Goal: Information Seeking & Learning: Check status

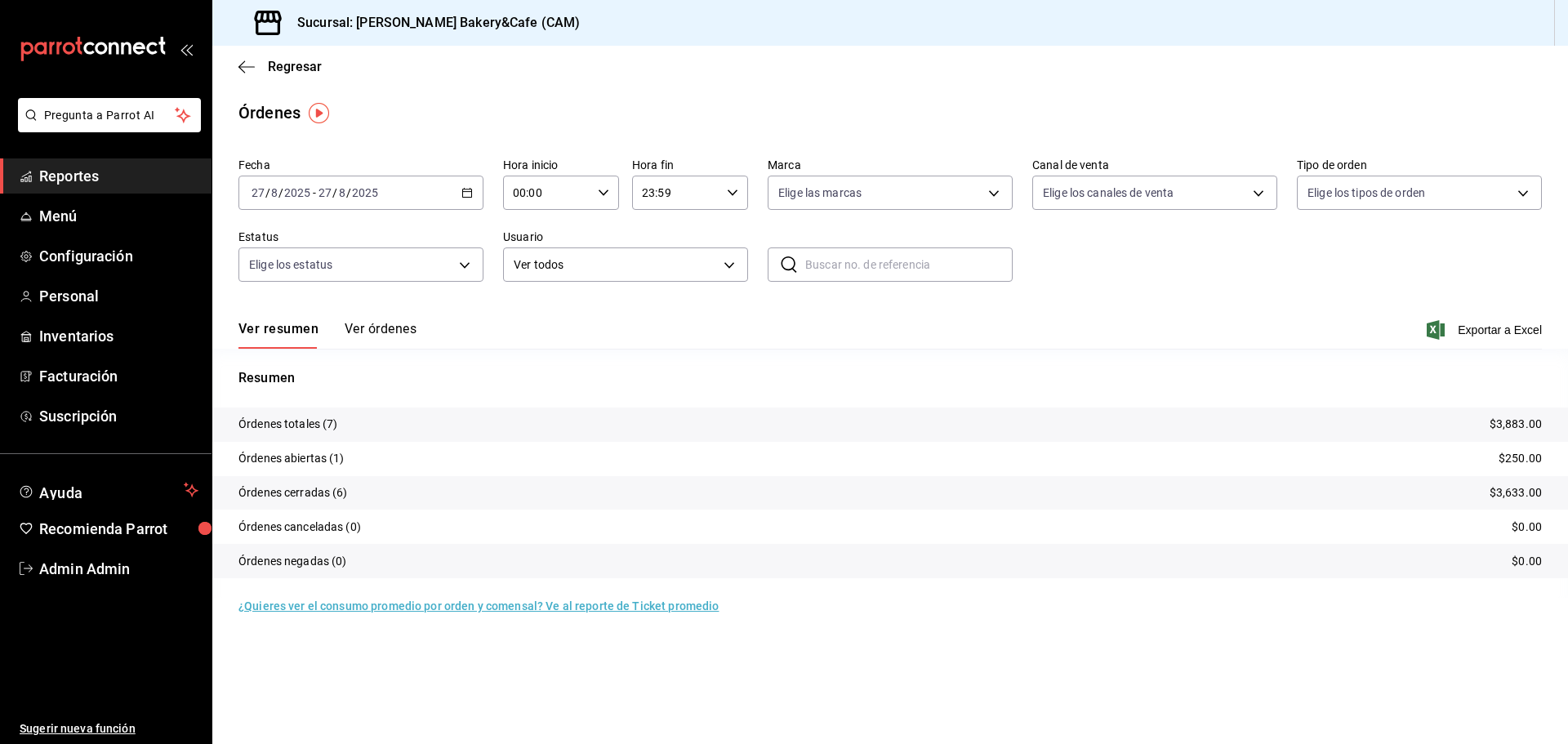
click at [394, 328] on button "Ver órdenes" at bounding box center [380, 334] width 72 height 28
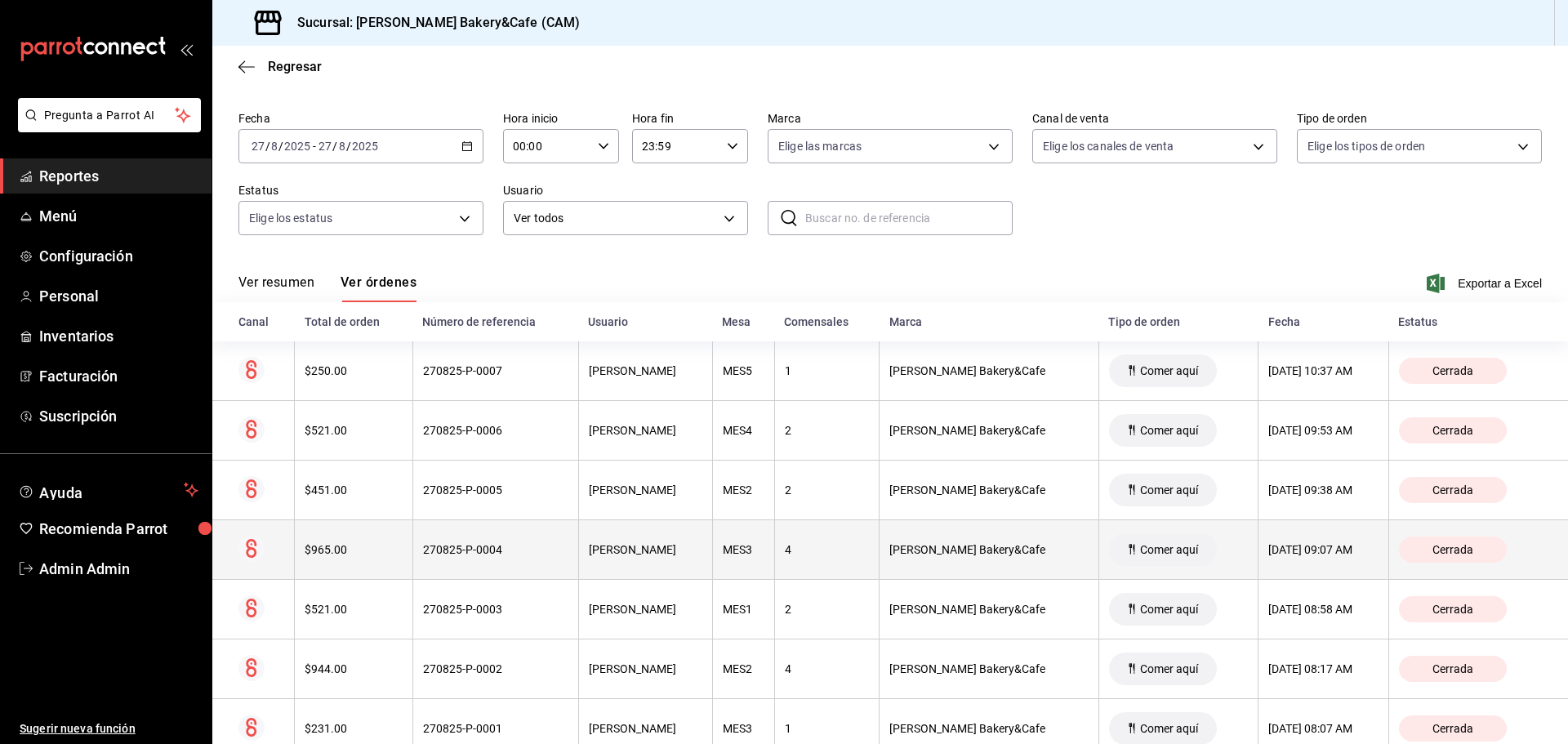
scroll to position [95, 0]
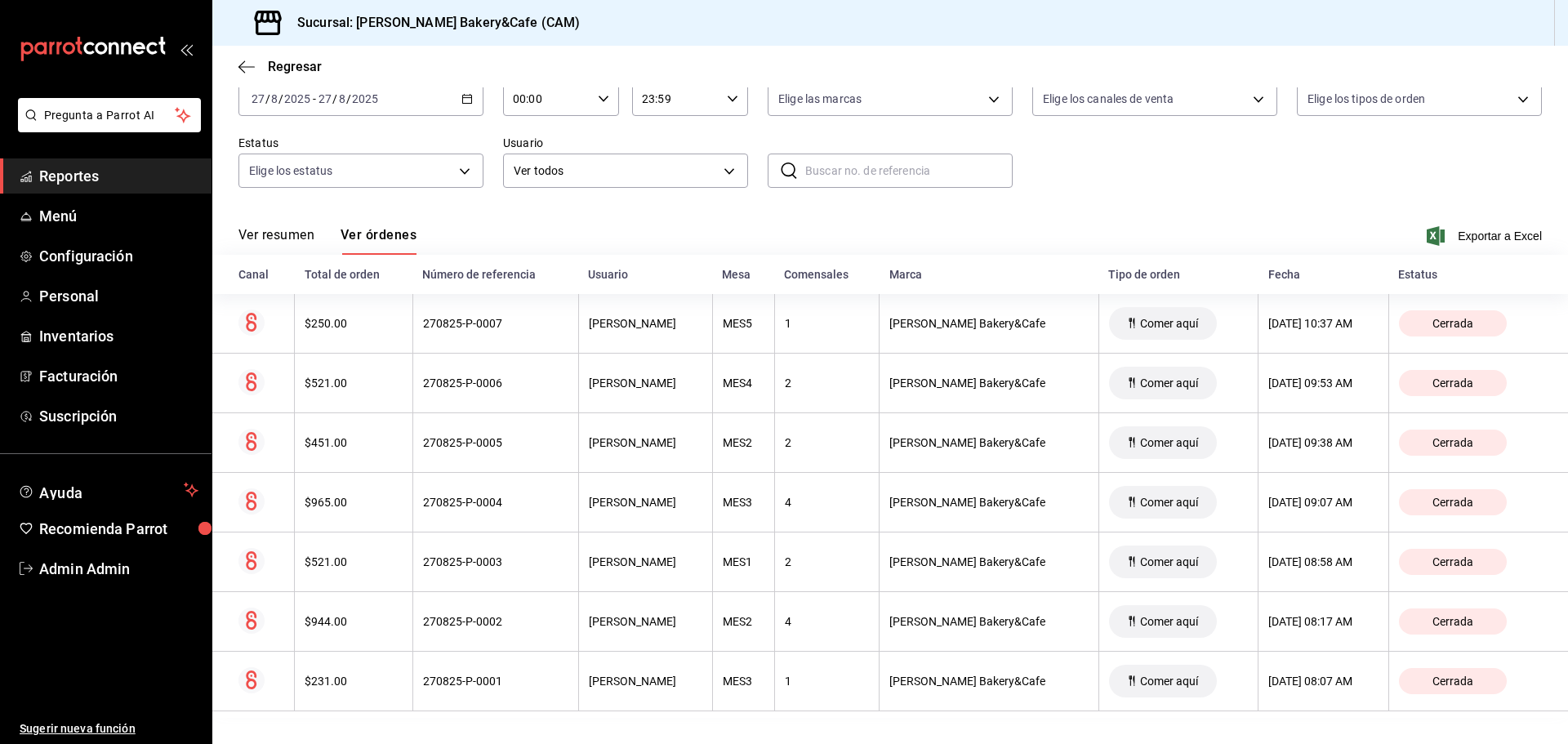
click at [275, 229] on button "Ver resumen" at bounding box center [276, 241] width 76 height 28
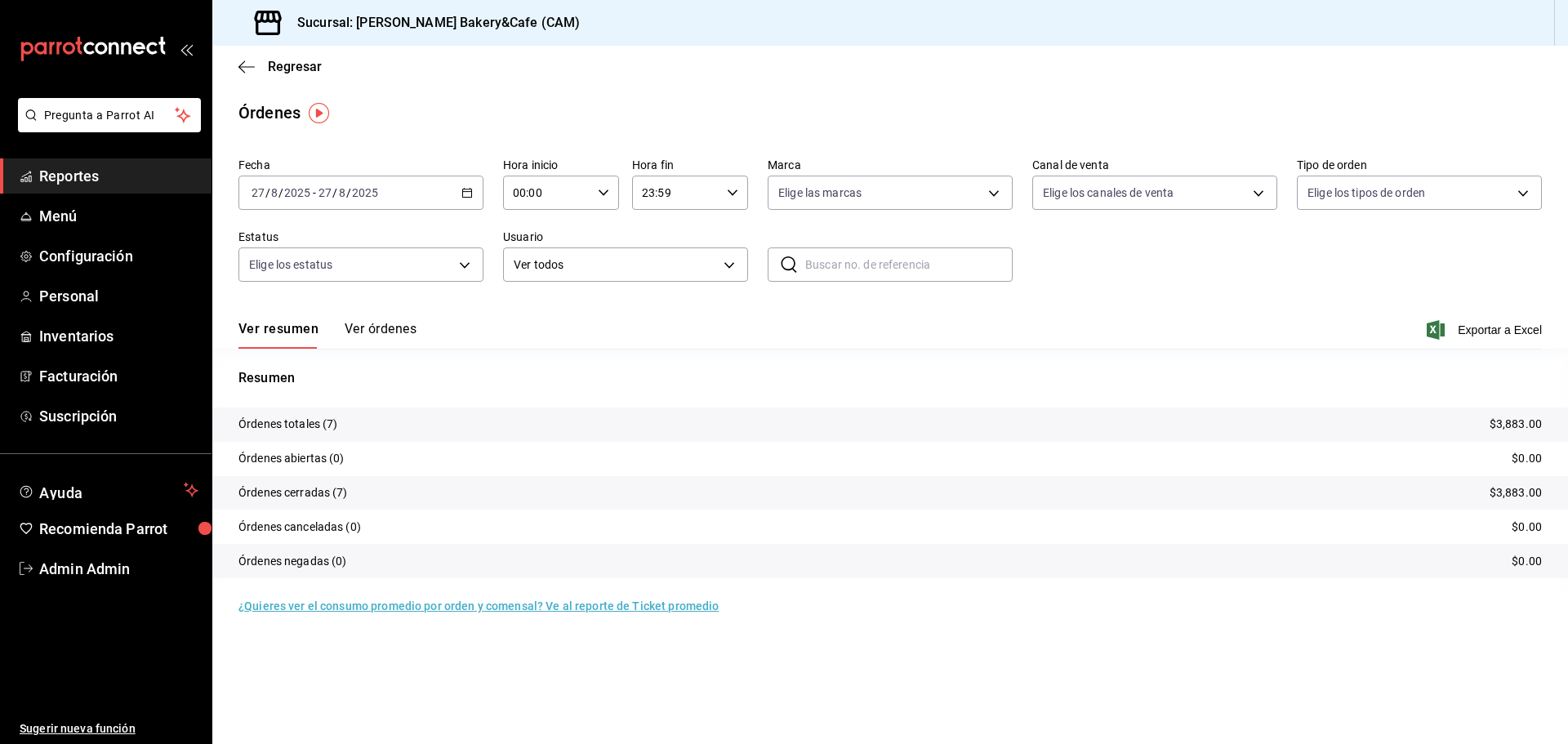
click at [95, 169] on span "Reportes" at bounding box center [119, 176] width 159 height 22
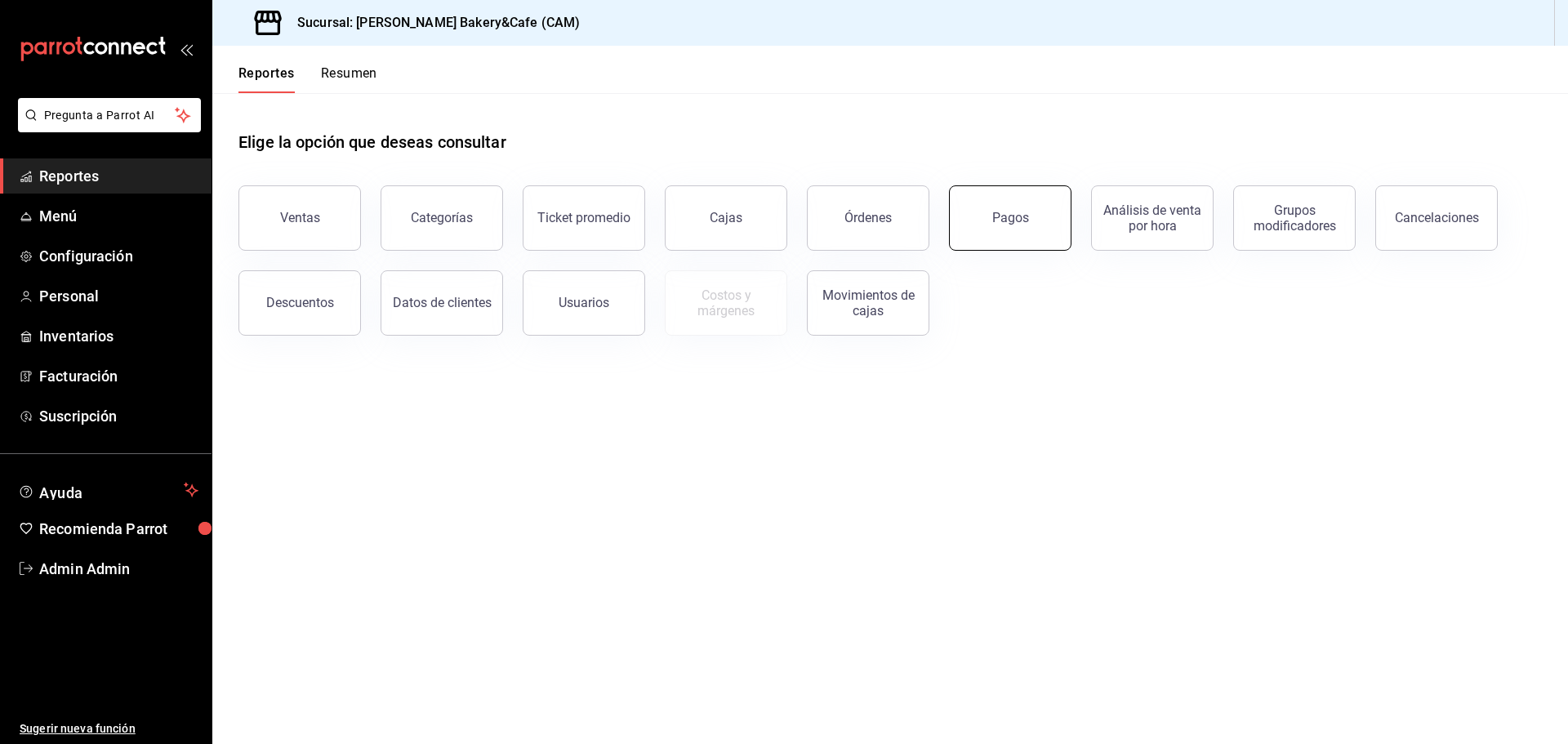
click at [1027, 225] on button "Pagos" at bounding box center [1010, 218] width 122 height 65
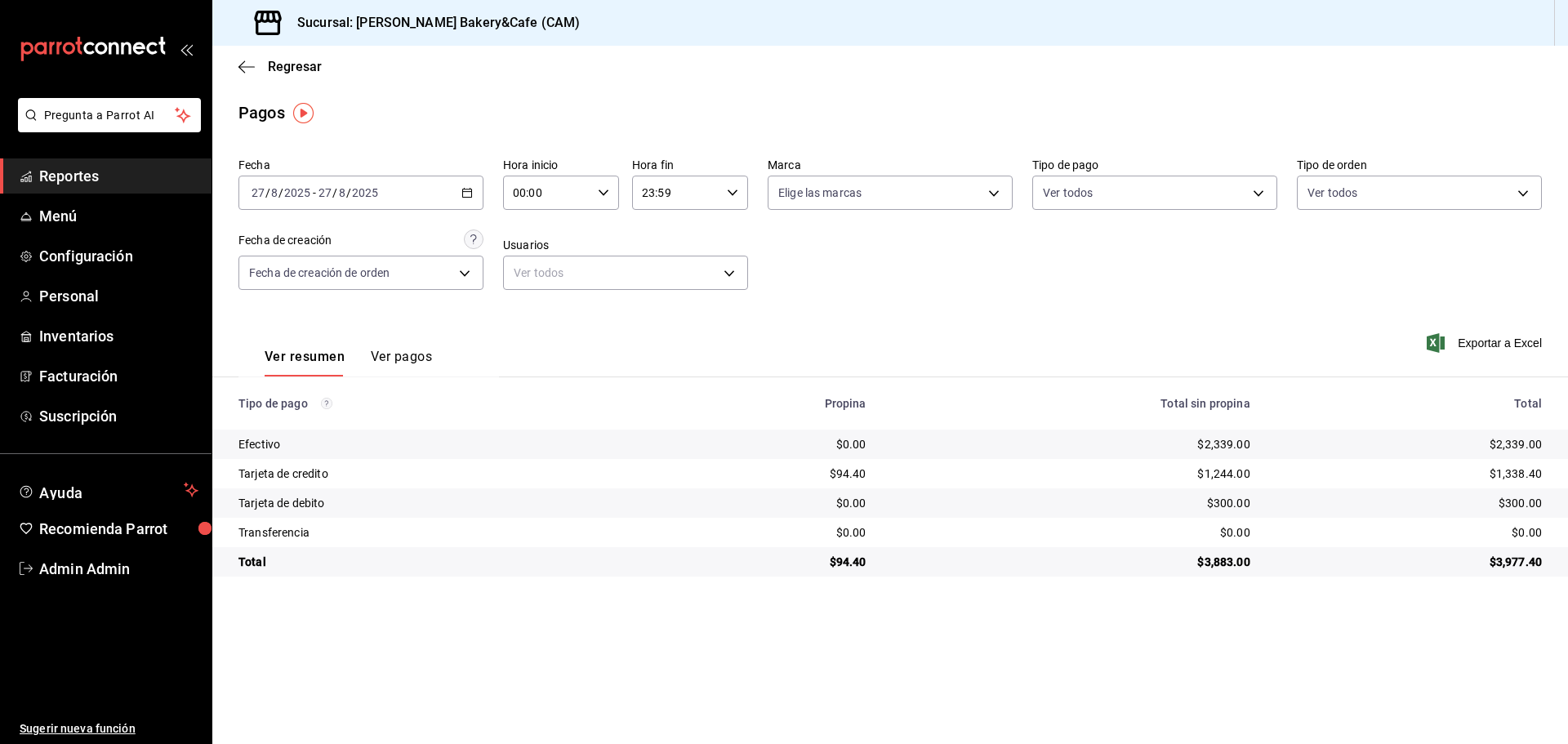
click at [397, 358] on button "Ver pagos" at bounding box center [401, 362] width 62 height 28
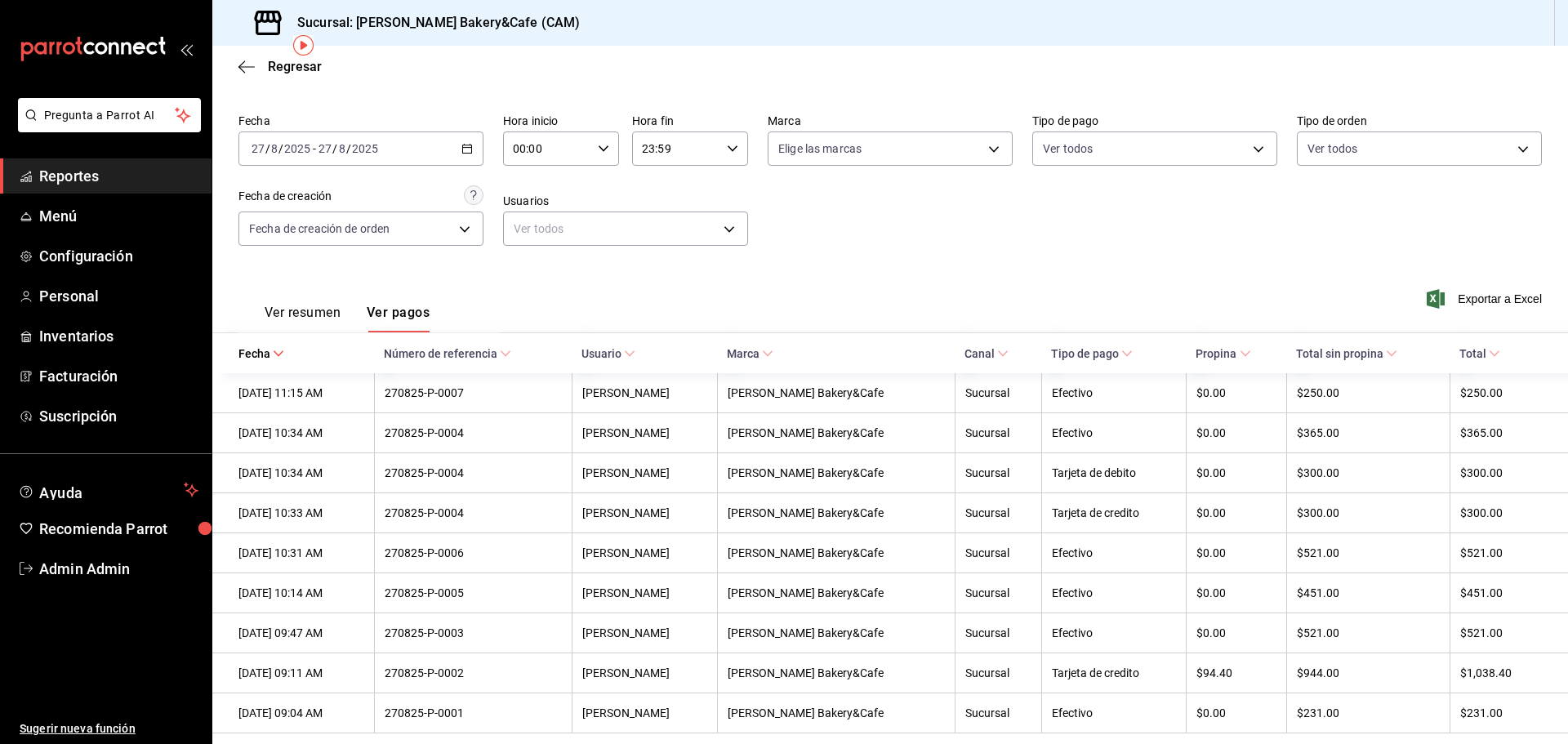
scroll to position [68, 0]
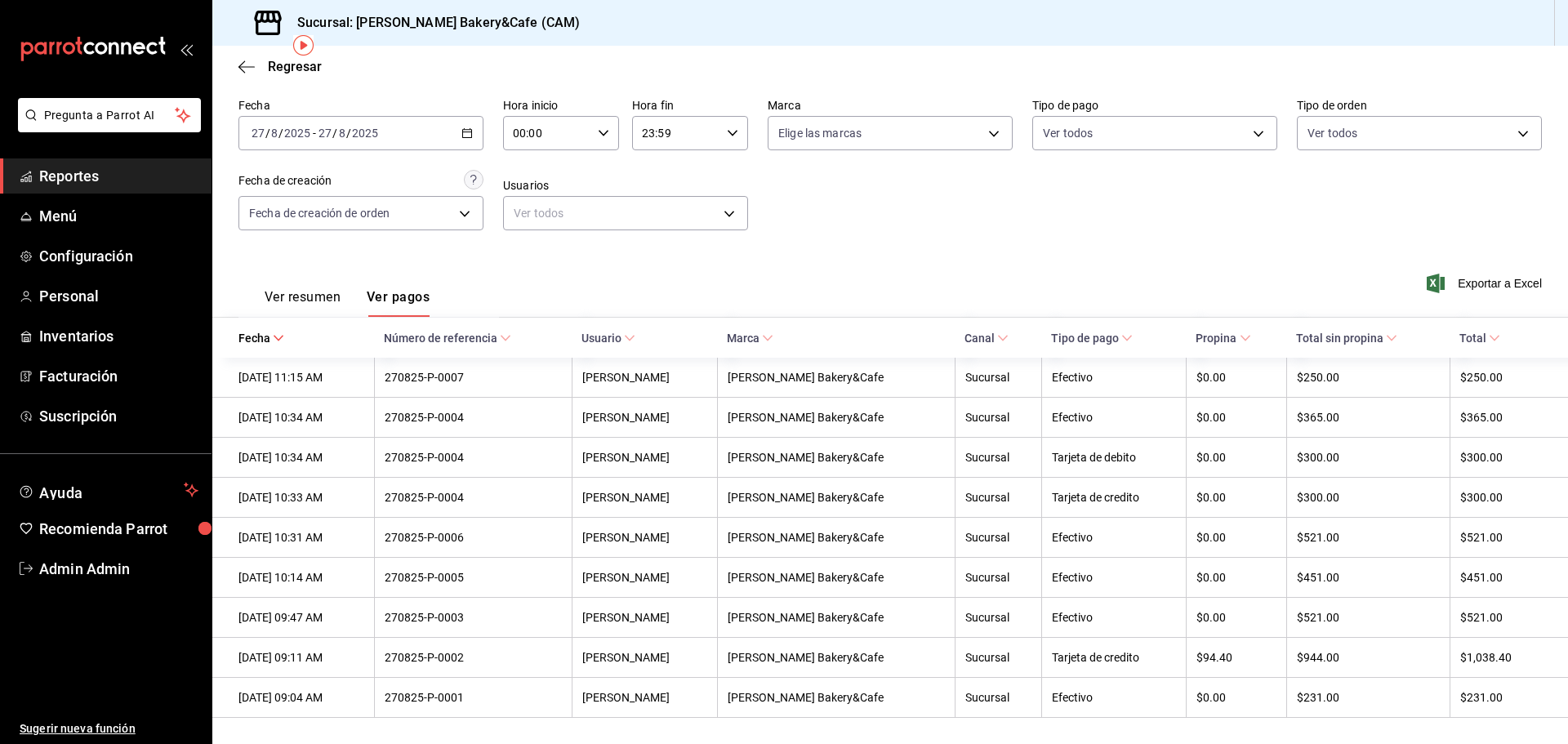
click at [313, 289] on button "Ver resumen" at bounding box center [303, 303] width 76 height 28
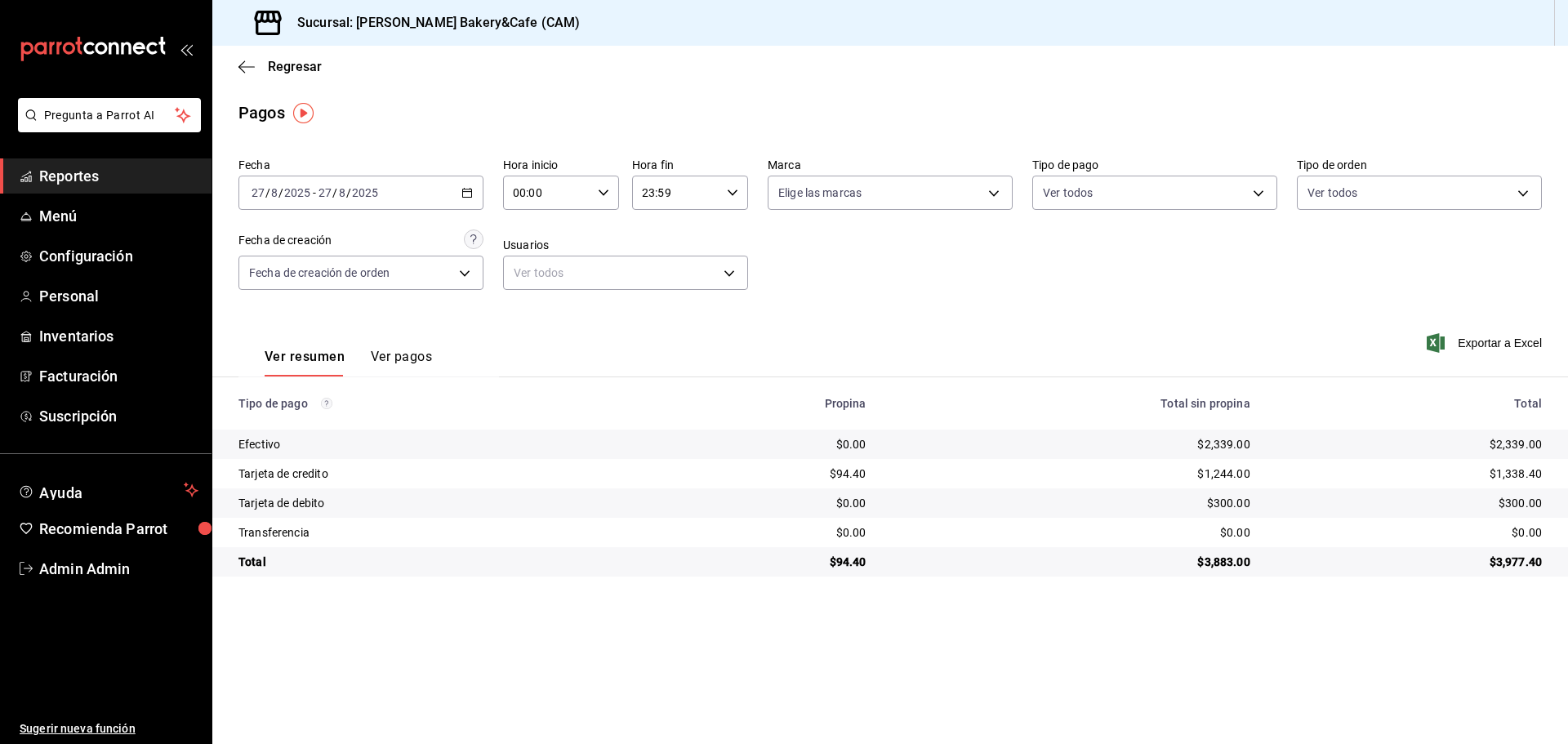
click at [175, 189] on link "Reportes" at bounding box center [106, 176] width 212 height 35
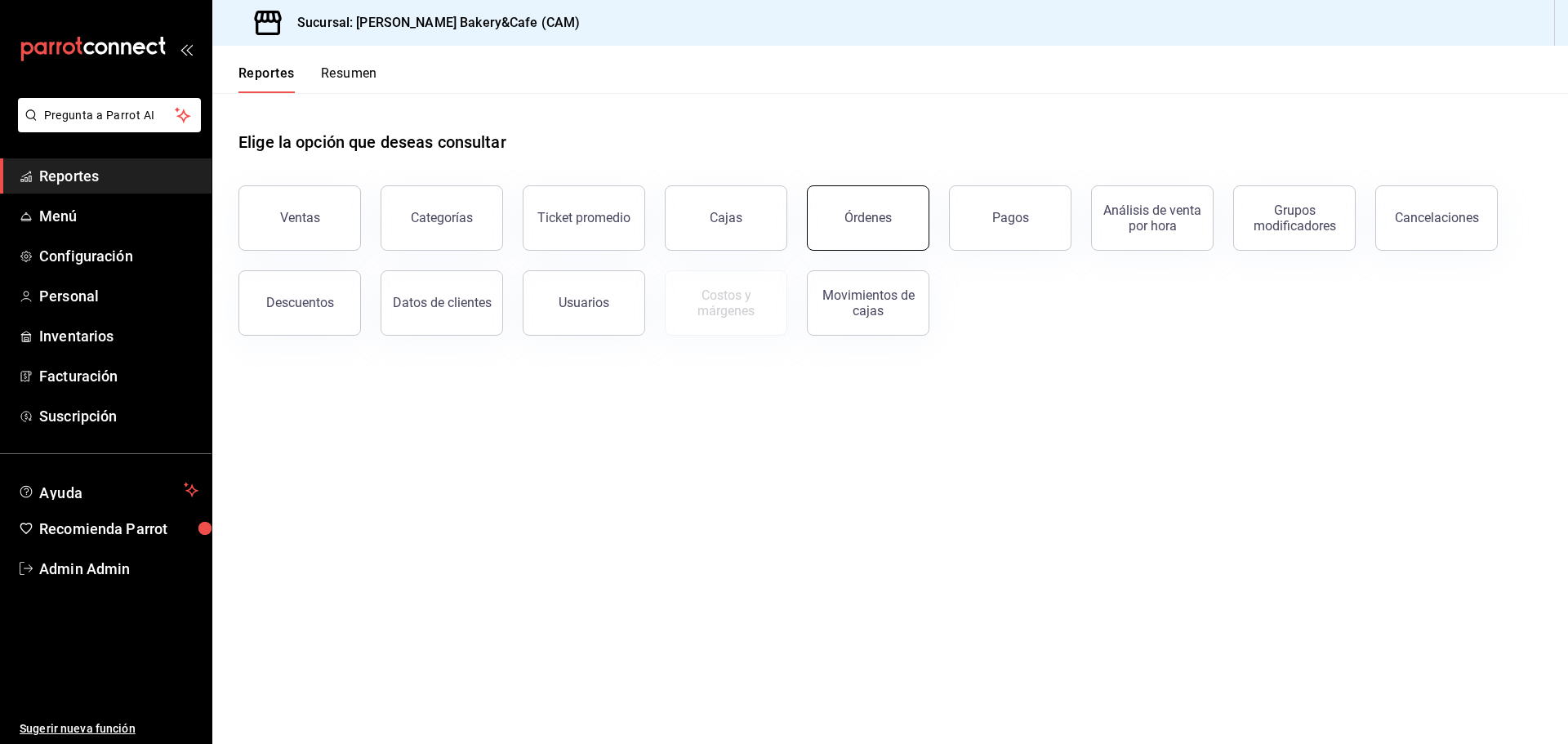
click at [884, 204] on button "Órdenes" at bounding box center [868, 218] width 122 height 65
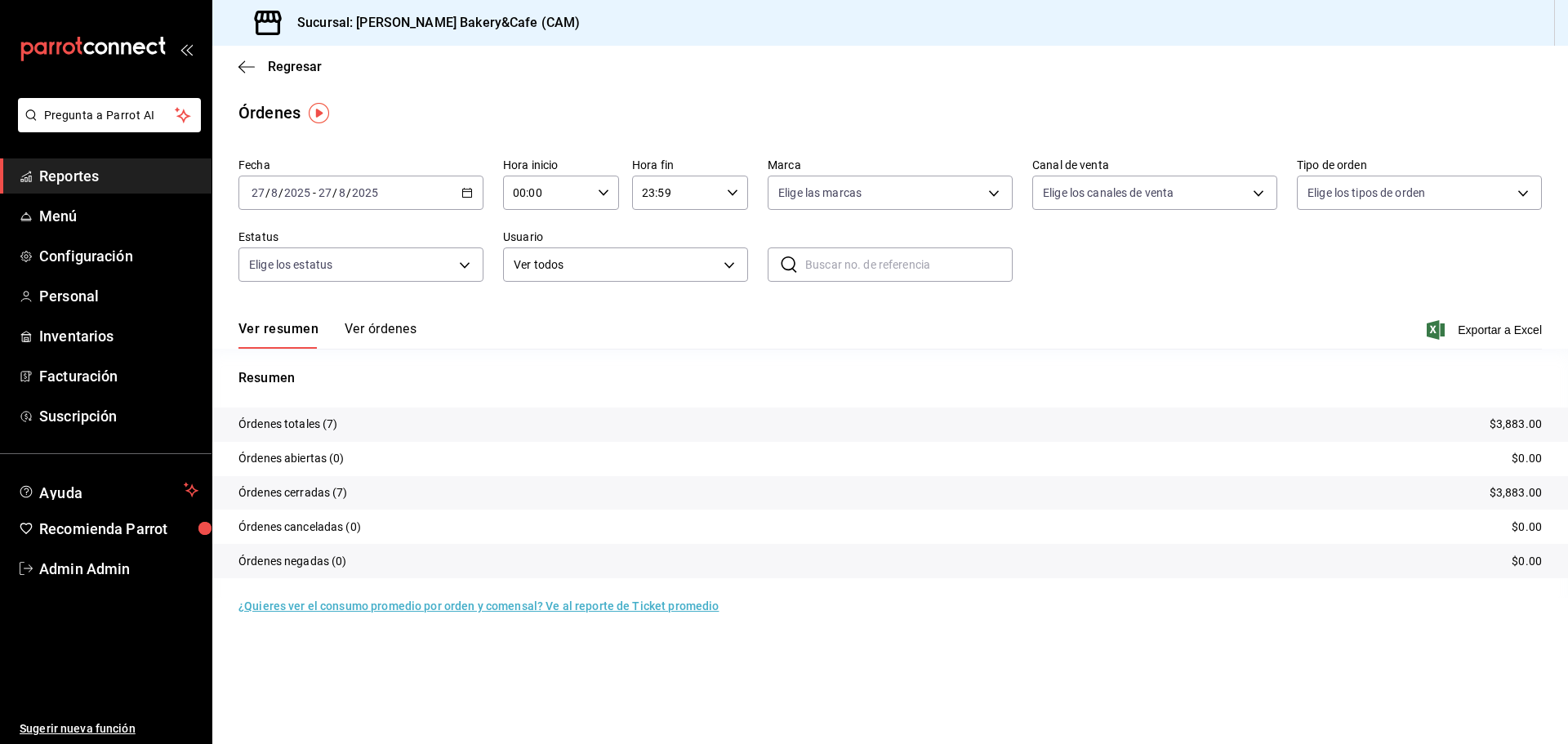
click at [394, 327] on button "Ver órdenes" at bounding box center [380, 334] width 72 height 28
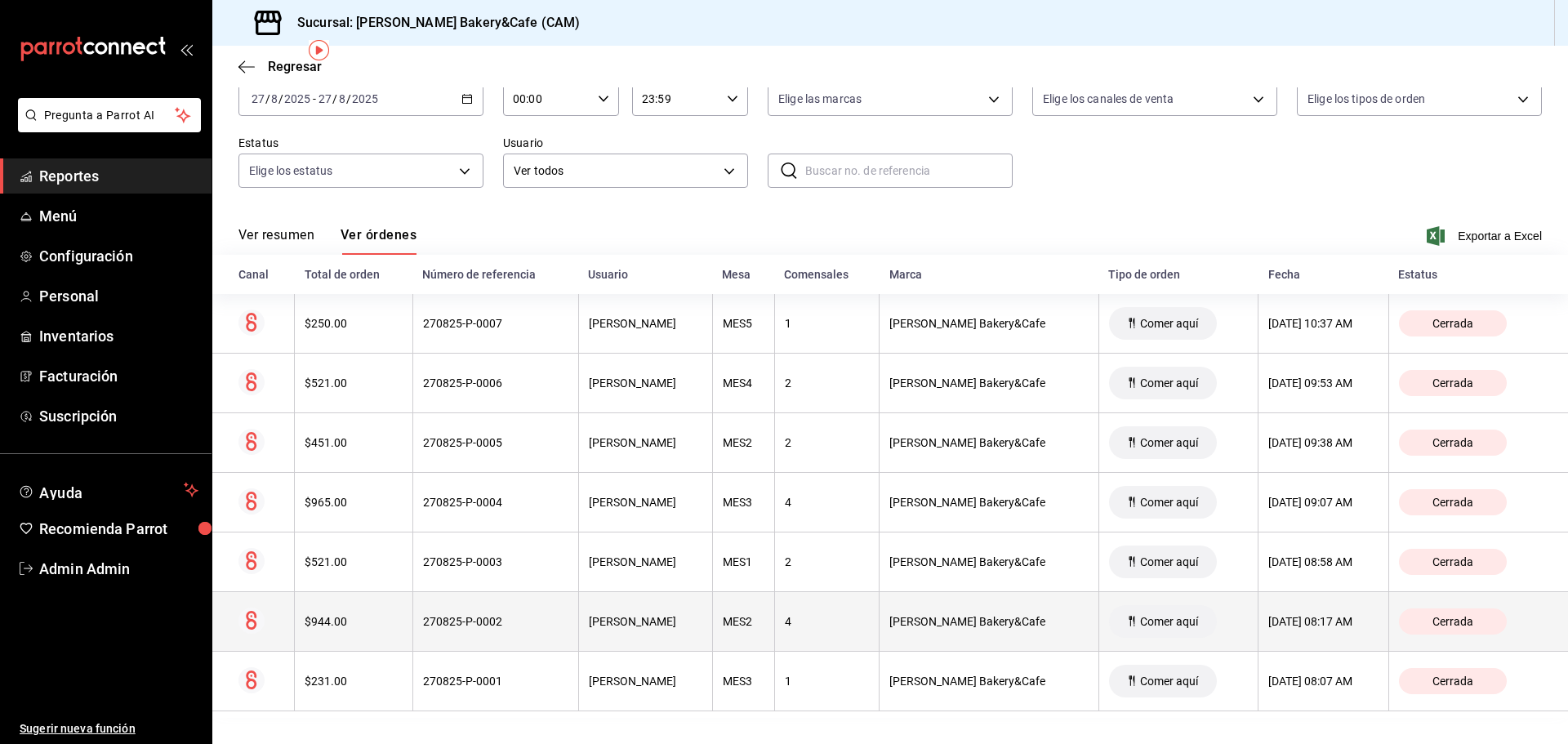
scroll to position [95, 0]
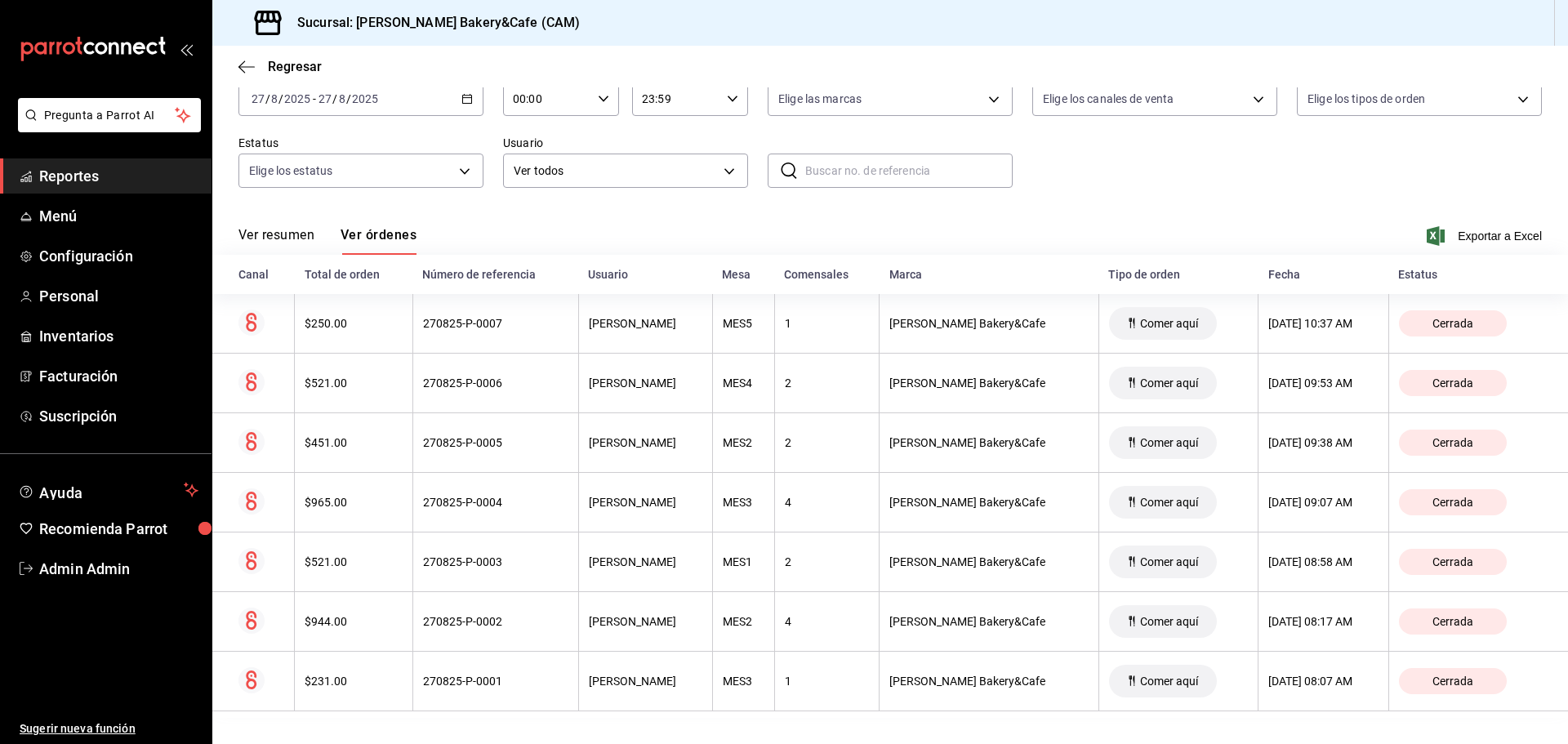
click at [157, 168] on span "Reportes" at bounding box center [119, 176] width 159 height 22
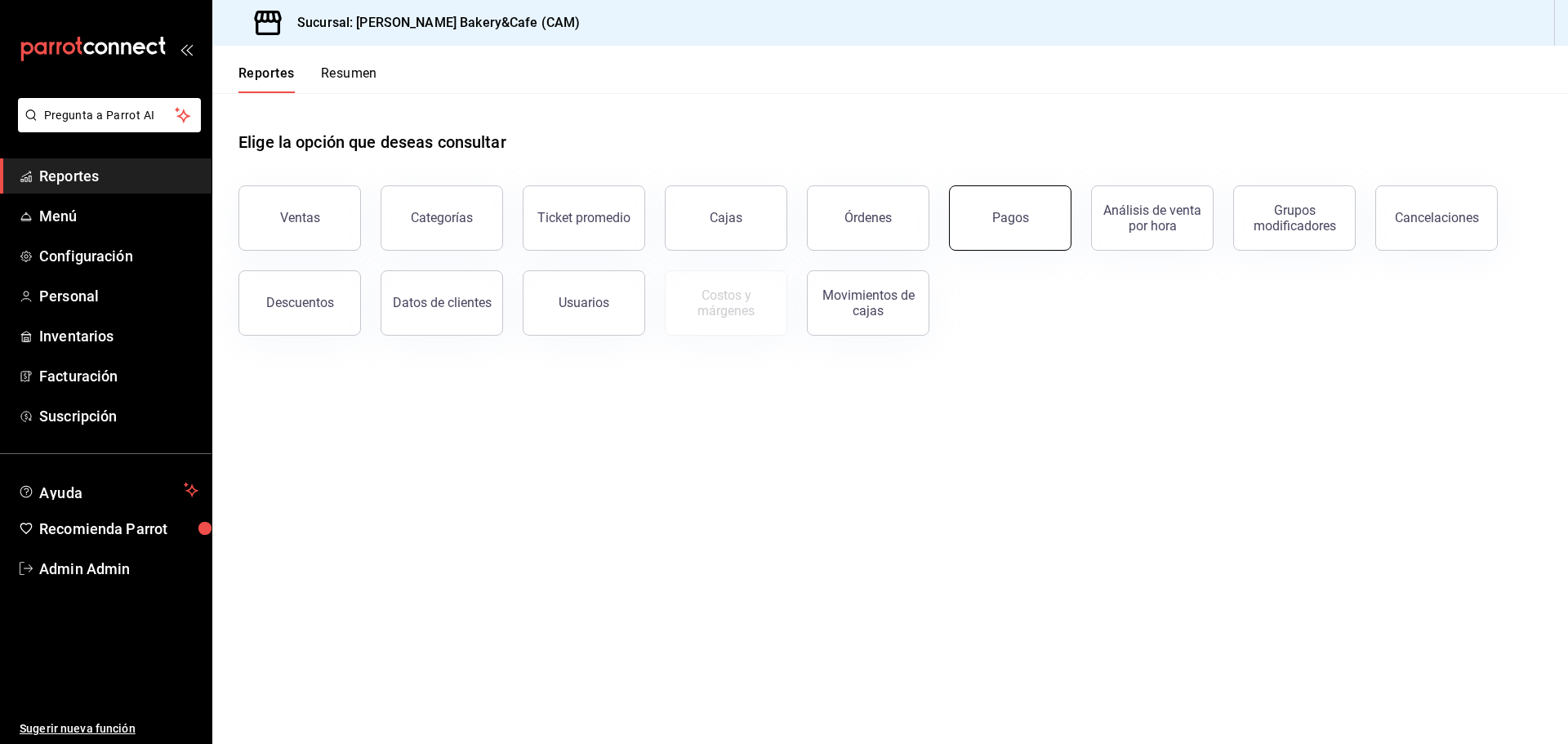
click at [995, 222] on div "Pagos" at bounding box center [1010, 217] width 37 height 15
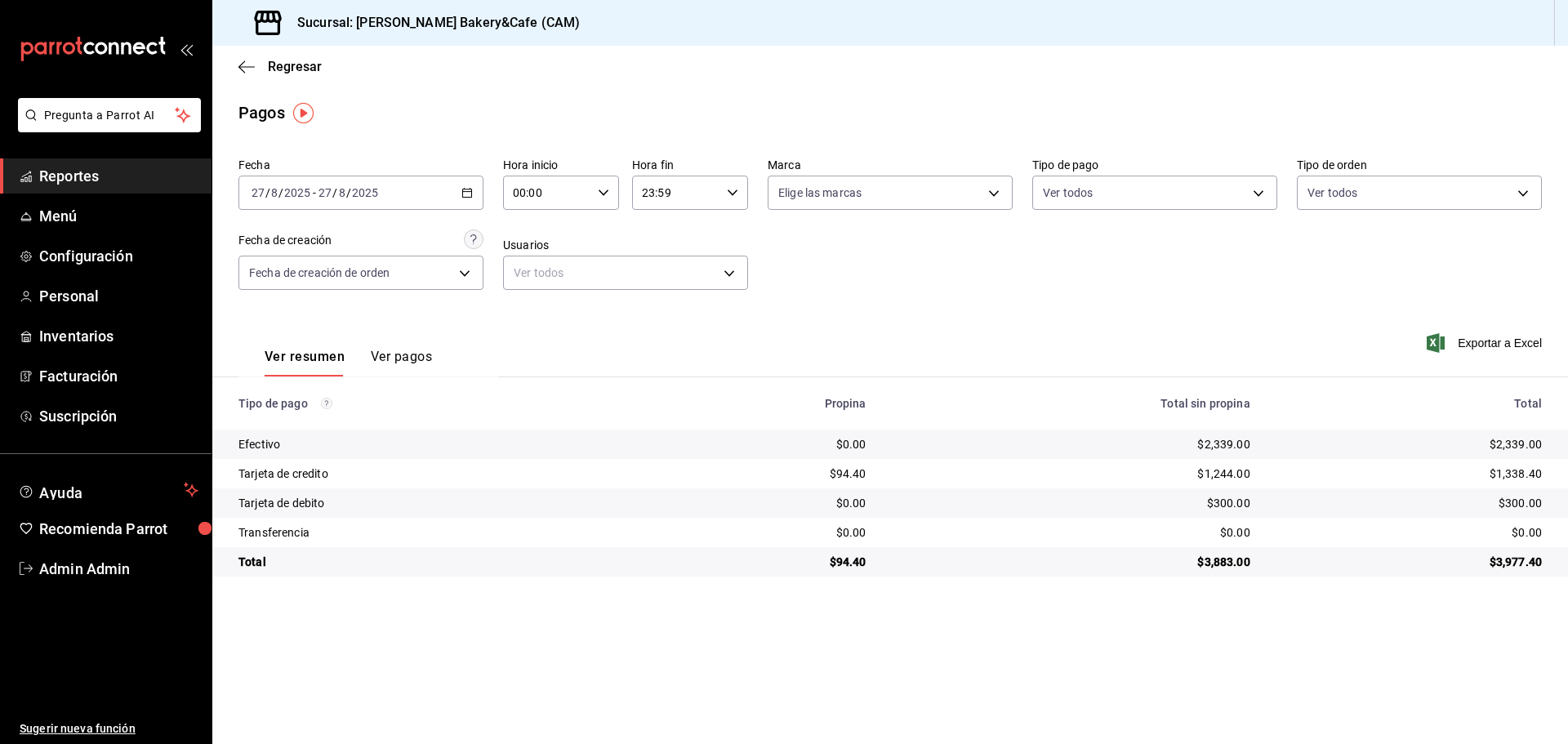
click at [409, 344] on div "Ver resumen Ver pagos" at bounding box center [335, 353] width 194 height 47
click at [404, 354] on button "Ver pagos" at bounding box center [401, 362] width 62 height 28
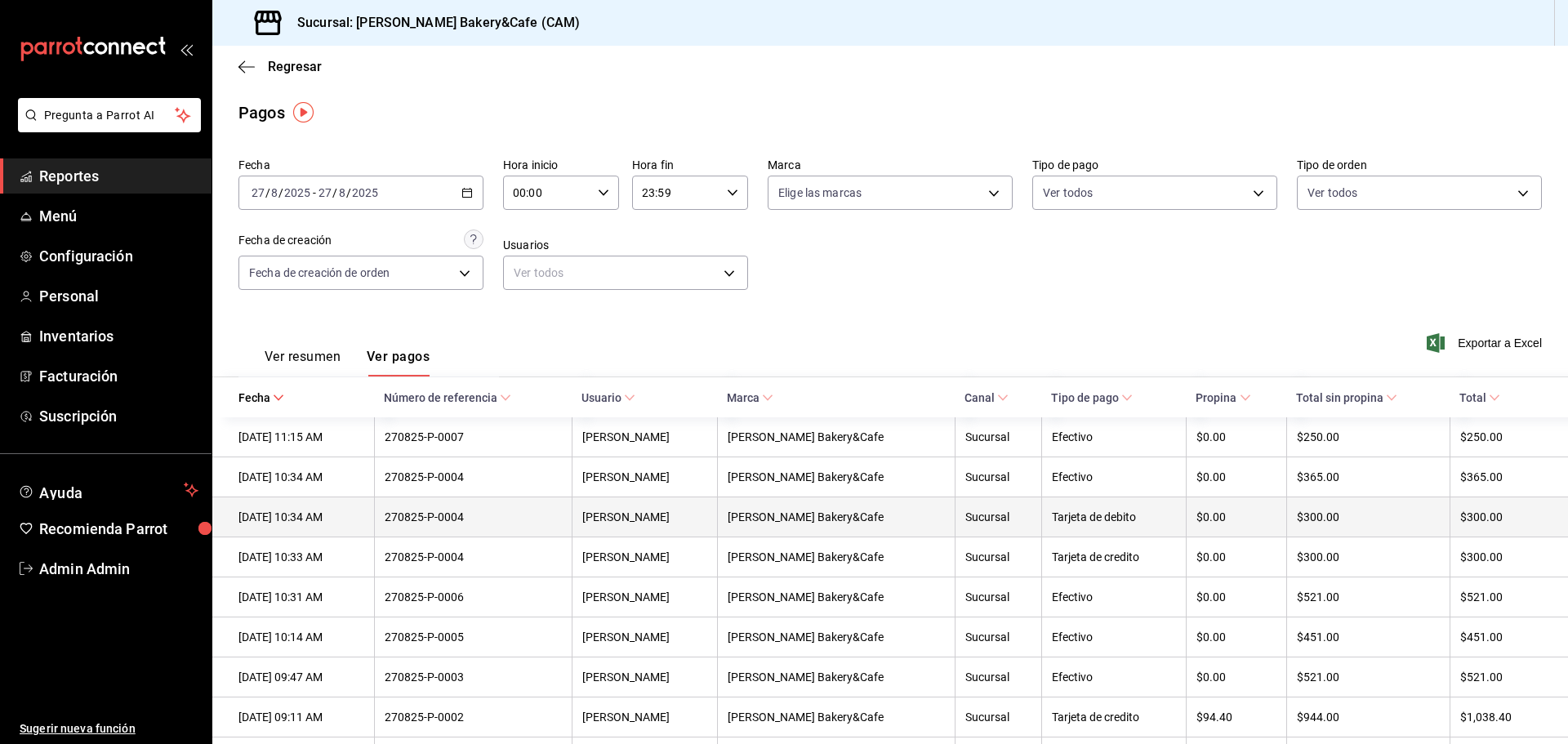
scroll to position [68, 0]
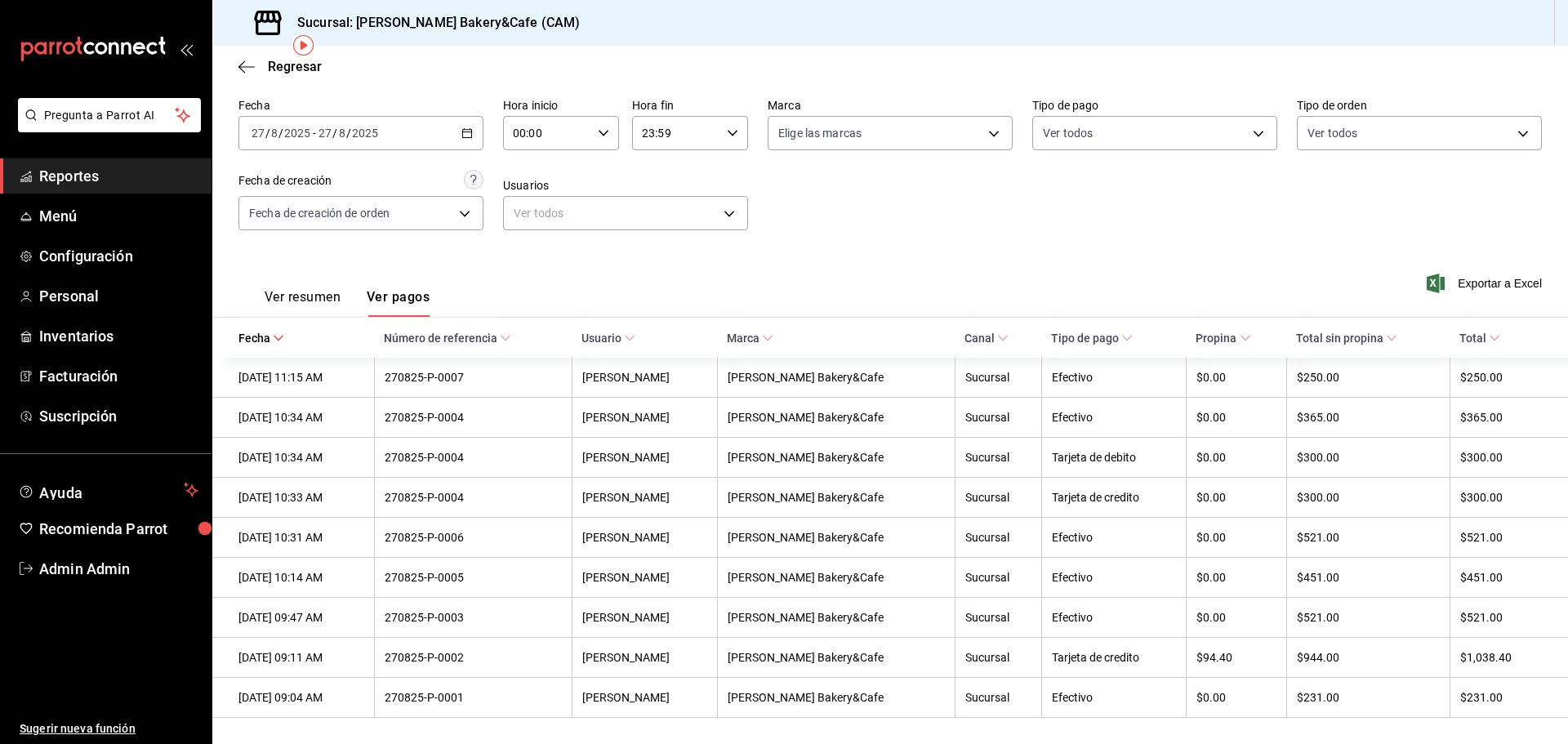
click at [278, 294] on button "Ver resumen" at bounding box center [303, 303] width 76 height 28
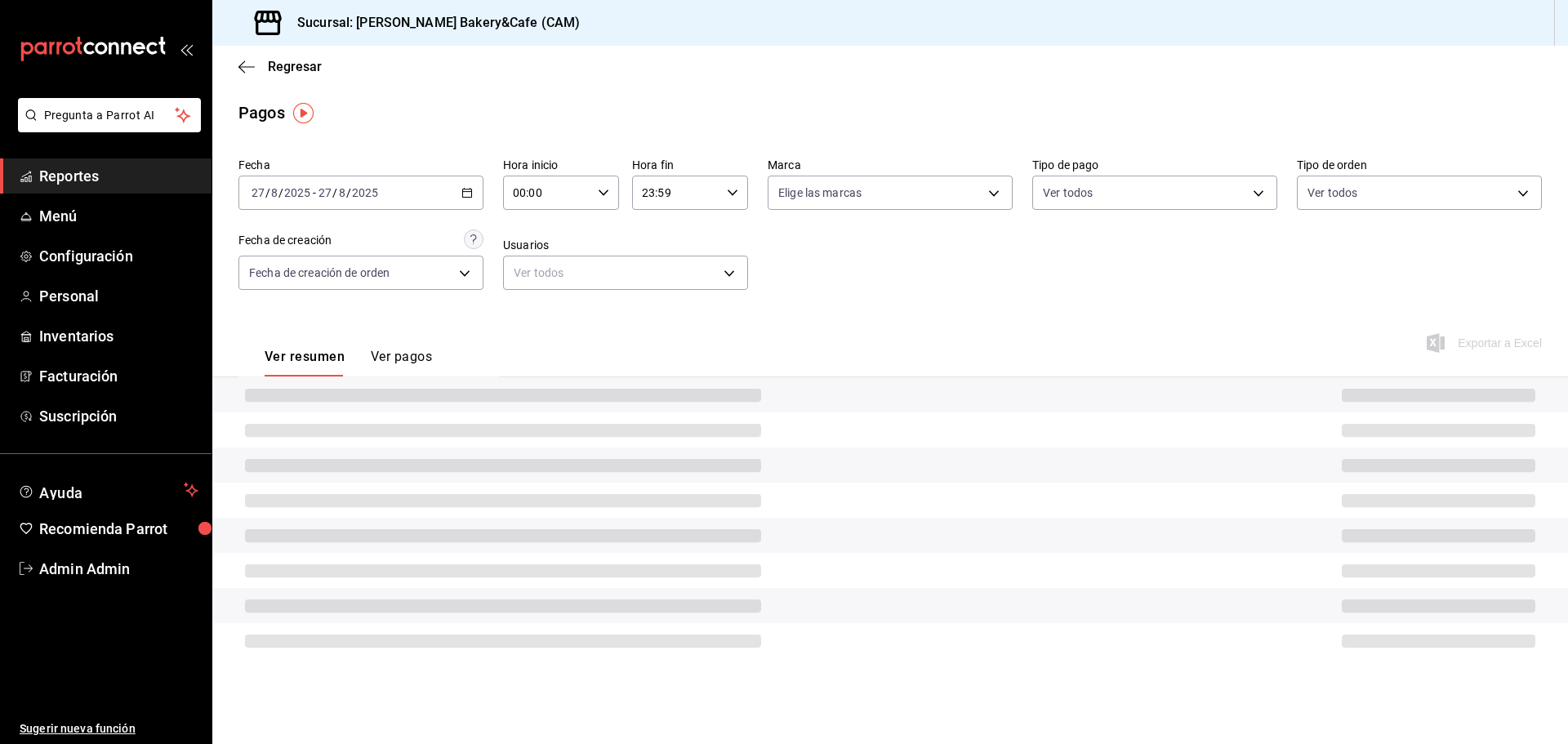
click at [298, 361] on button "Ver resumen" at bounding box center [304, 362] width 80 height 28
click at [79, 176] on span "Reportes" at bounding box center [119, 176] width 159 height 22
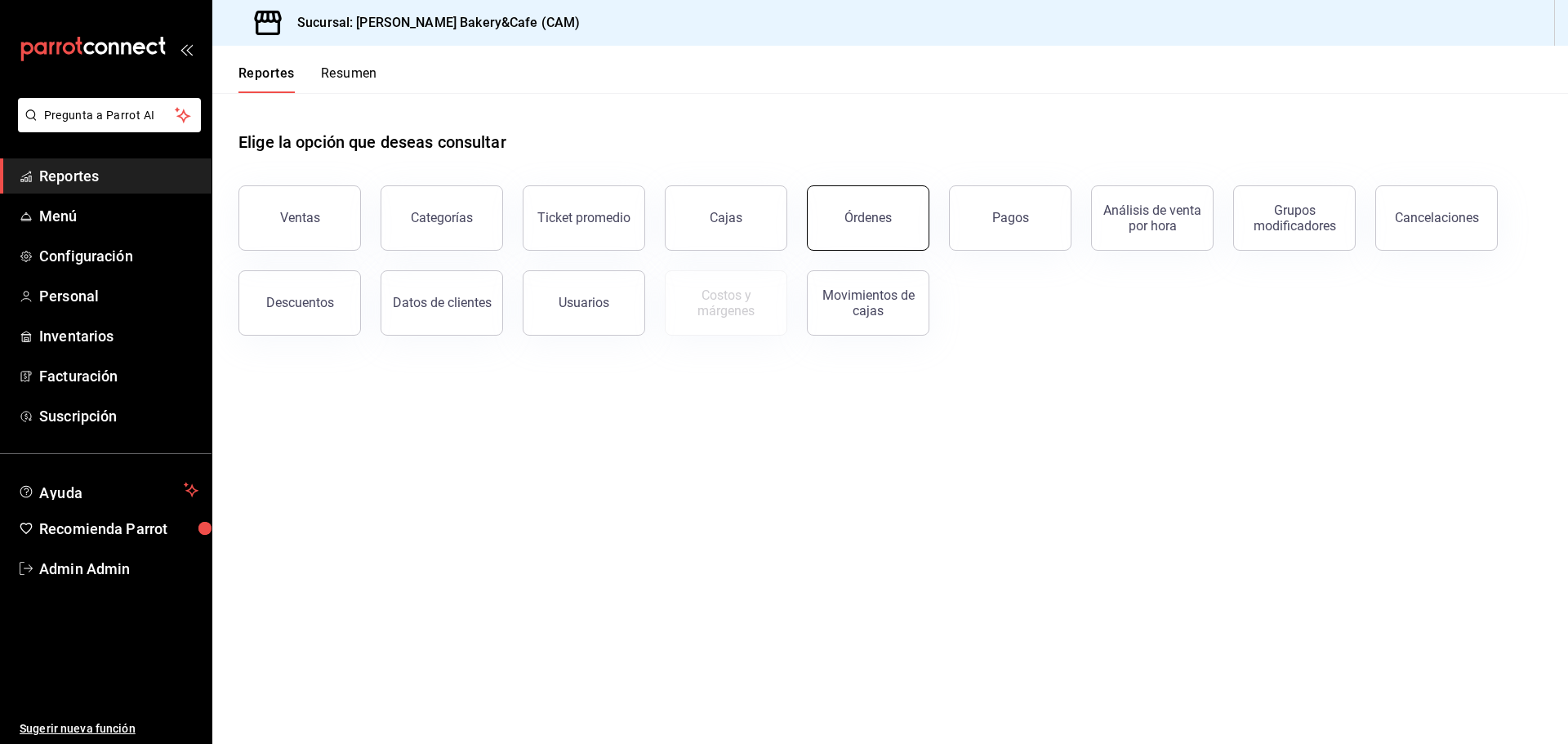
click at [858, 223] on div "Órdenes" at bounding box center [868, 217] width 47 height 15
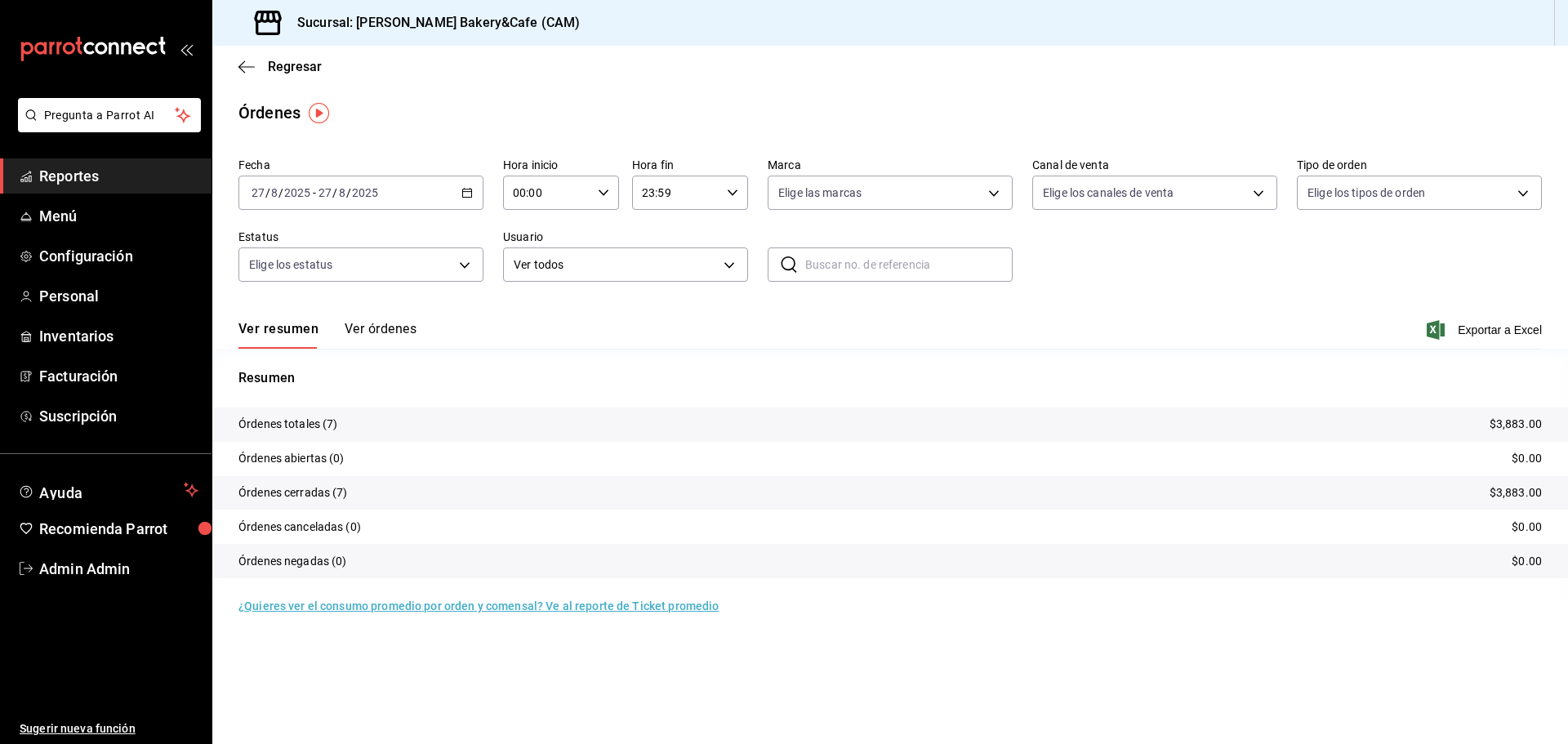
click at [346, 420] on tr "Órdenes totales (7) $3,883.00" at bounding box center [890, 425] width 1356 height 34
click at [371, 488] on tr "Órdenes cerradas (7) $3,883.00" at bounding box center [890, 494] width 1356 height 34
click at [309, 486] on p "Órdenes cerradas (7)" at bounding box center [293, 493] width 110 height 17
click at [382, 325] on button "Ver órdenes" at bounding box center [380, 334] width 72 height 28
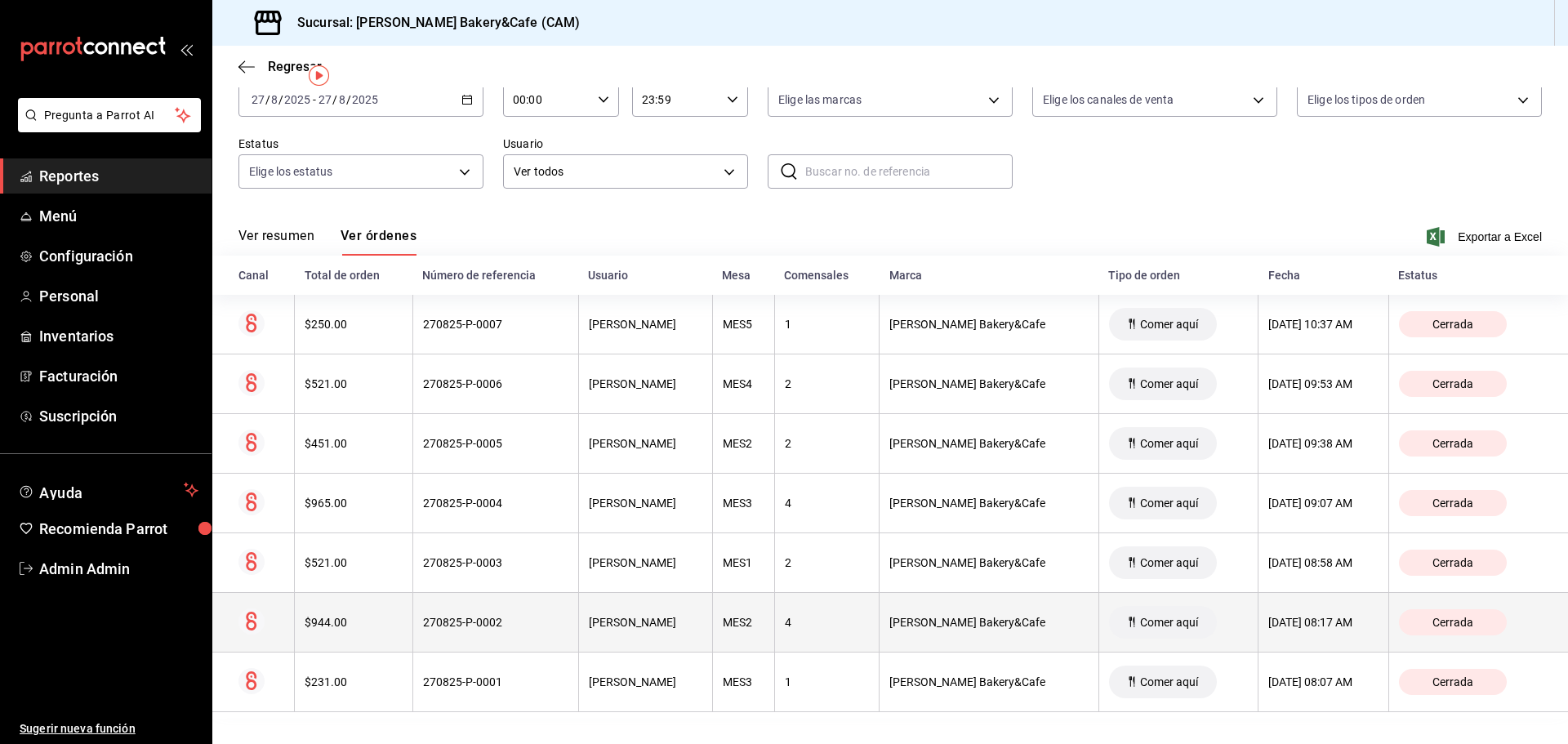
scroll to position [95, 0]
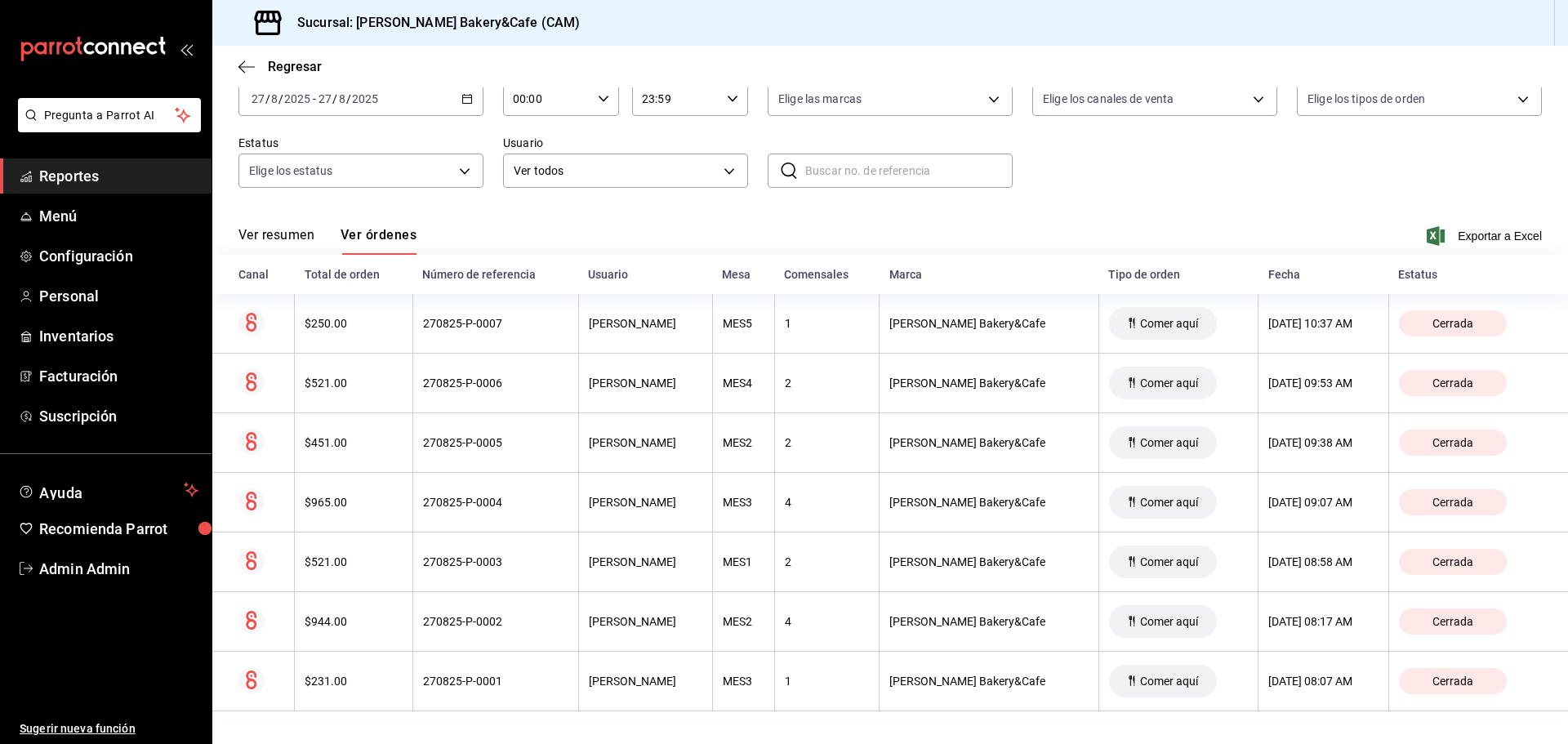
click at [265, 233] on button "Ver resumen" at bounding box center [276, 241] width 76 height 28
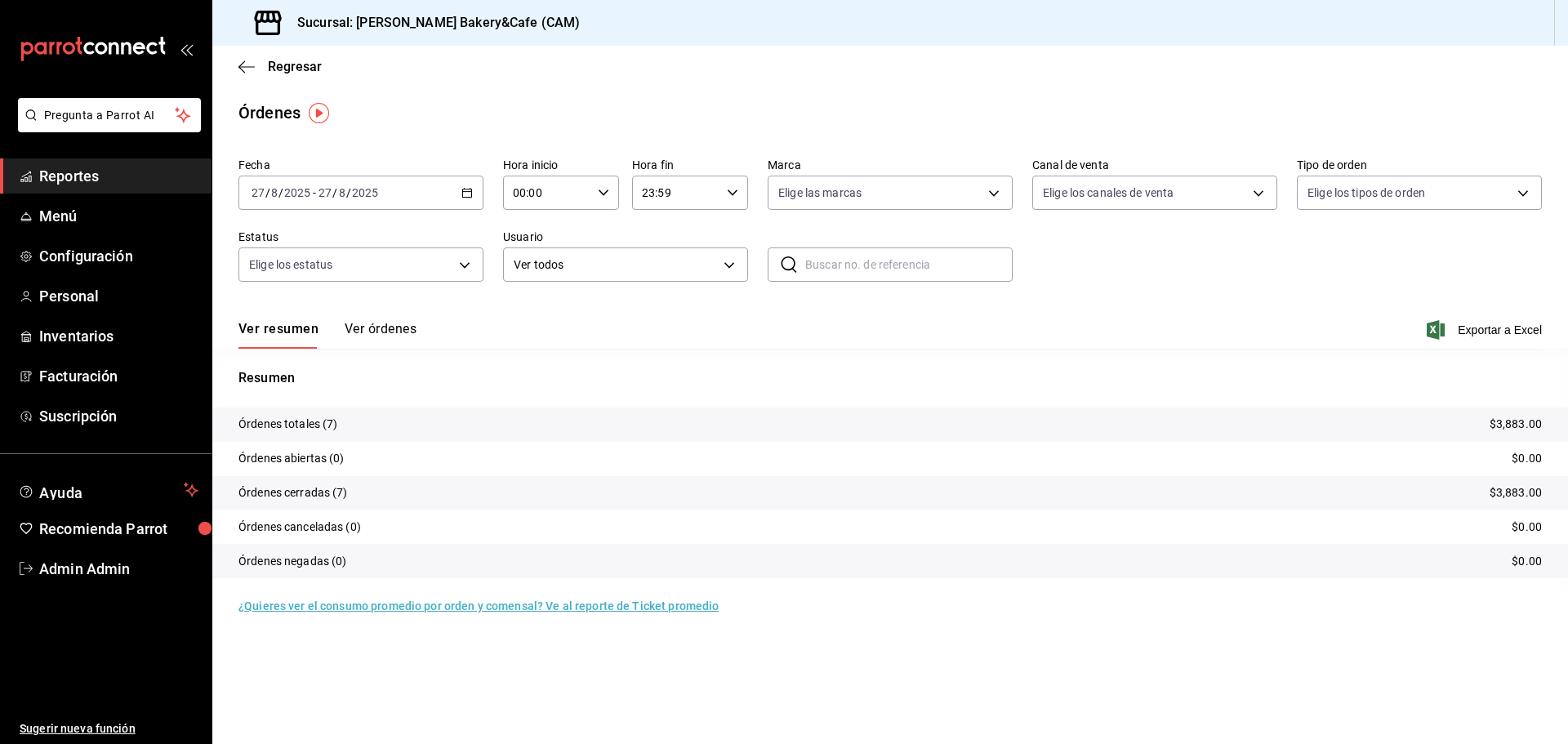
click at [402, 323] on button "Ver órdenes" at bounding box center [380, 334] width 72 height 28
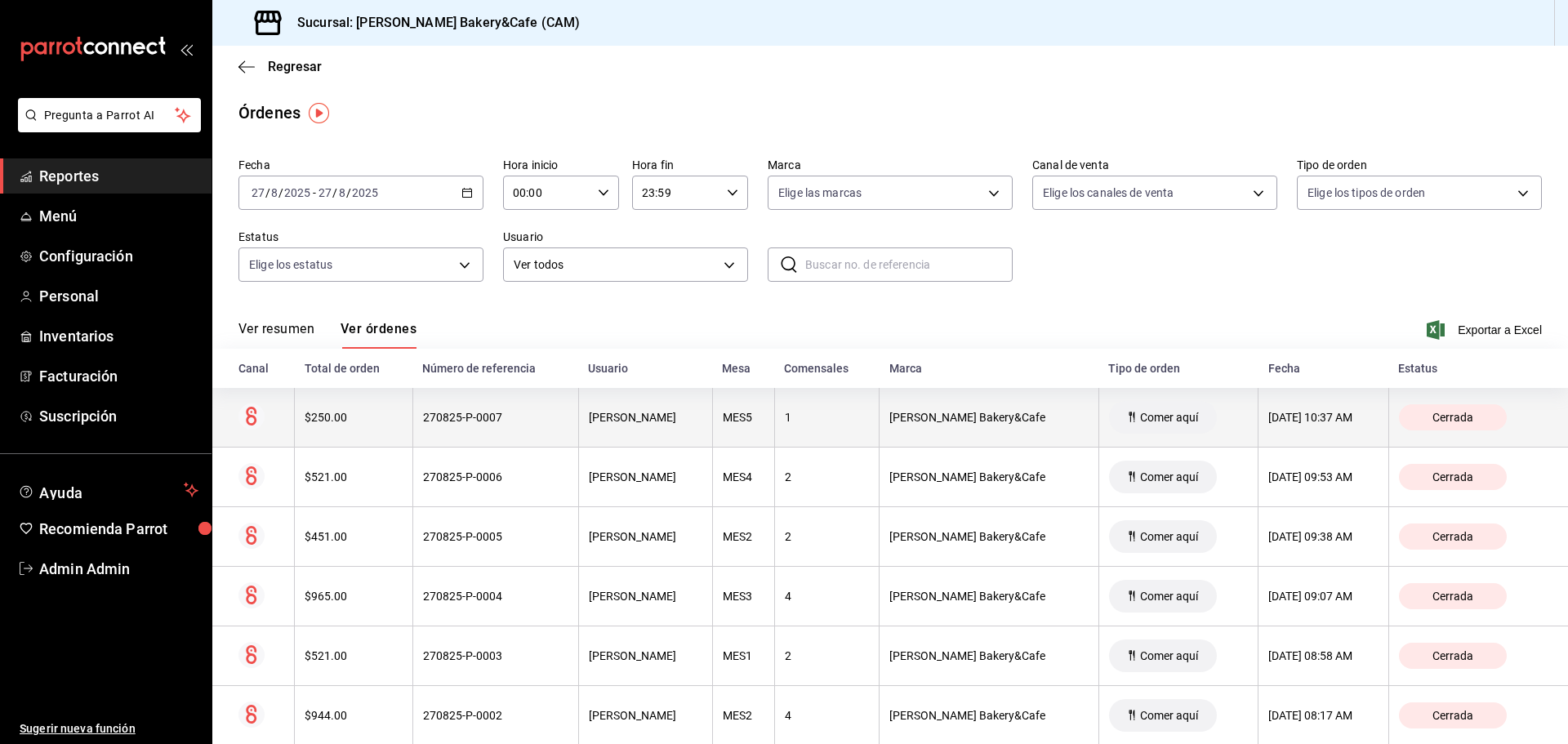
click at [669, 419] on div "[PERSON_NAME]" at bounding box center [645, 418] width 113 height 13
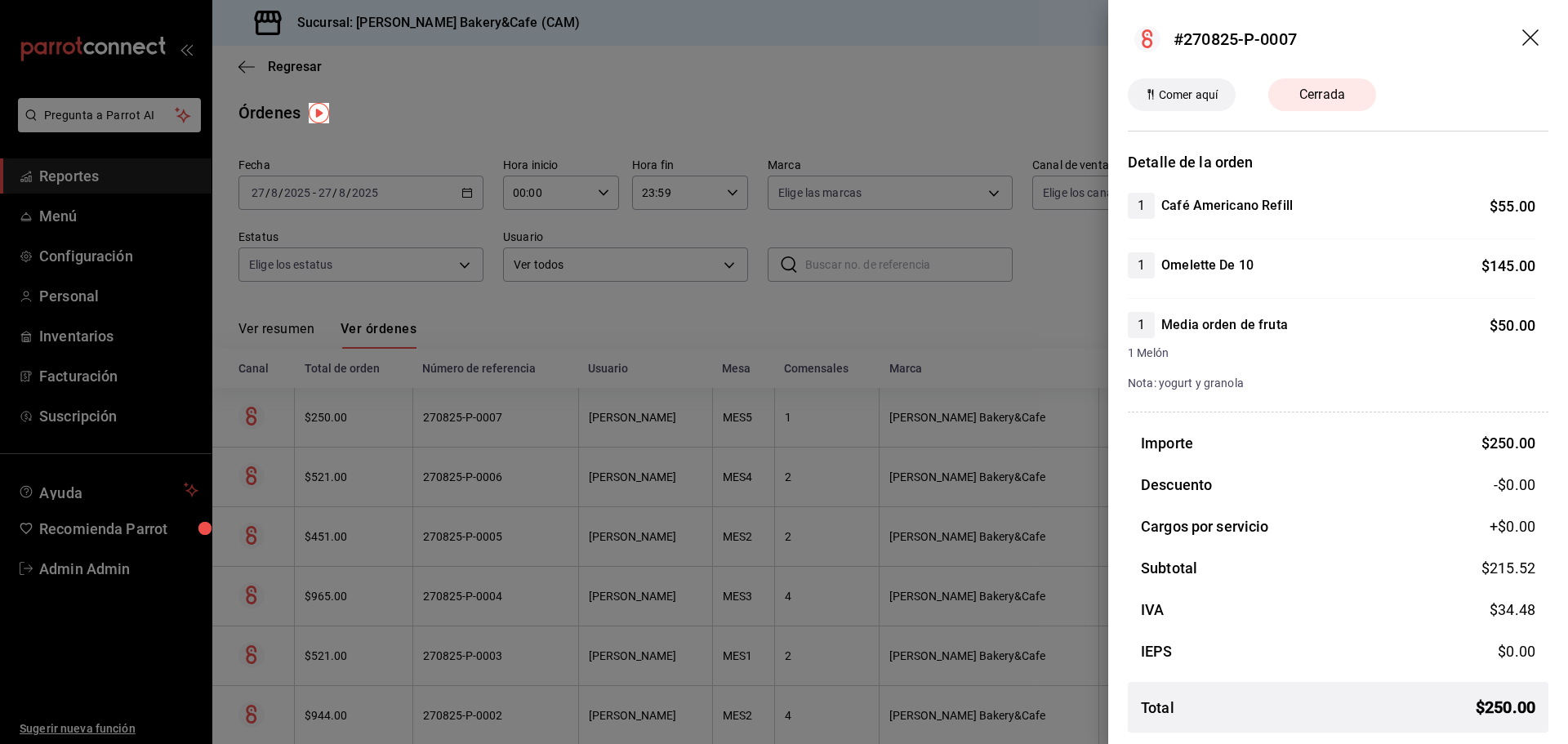
scroll to position [2, 0]
click at [1003, 469] on div at bounding box center [784, 372] width 1568 height 744
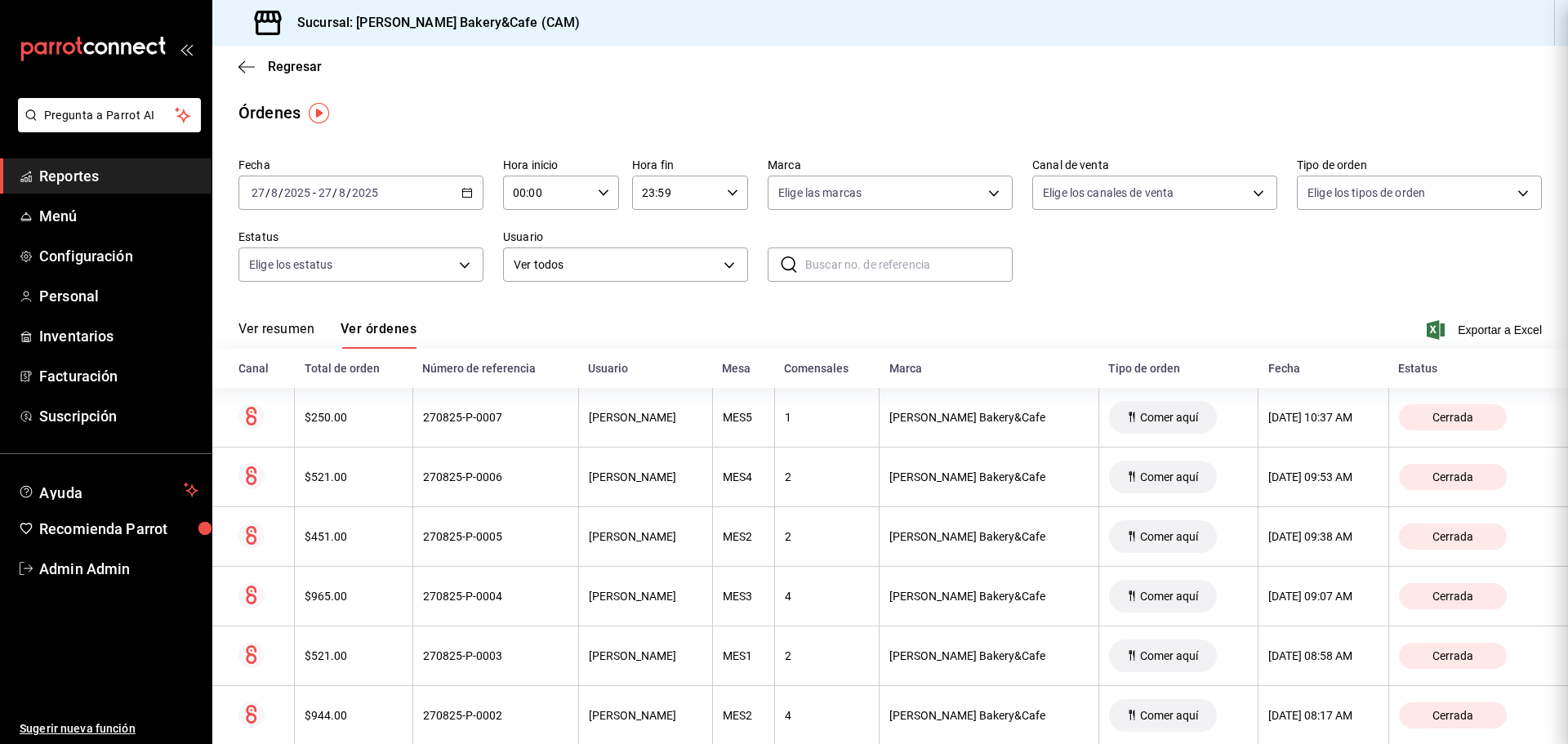
scroll to position [0, 0]
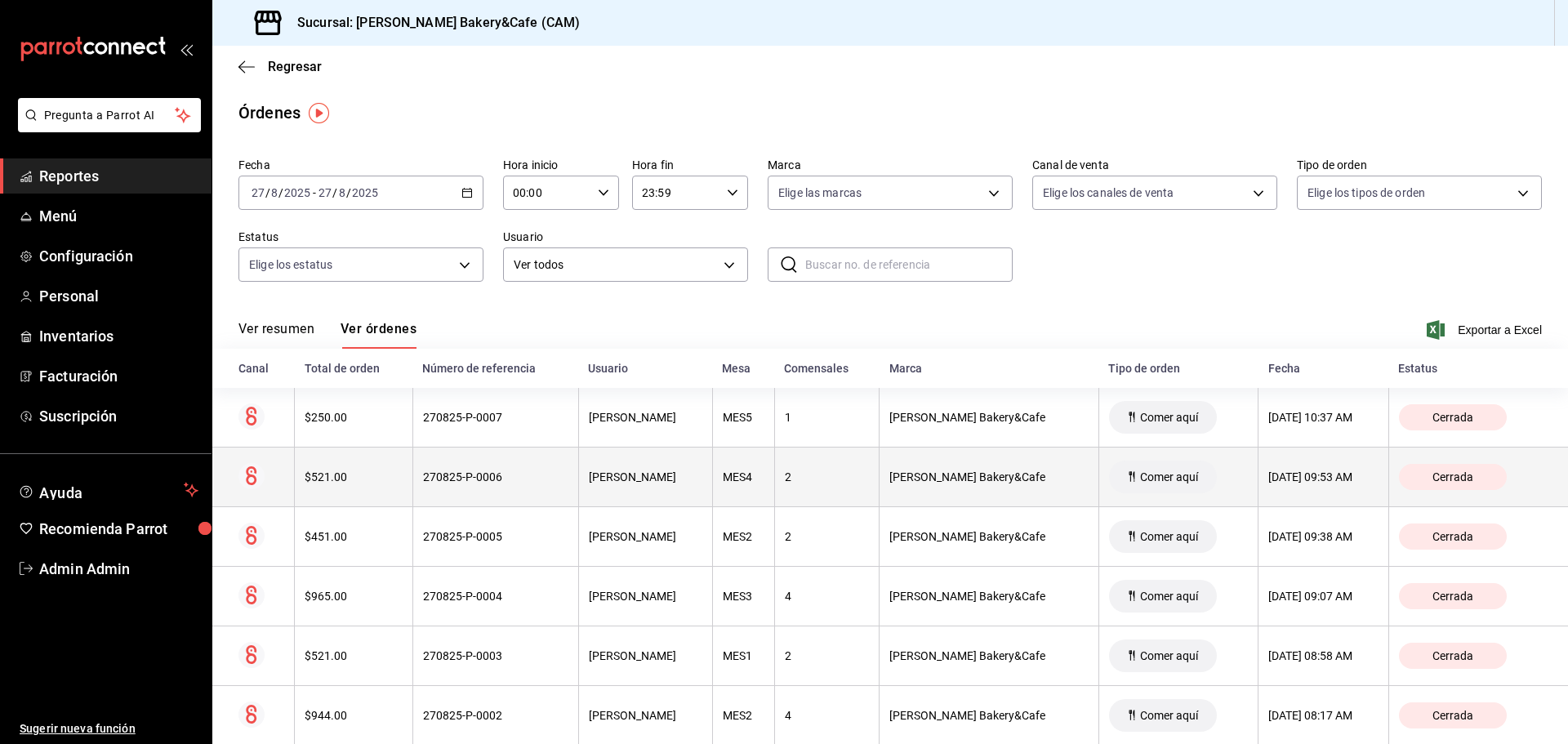
click at [999, 463] on th "[PERSON_NAME] Bakery&Cafe" at bounding box center [989, 478] width 220 height 60
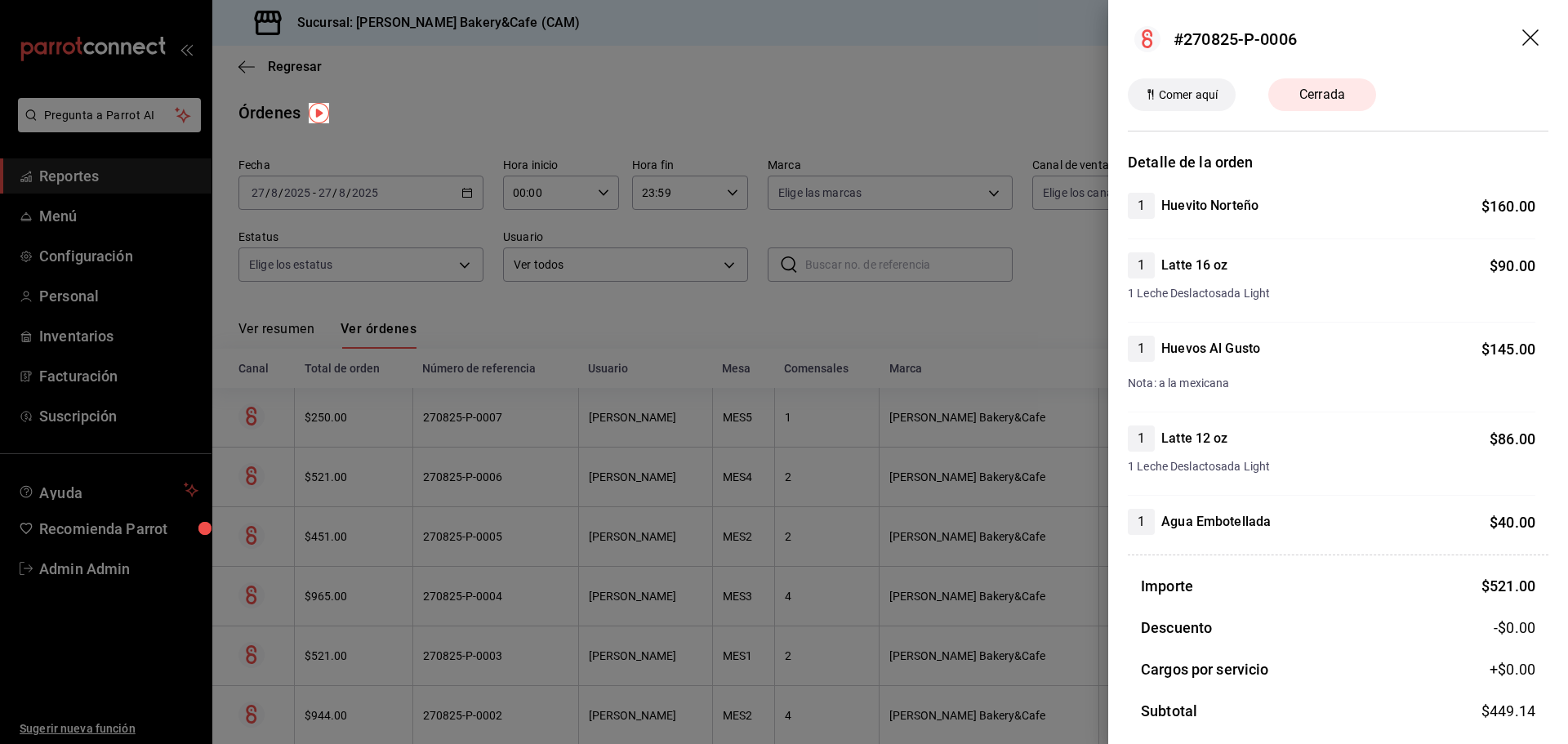
click at [1003, 586] on div at bounding box center [784, 372] width 1568 height 744
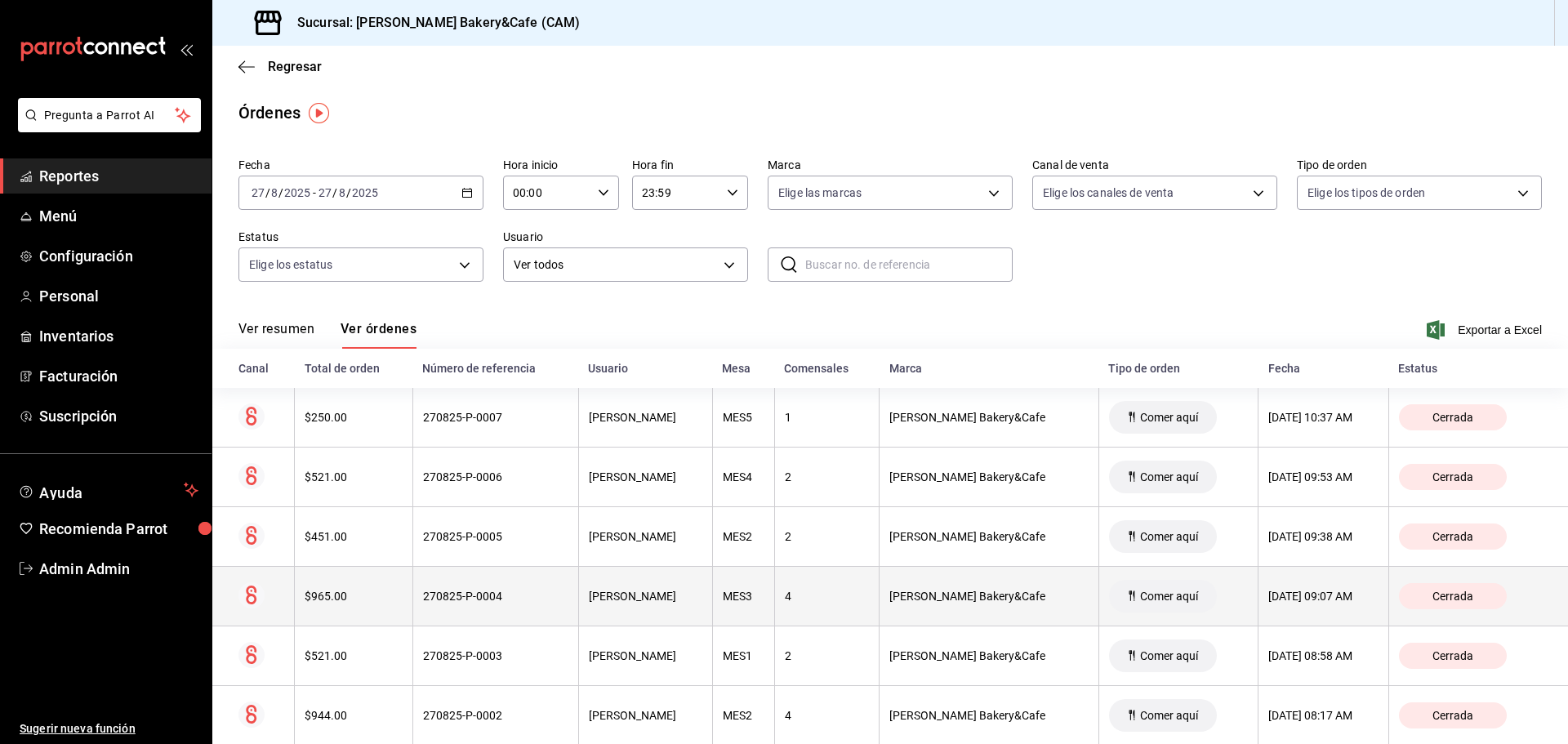
click at [999, 580] on th "[PERSON_NAME] Bakery&Cafe" at bounding box center [989, 597] width 220 height 60
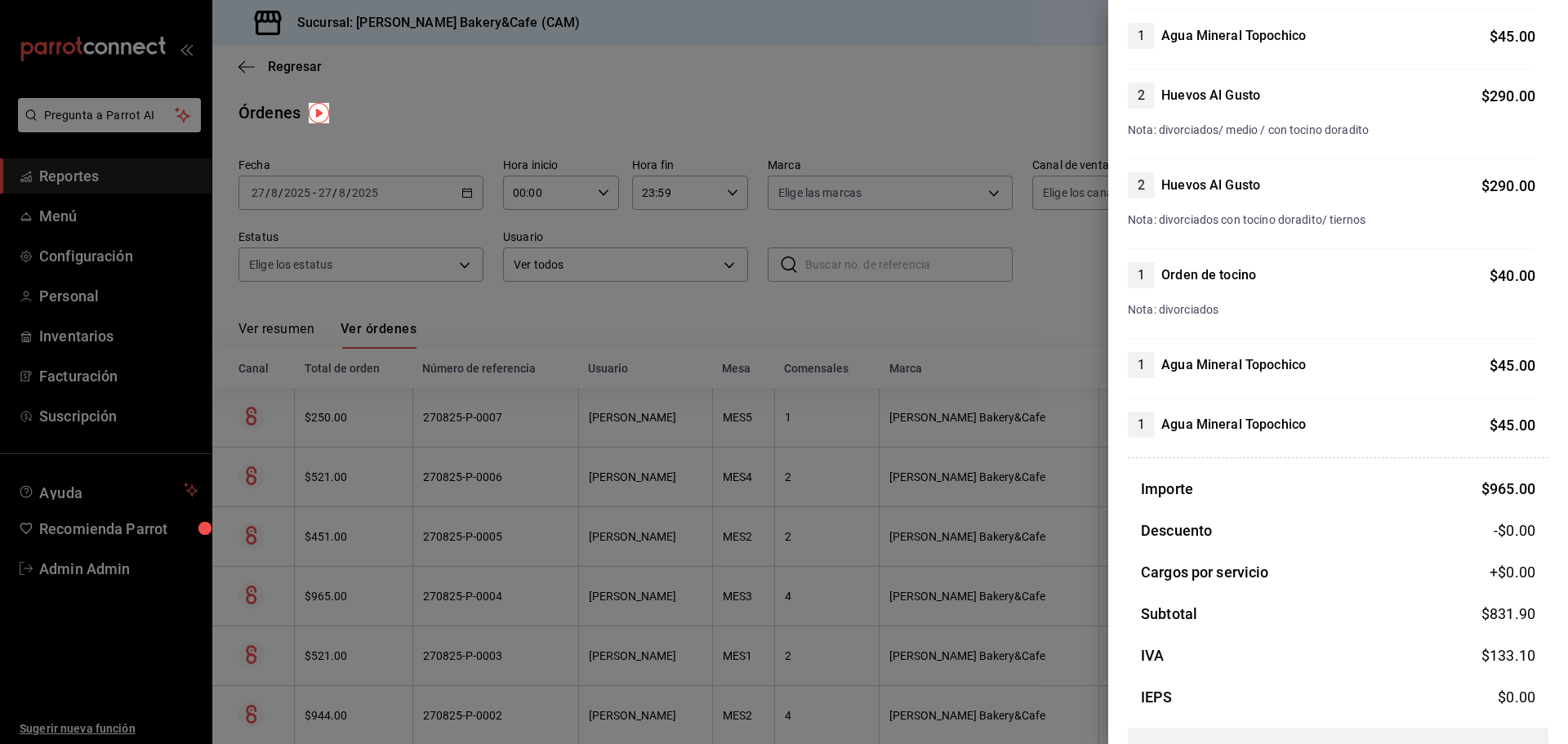
scroll to position [456, 0]
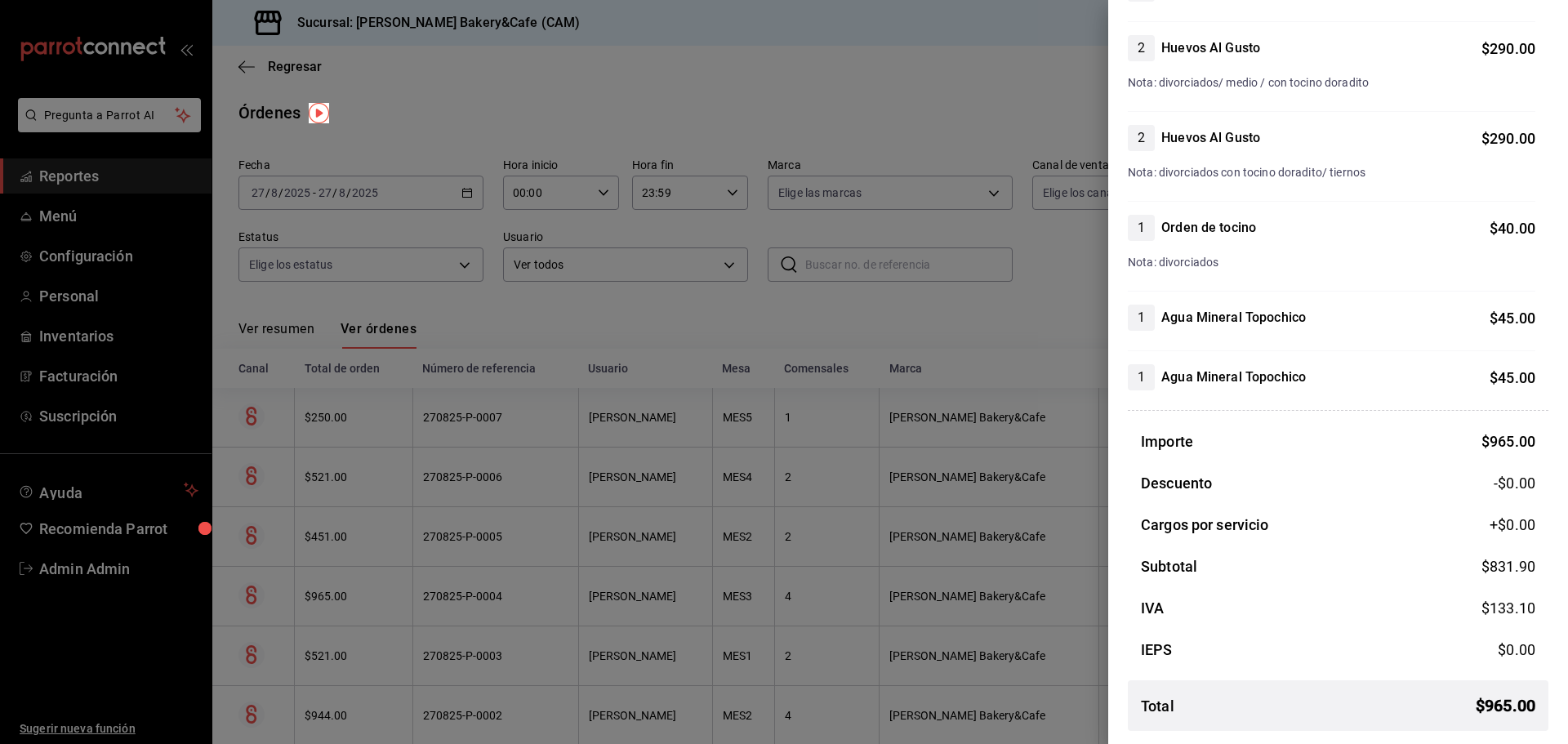
click at [842, 652] on div at bounding box center [784, 372] width 1568 height 744
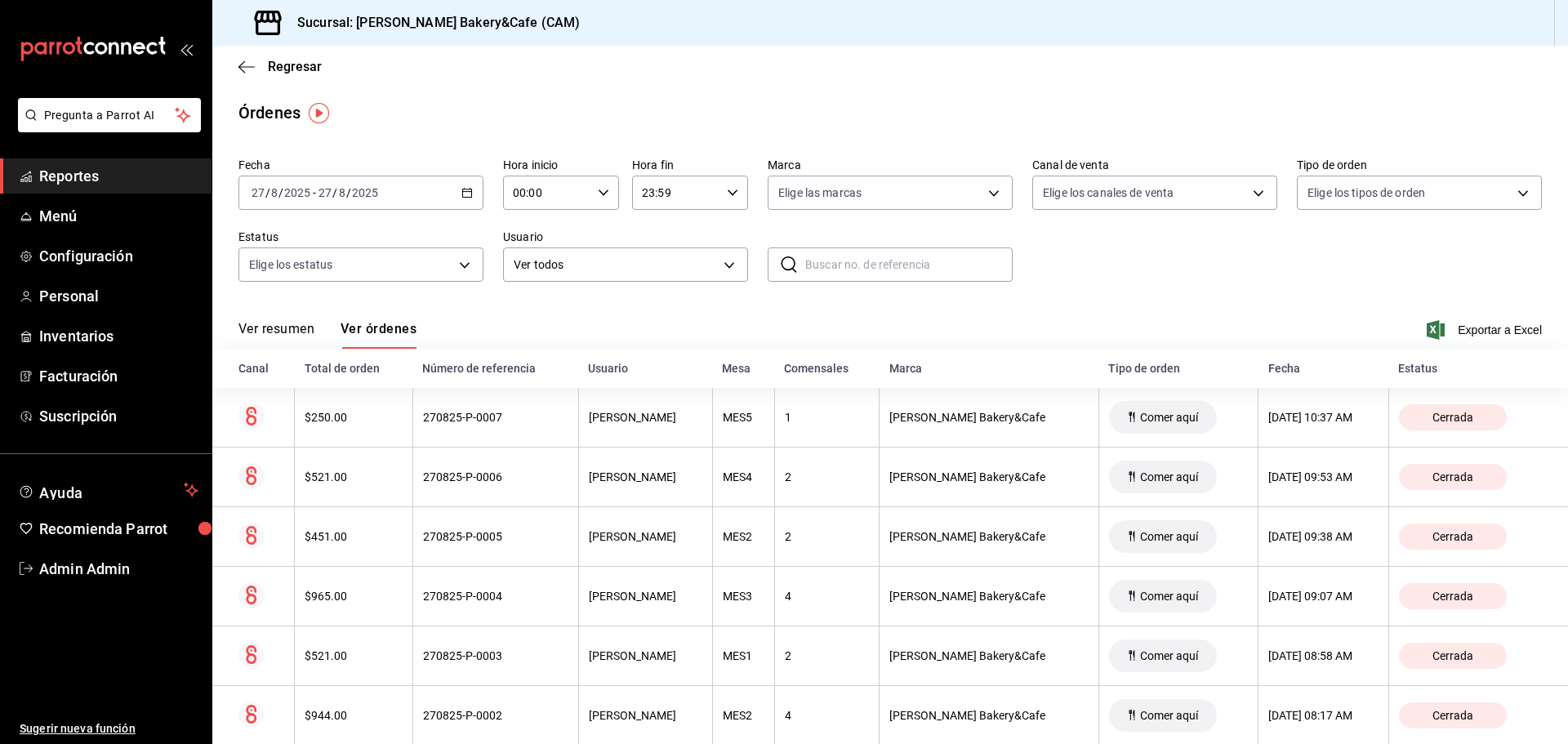
click at [842, 652] on div "2" at bounding box center [826, 656] width 84 height 13
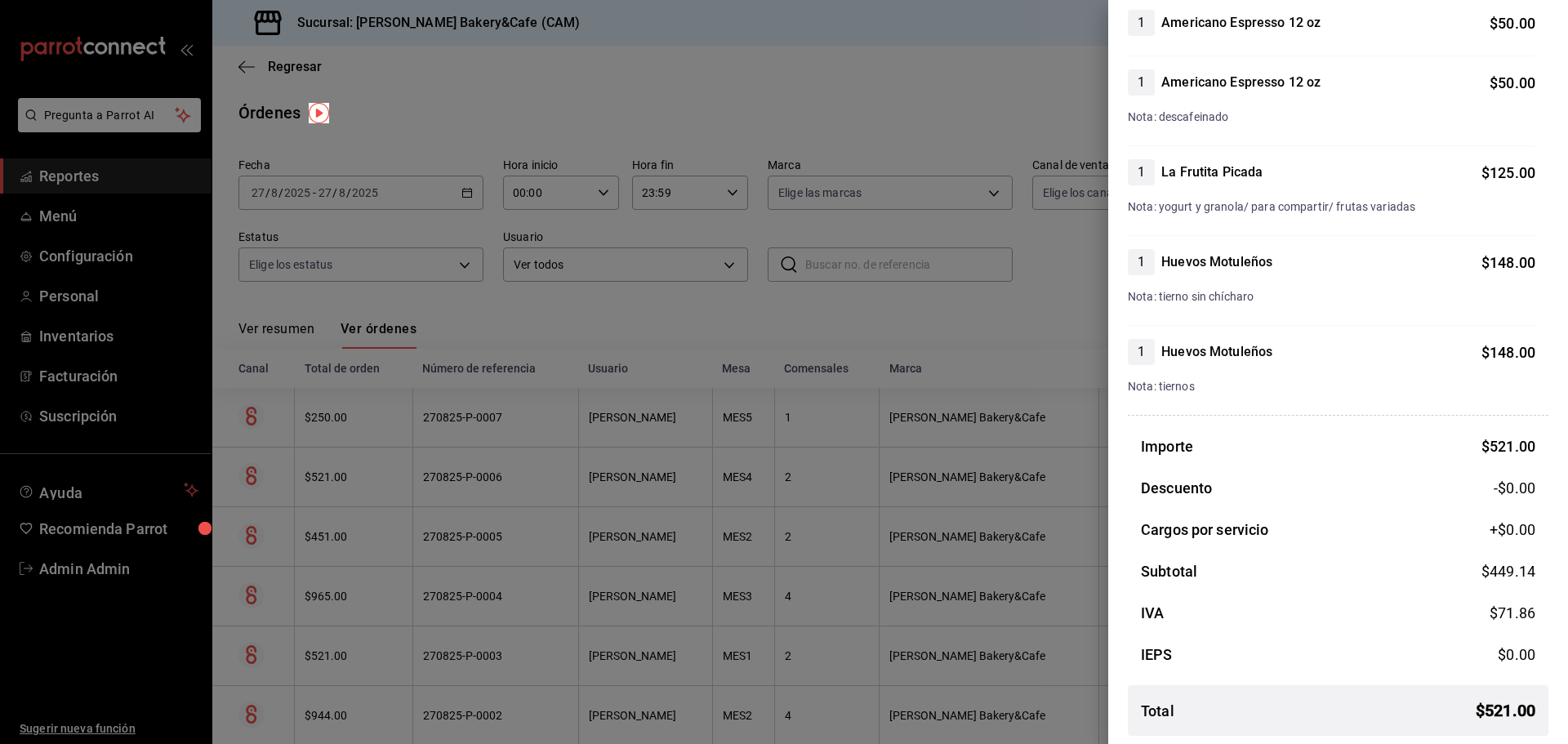
scroll to position [188, 0]
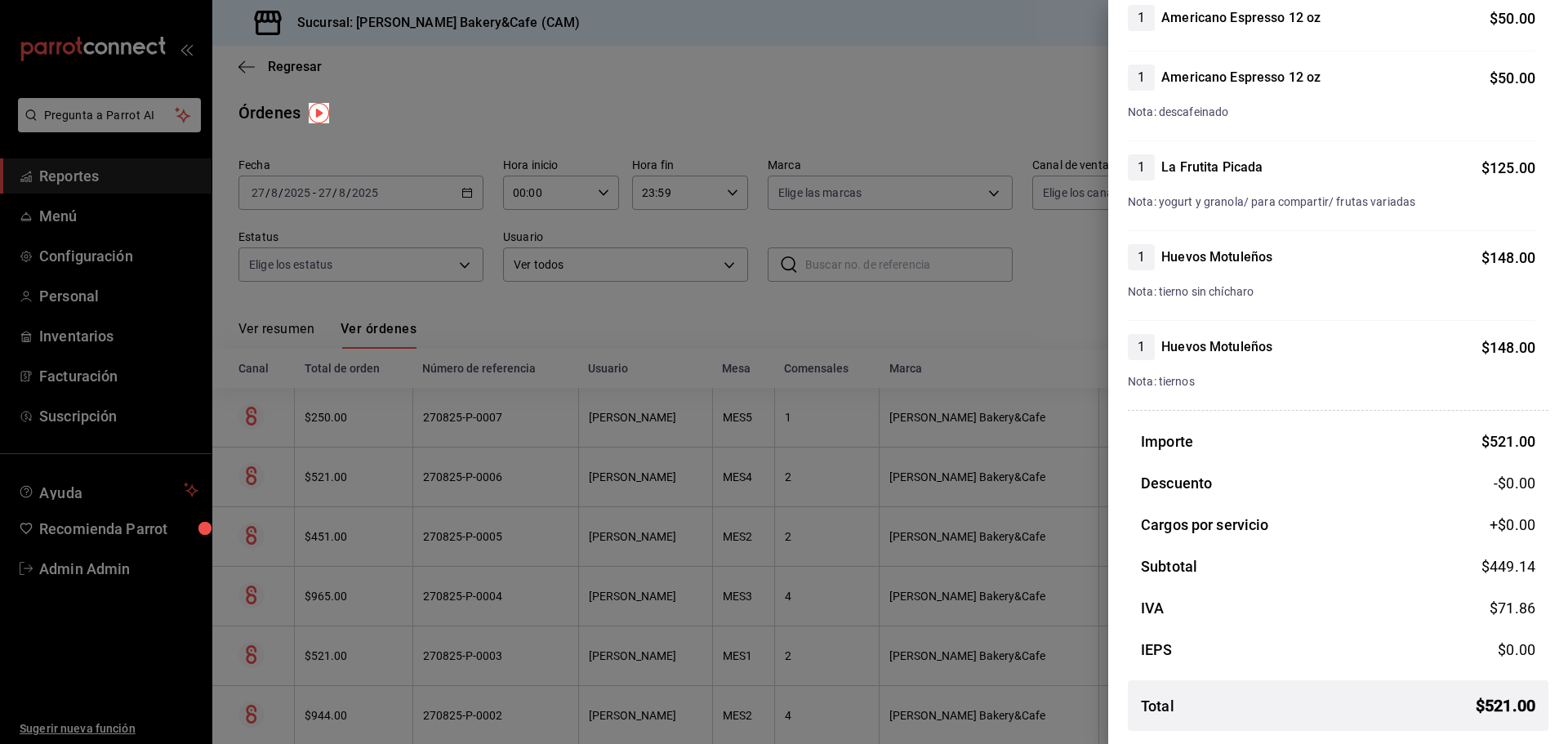
click at [556, 665] on div at bounding box center [784, 372] width 1568 height 744
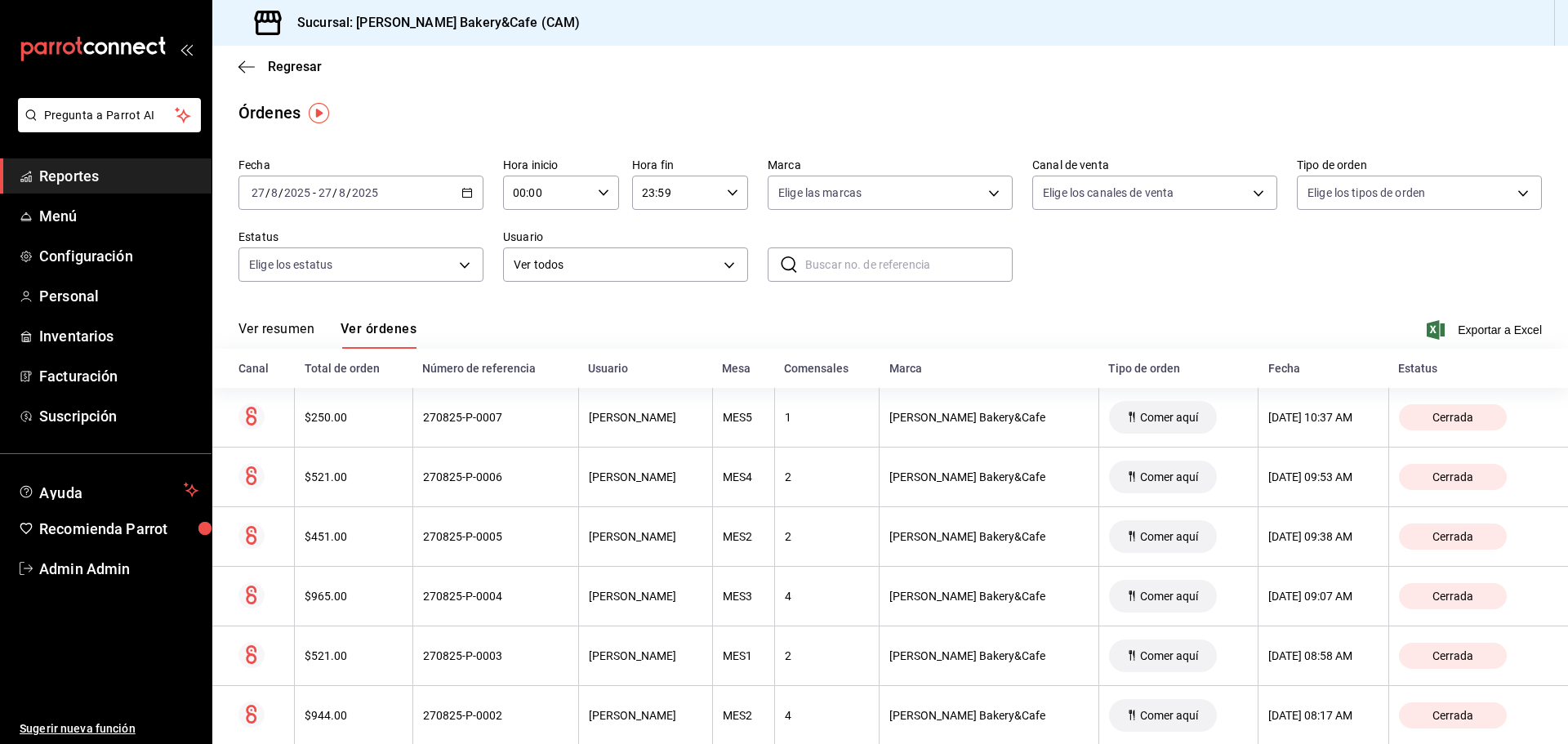
click at [557, 664] on th "270825-P-0003" at bounding box center [495, 657] width 166 height 60
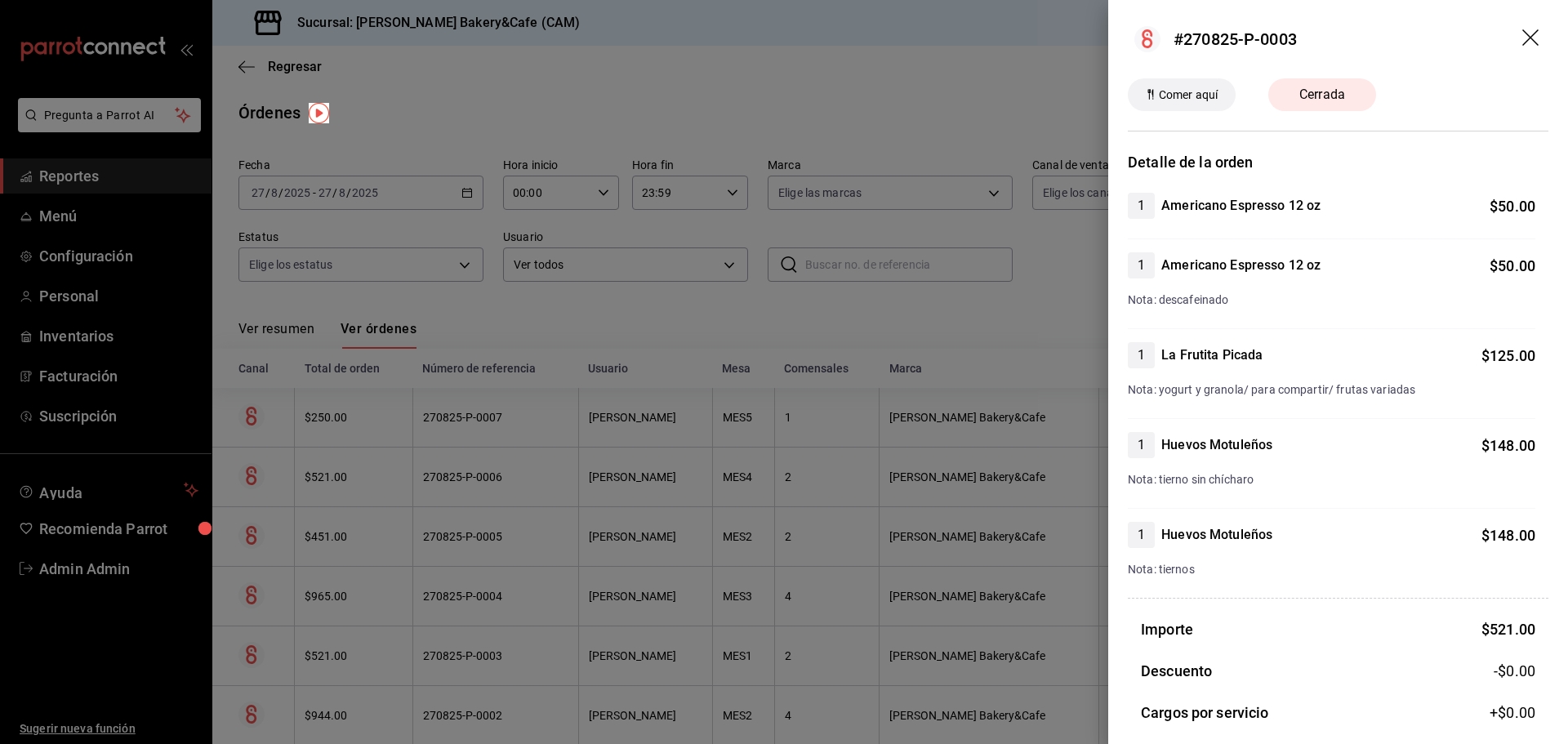
click at [256, 329] on div at bounding box center [784, 372] width 1568 height 744
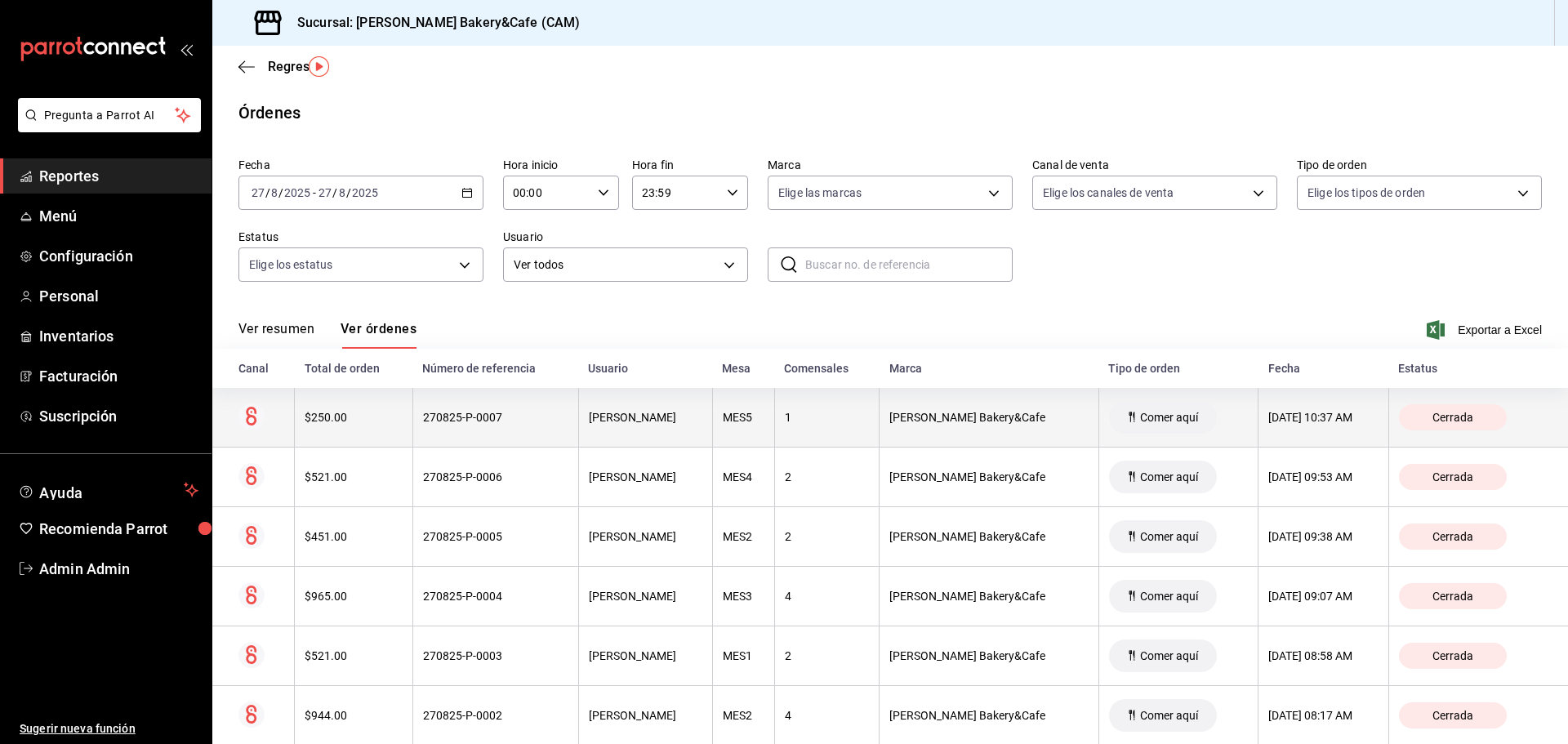
scroll to position [95, 0]
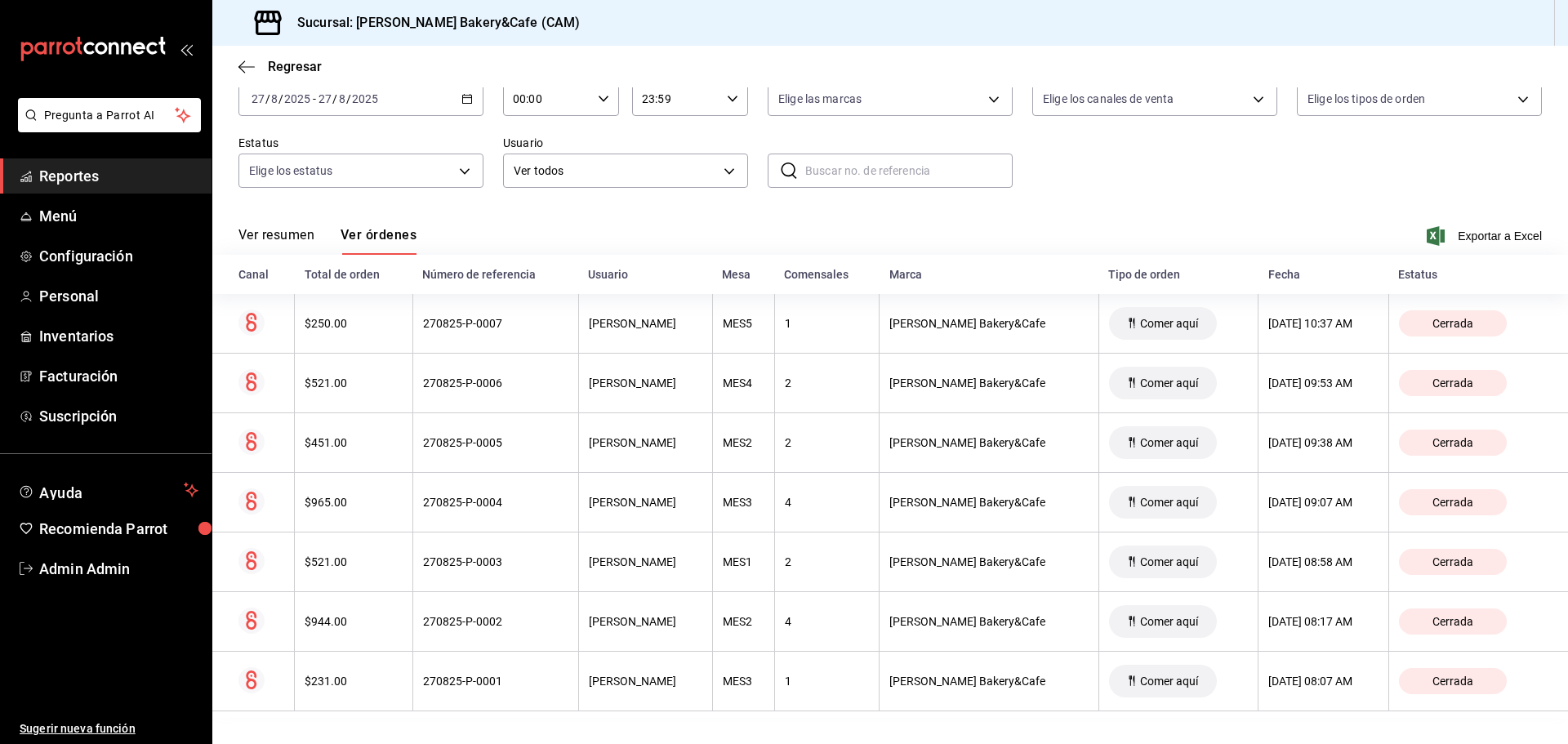
click at [120, 163] on link "Reportes" at bounding box center [106, 176] width 212 height 35
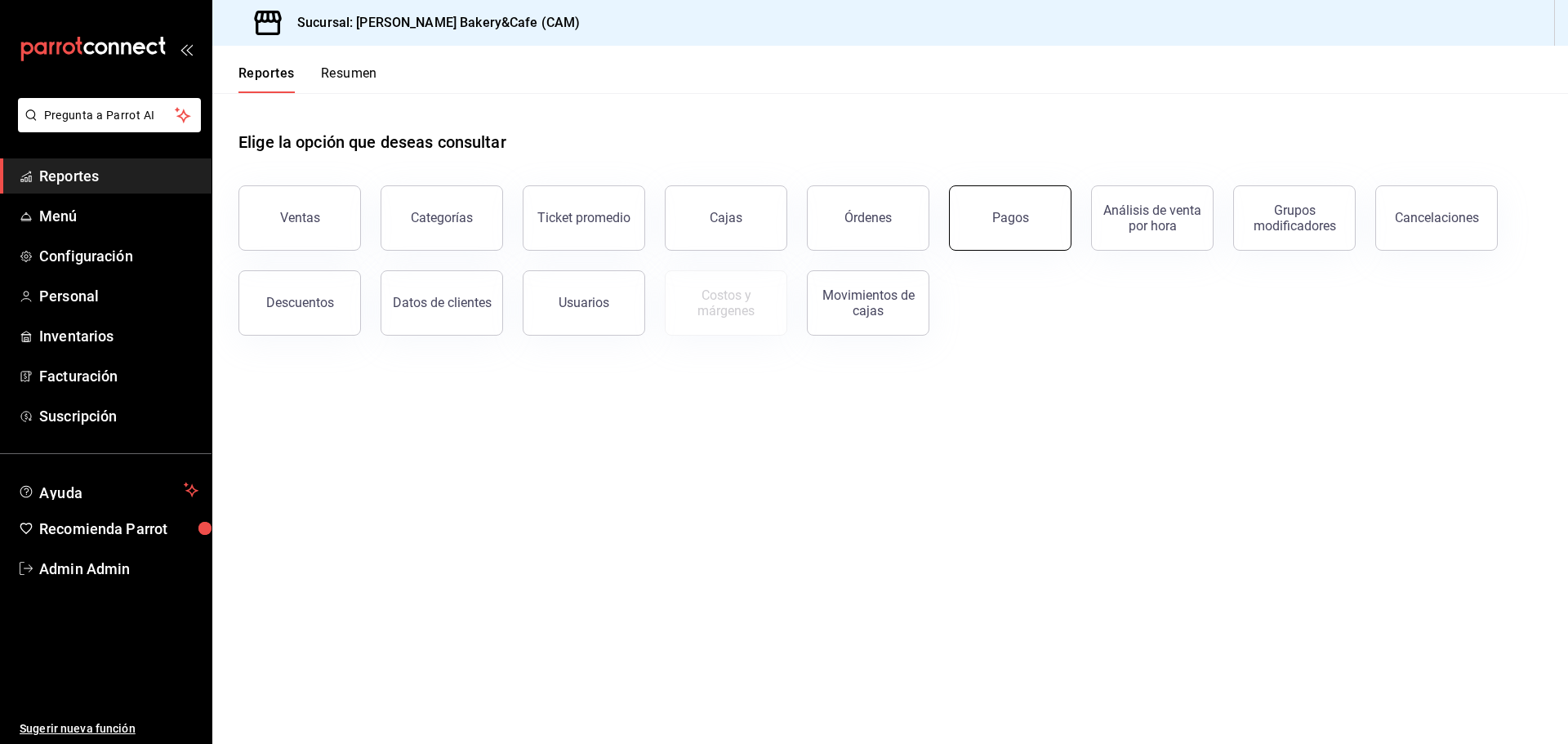
click at [1015, 226] on button "Pagos" at bounding box center [1010, 218] width 122 height 65
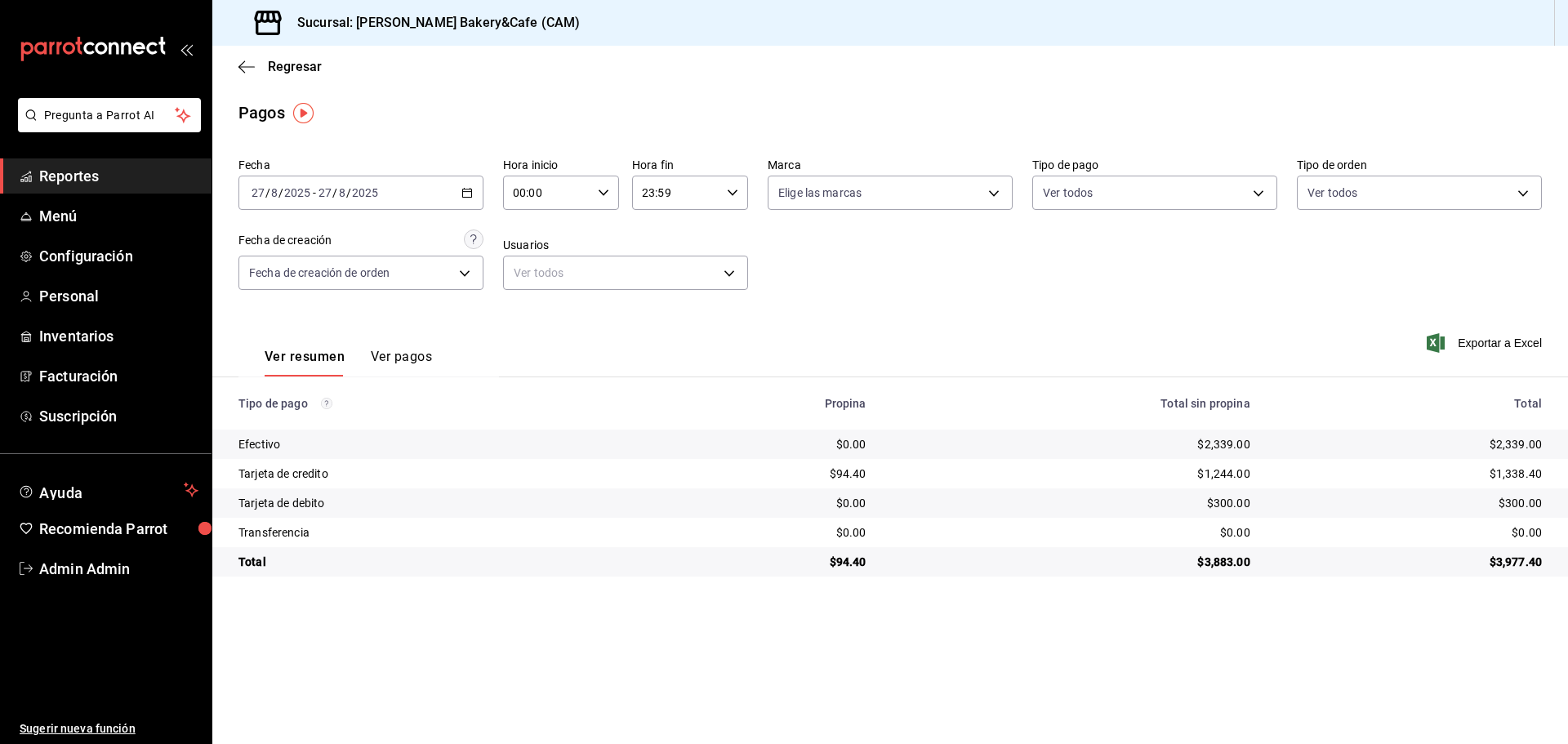
click at [394, 364] on button "Ver pagos" at bounding box center [401, 362] width 62 height 28
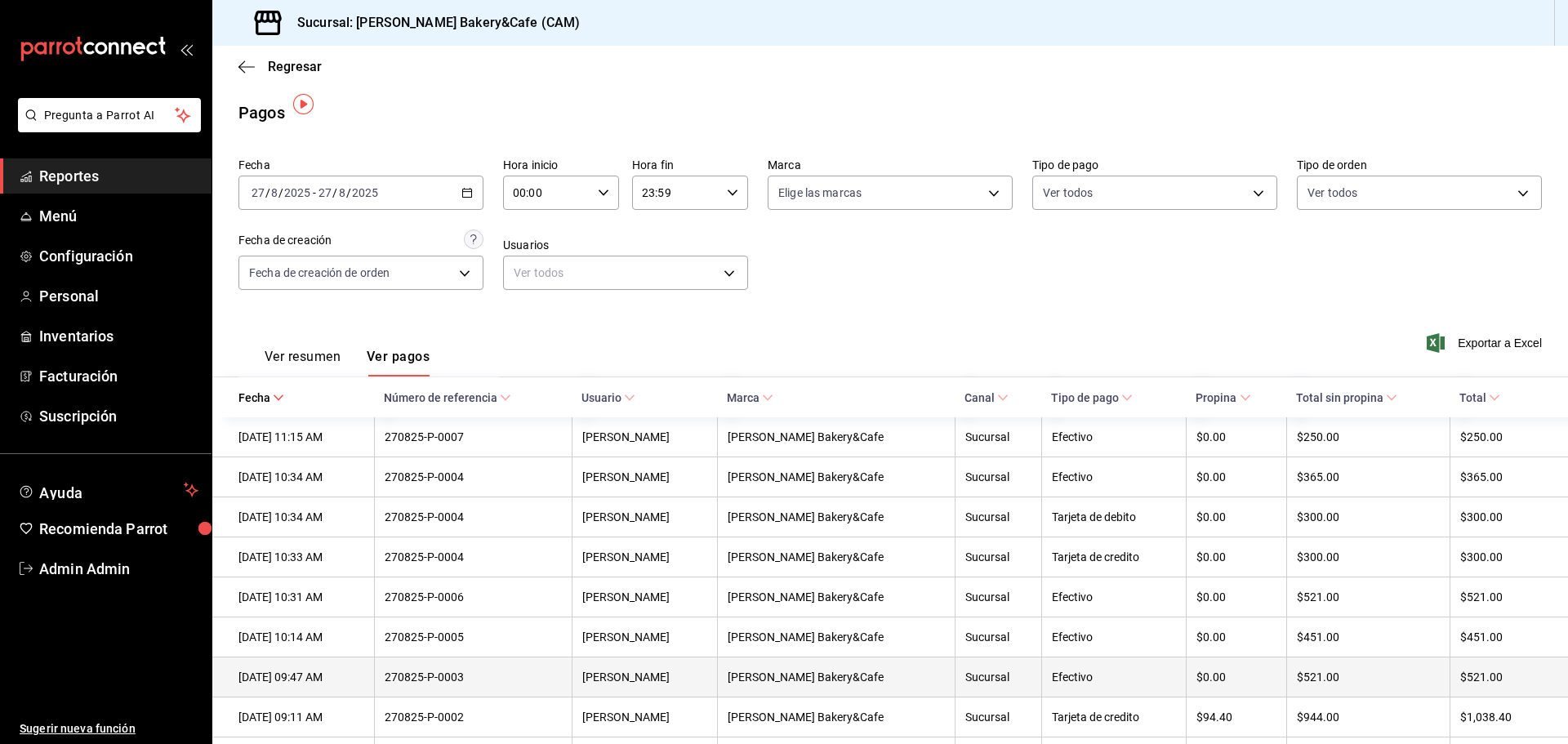
scroll to position [68, 0]
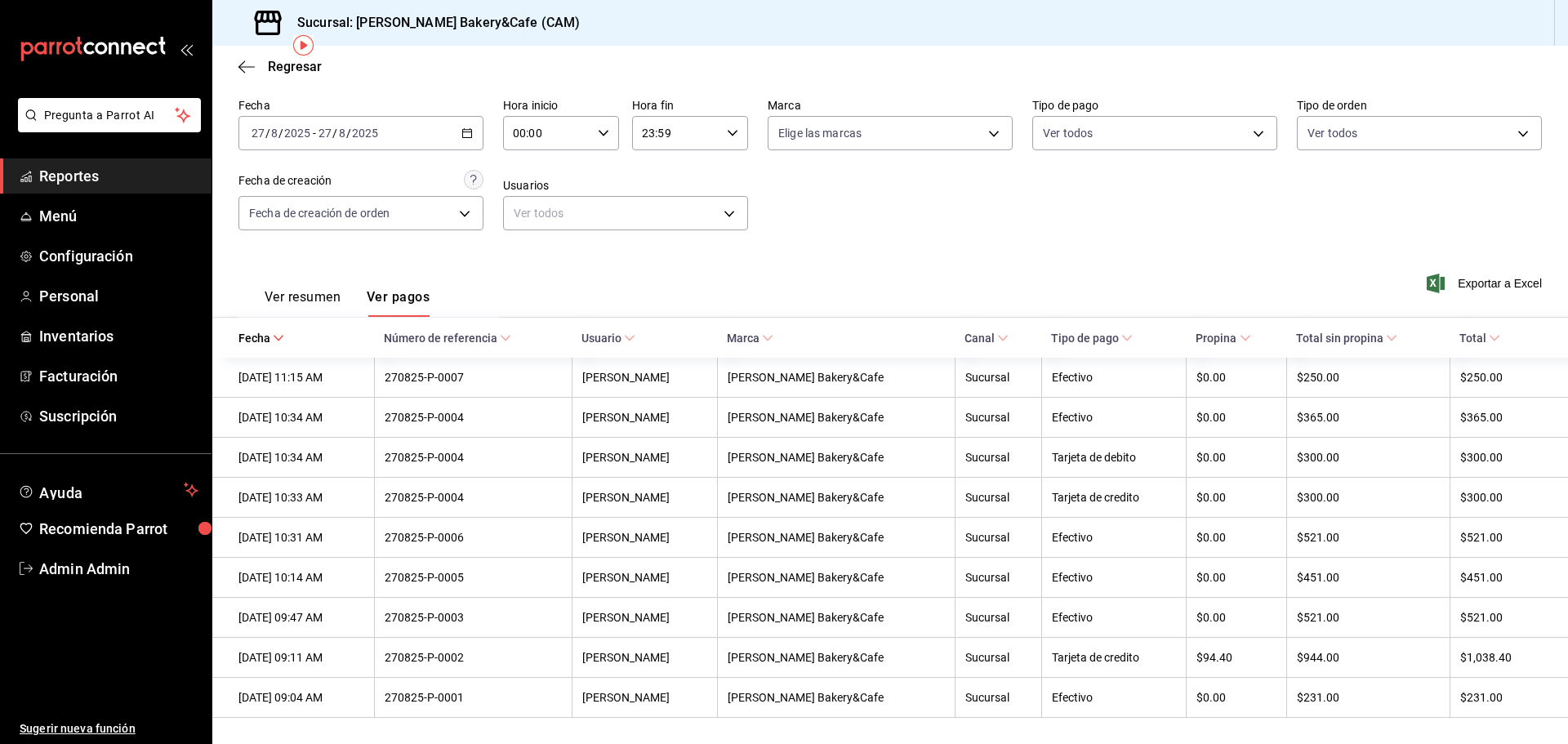
click at [274, 294] on button "Ver resumen" at bounding box center [303, 303] width 76 height 28
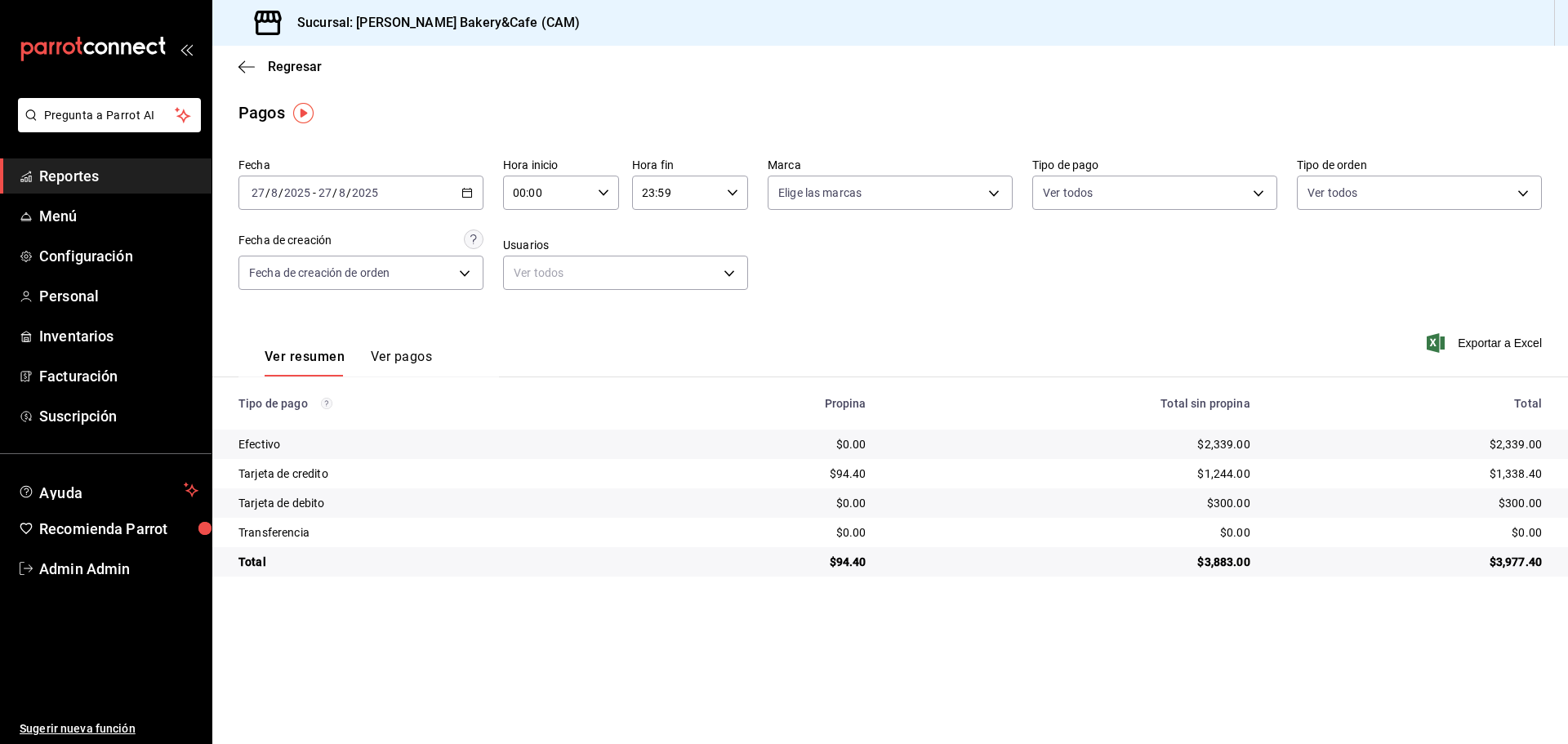
click at [117, 169] on span "Reportes" at bounding box center [119, 176] width 159 height 22
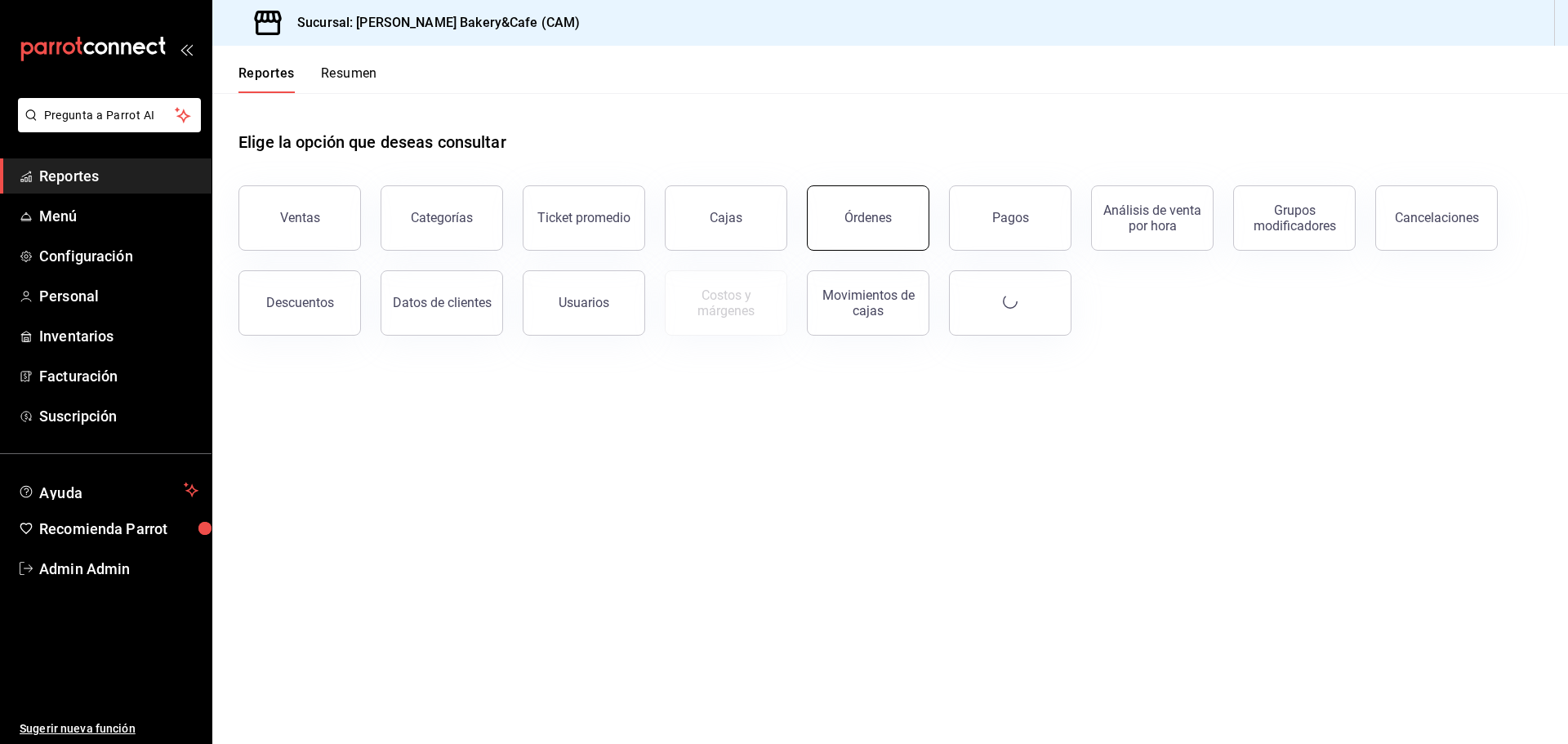
click at [899, 221] on button "Órdenes" at bounding box center [868, 218] width 122 height 65
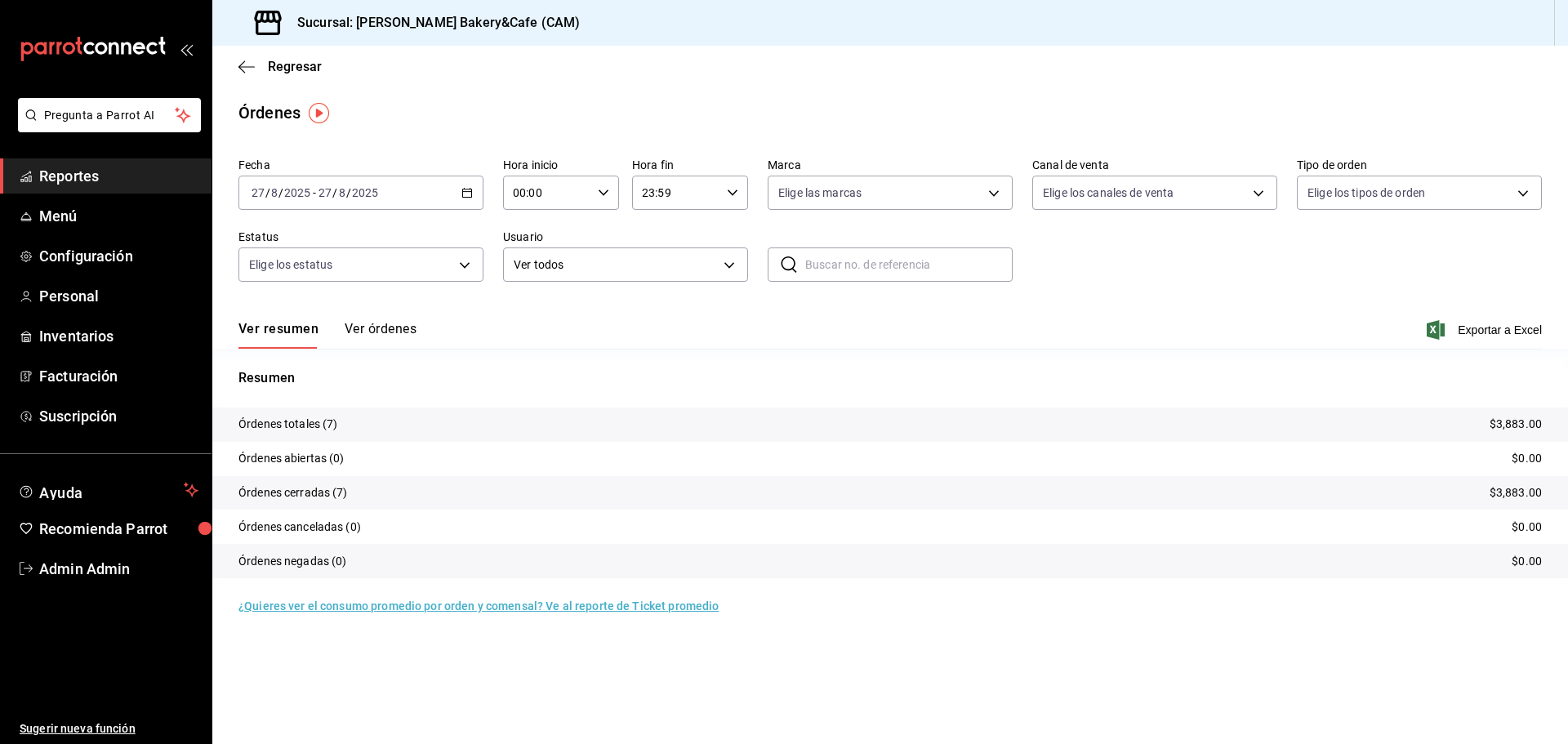
click at [390, 328] on button "Ver órdenes" at bounding box center [380, 334] width 72 height 28
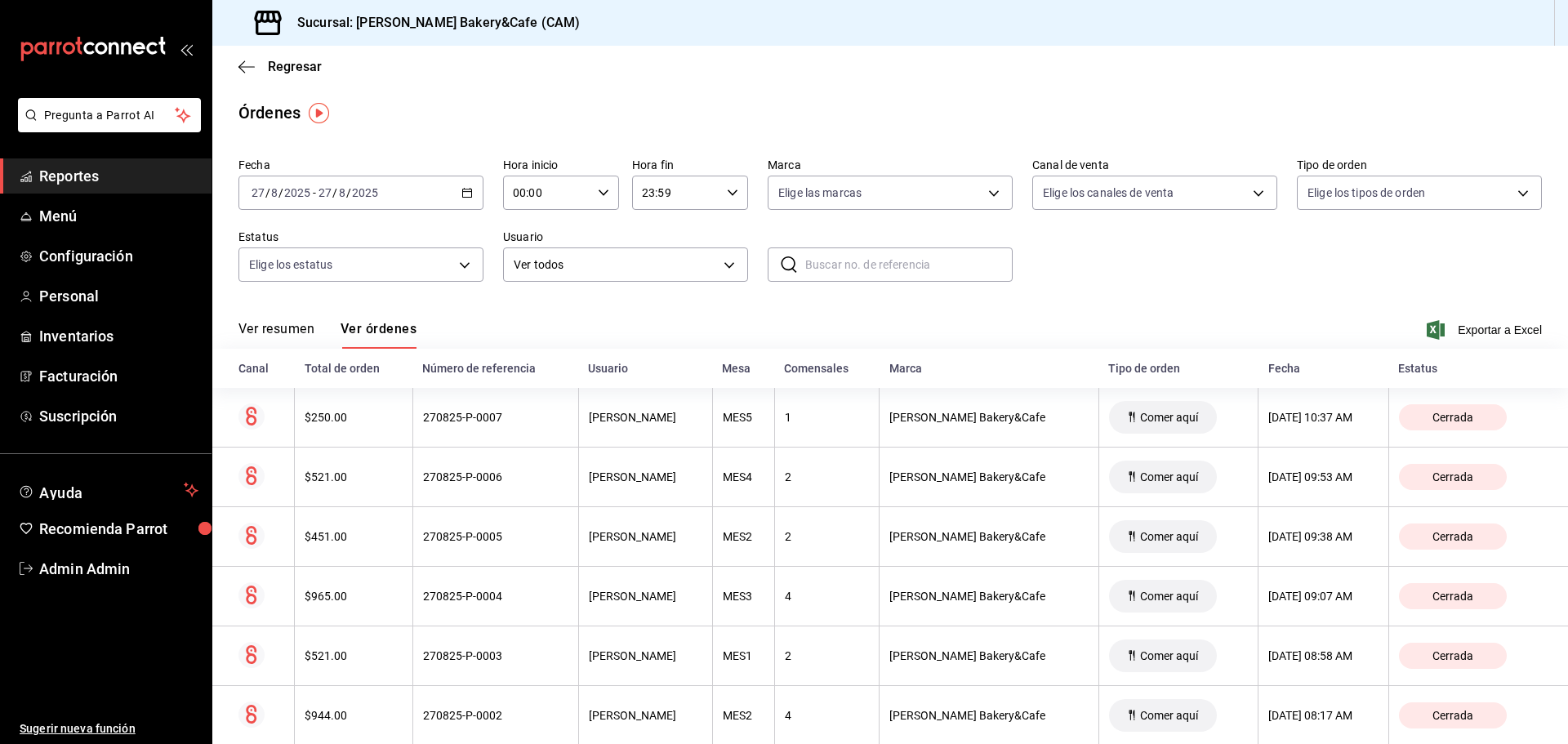
click at [264, 328] on button "Ver resumen" at bounding box center [276, 334] width 76 height 28
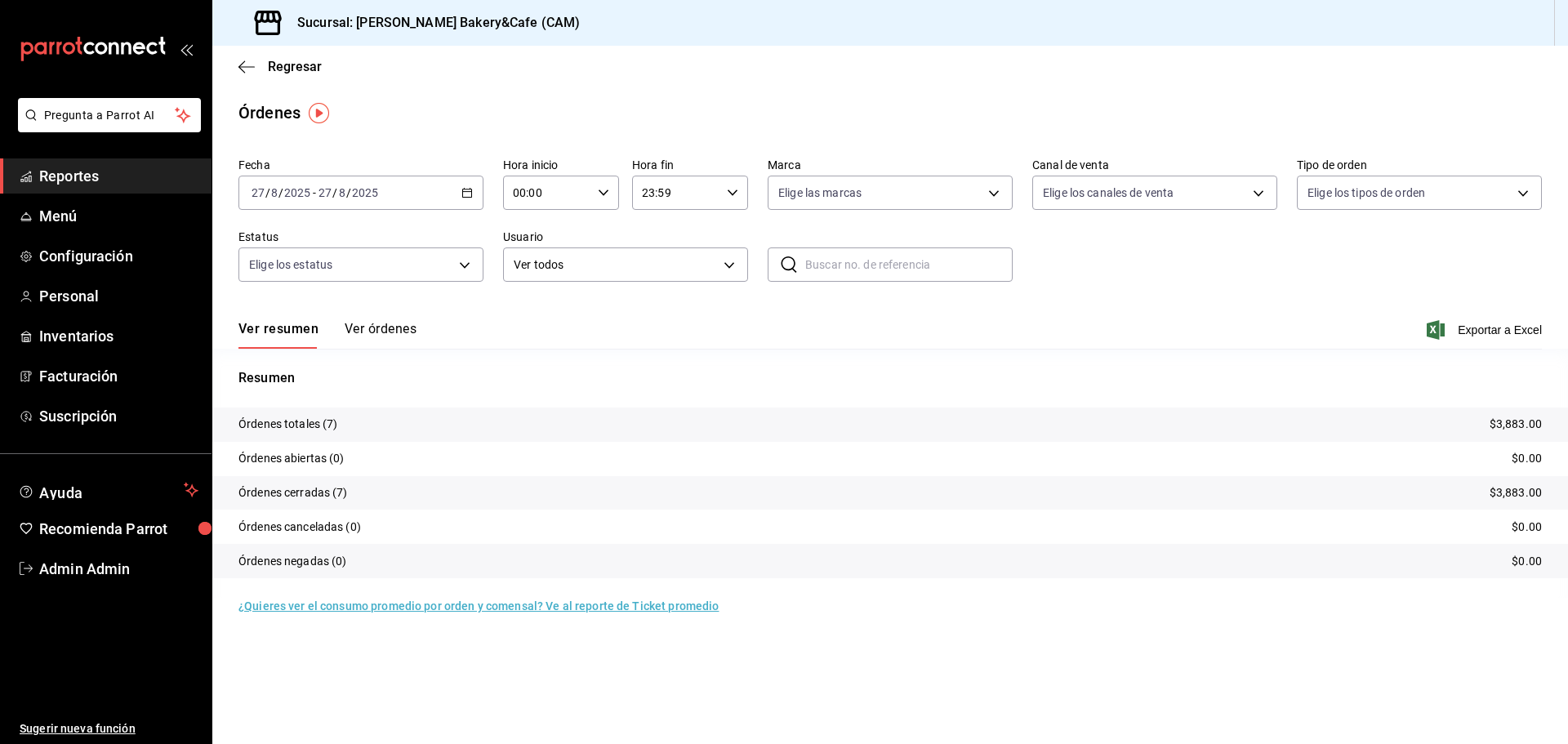
click at [367, 332] on button "Ver órdenes" at bounding box center [380, 334] width 72 height 28
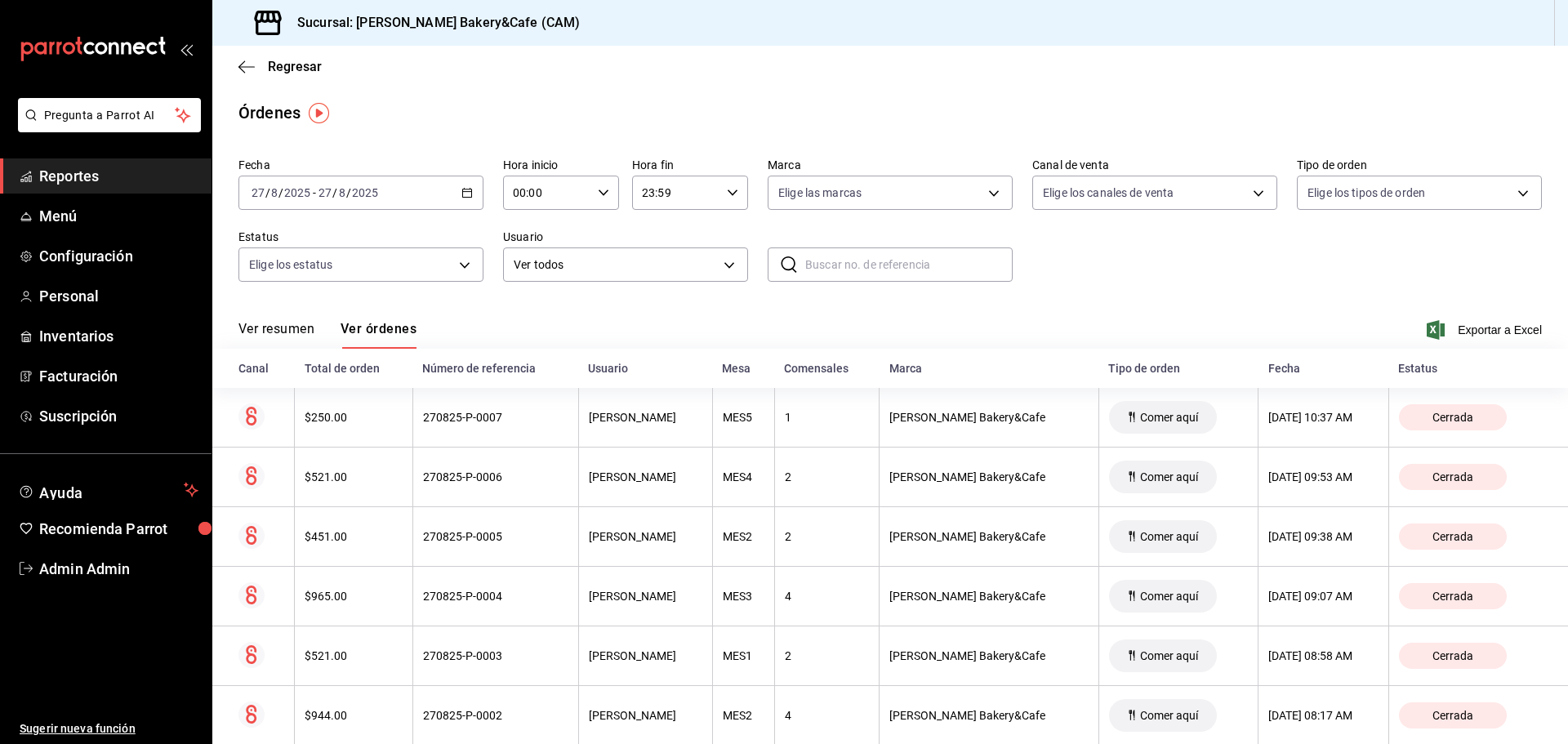
click at [301, 324] on button "Ver resumen" at bounding box center [276, 334] width 76 height 28
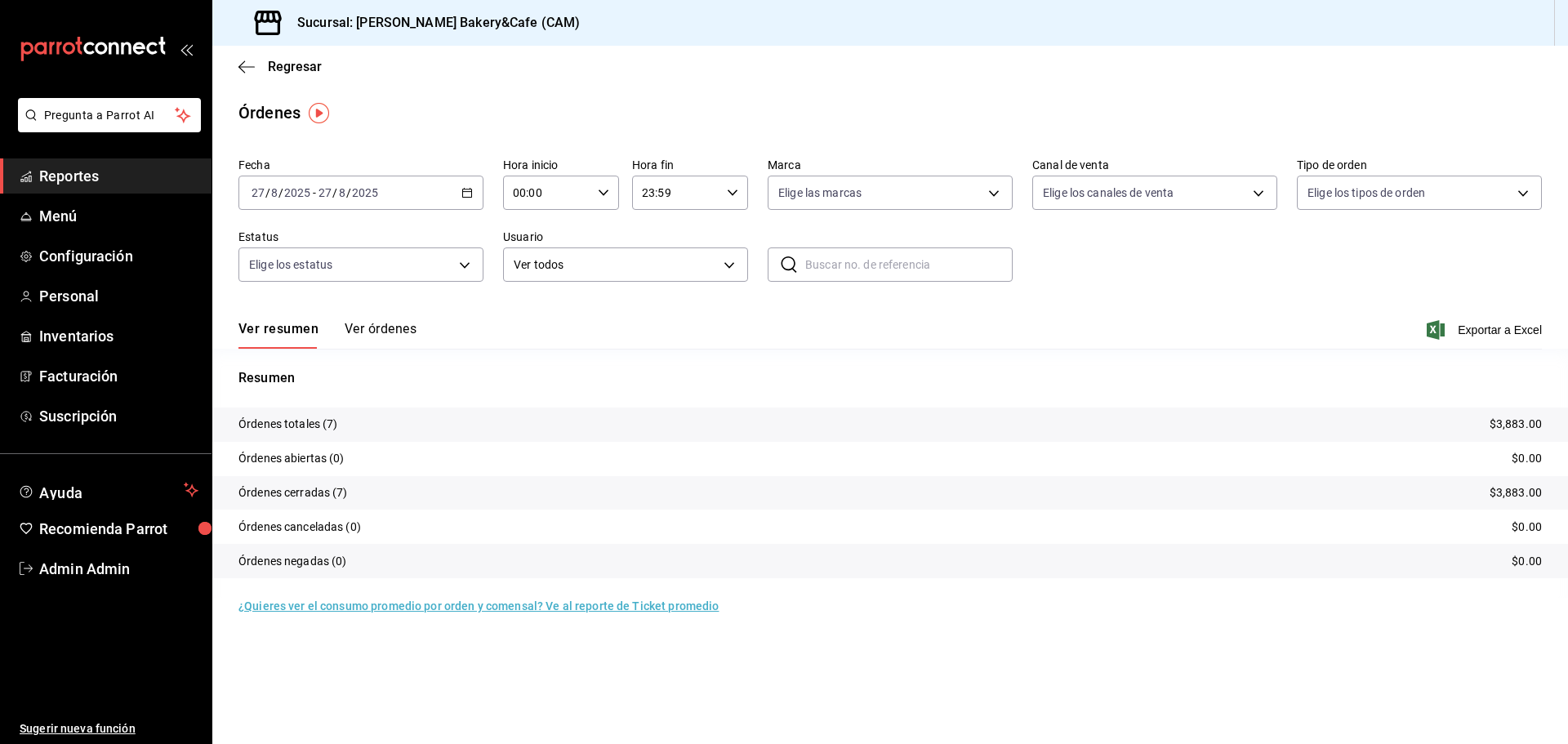
click at [361, 324] on button "Ver órdenes" at bounding box center [380, 334] width 72 height 28
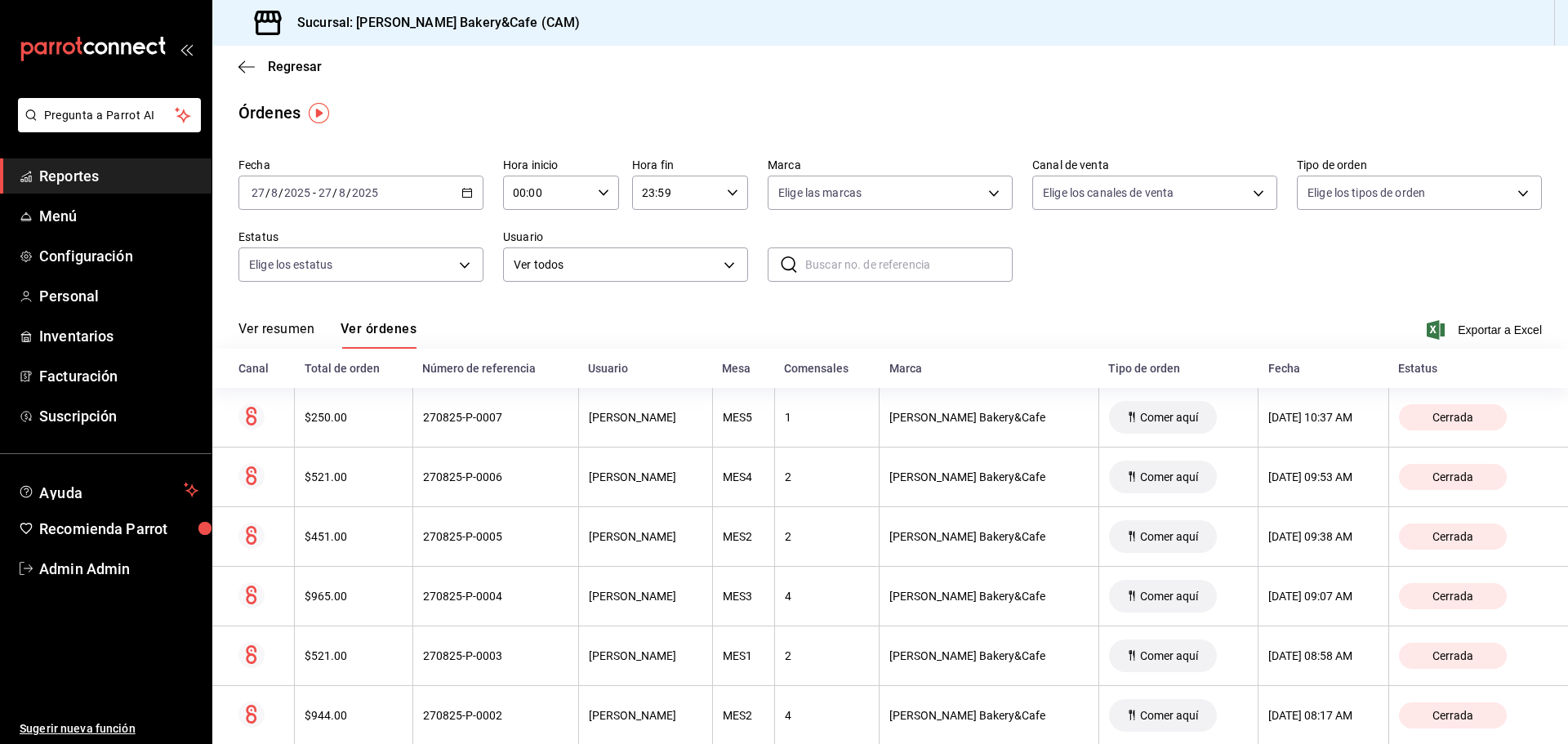
click at [101, 187] on link "Reportes" at bounding box center [106, 176] width 212 height 35
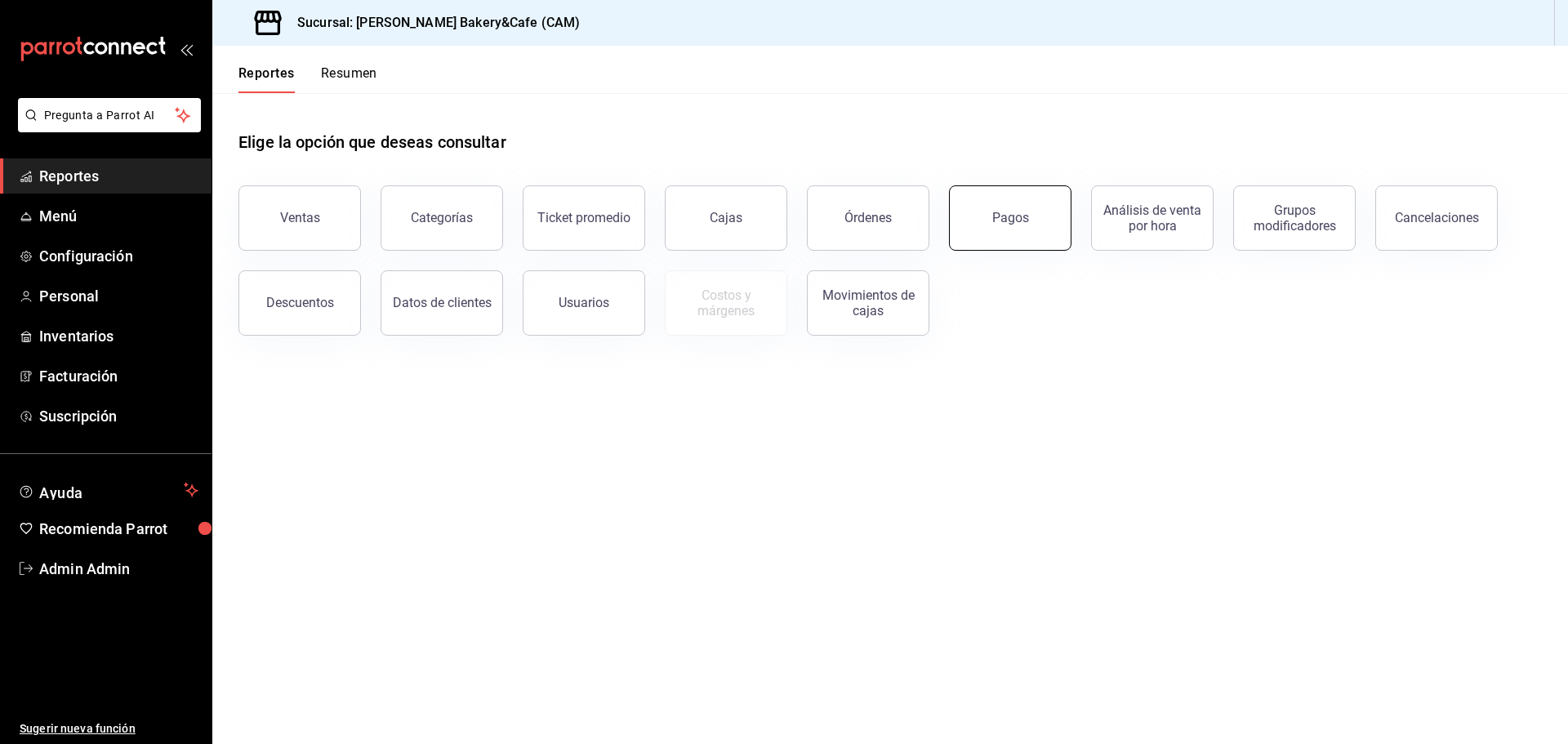
click at [1031, 224] on button "Pagos" at bounding box center [1010, 218] width 122 height 65
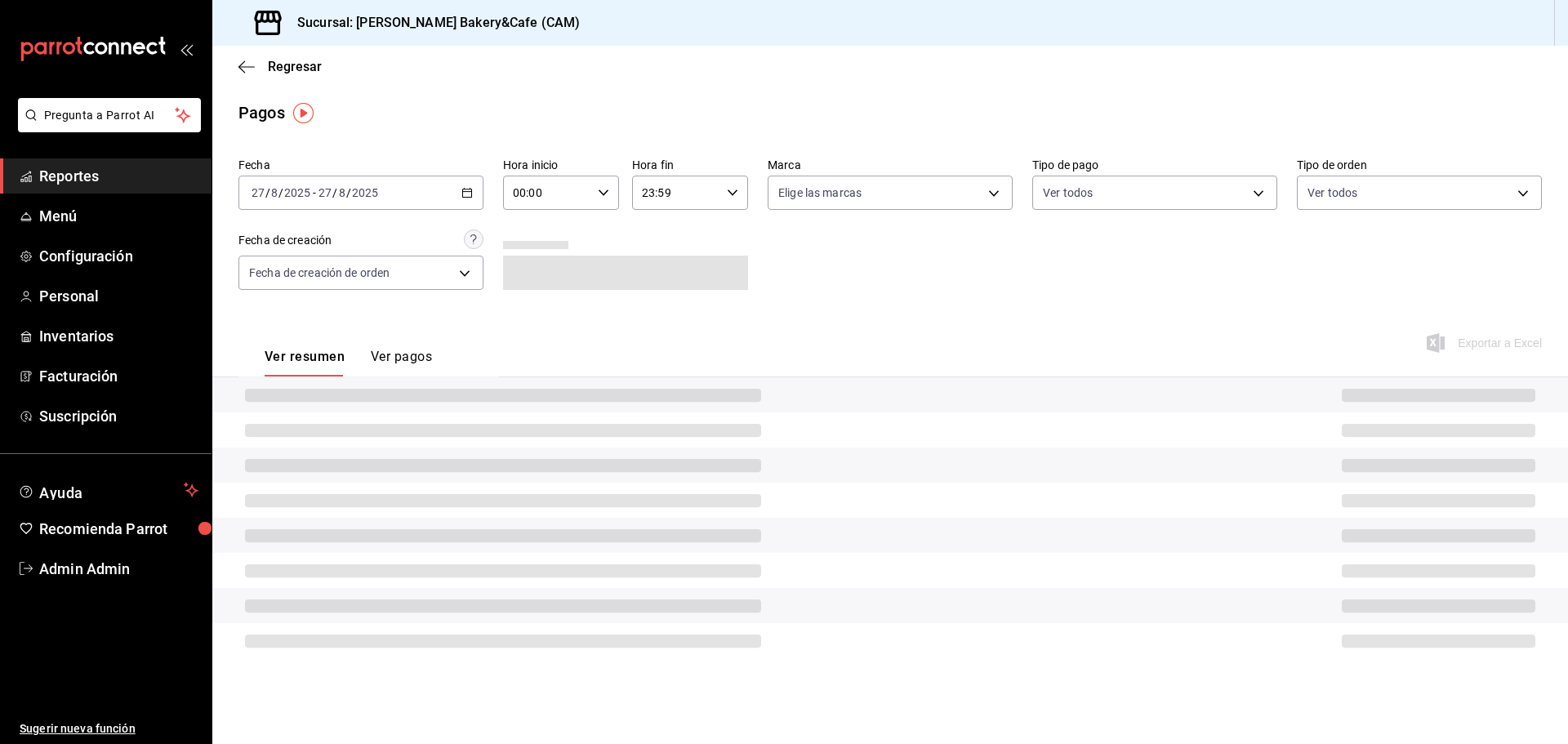
click at [407, 353] on button "Ver pagos" at bounding box center [401, 362] width 62 height 28
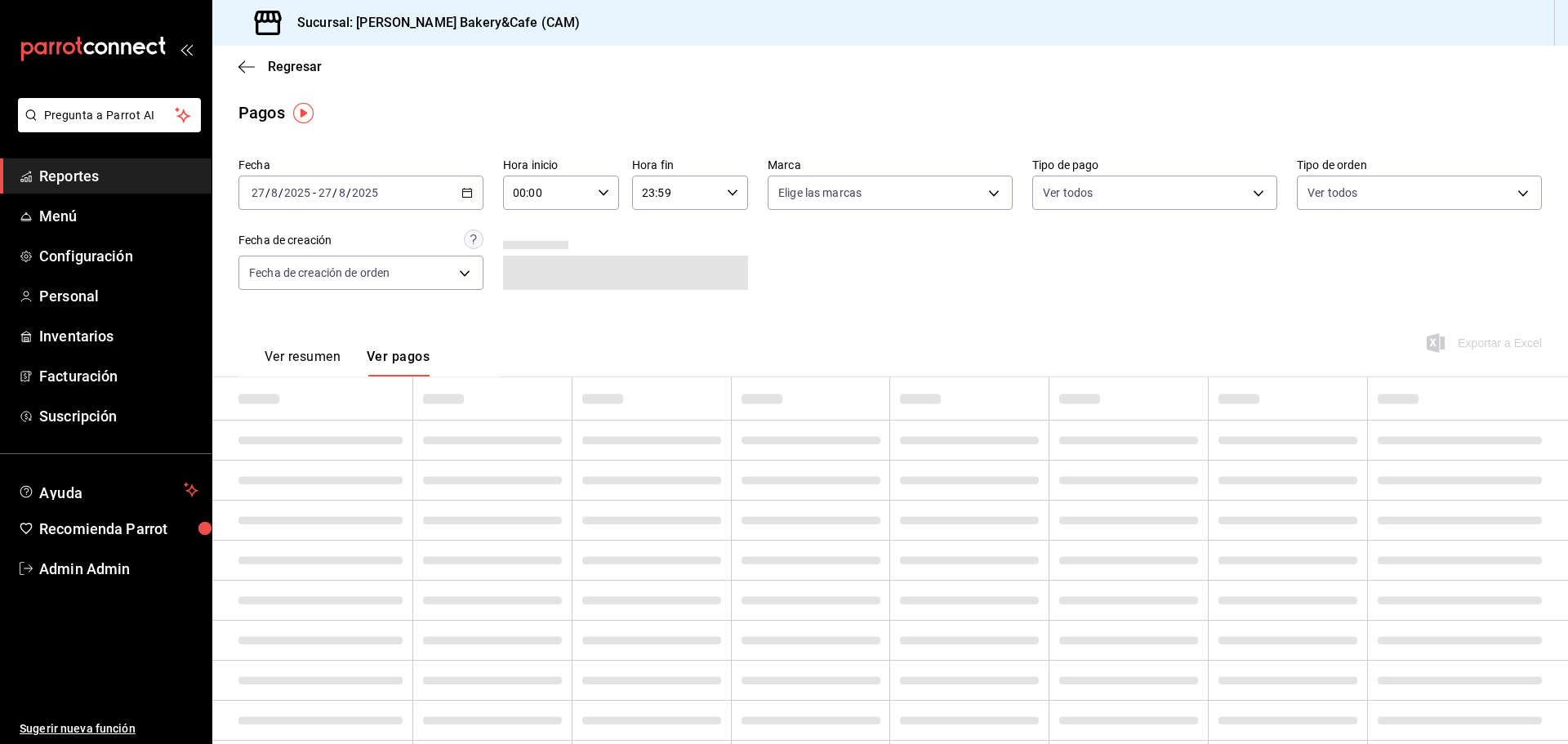
click at [461, 185] on div "[DATE] [DATE] - [DATE] [DATE]" at bounding box center [361, 193] width 245 height 34
click at [261, 287] on li "Ayer" at bounding box center [315, 279] width 153 height 37
click at [464, 195] on icon "button" at bounding box center [467, 192] width 12 height 12
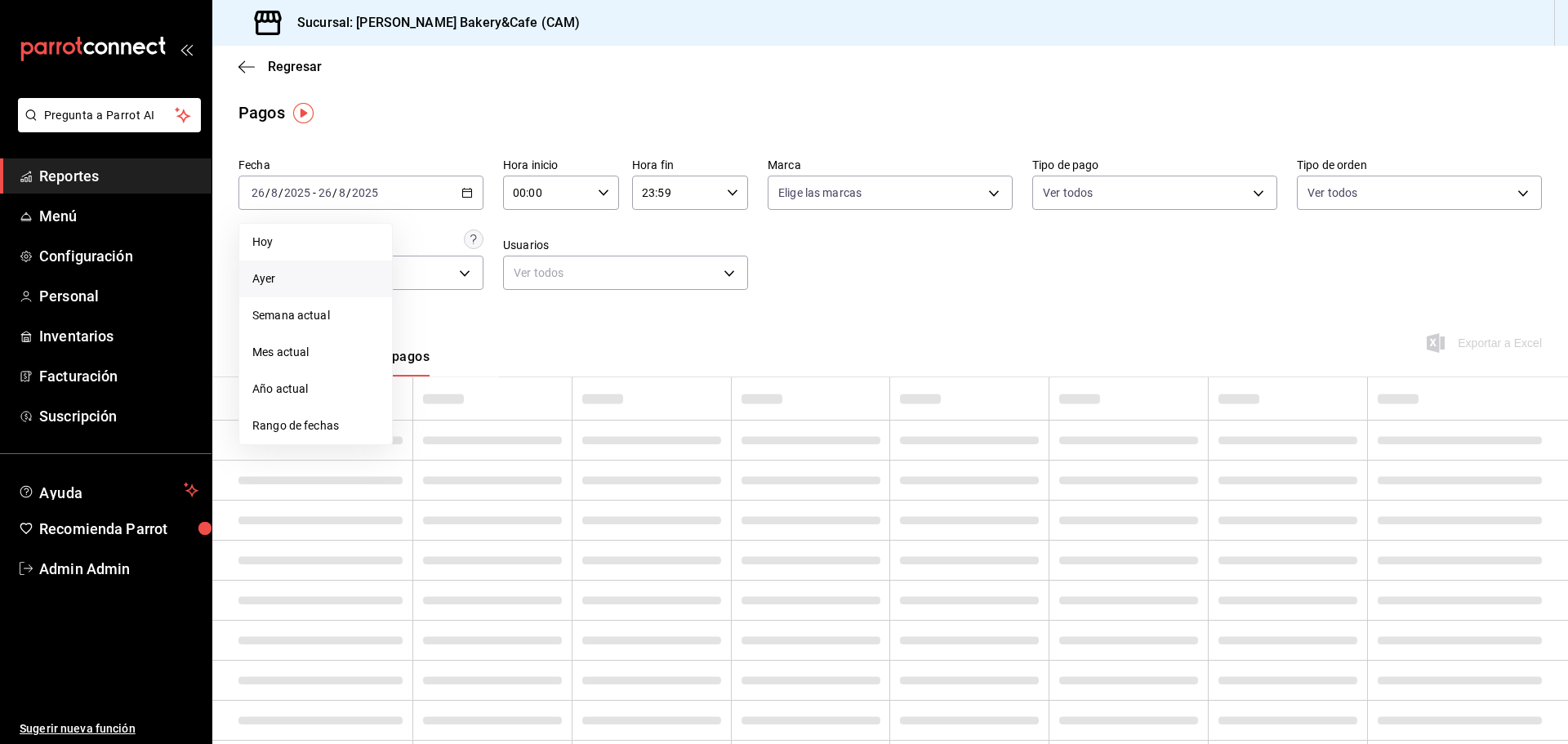
click at [284, 424] on span "Rango de fechas" at bounding box center [316, 426] width 127 height 17
click at [417, 63] on div "Regresar" at bounding box center [890, 66] width 1356 height 42
click at [466, 187] on icon "button" at bounding box center [467, 192] width 12 height 12
click at [347, 430] on span "Rango de fechas" at bounding box center [316, 426] width 127 height 17
click at [484, 443] on abbr "27" at bounding box center [485, 445] width 11 height 12
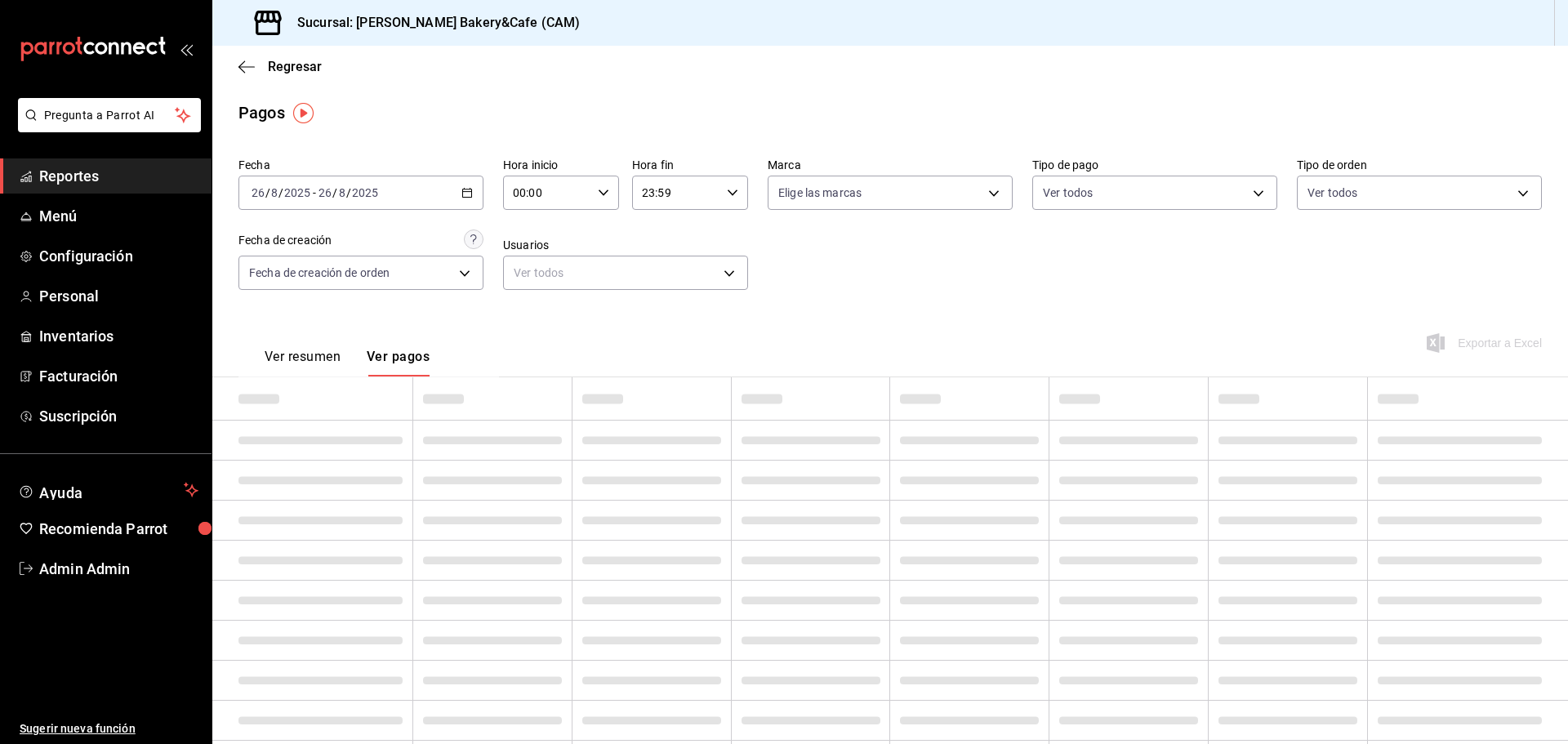
drag, startPoint x: 792, startPoint y: 304, endPoint x: 755, endPoint y: 296, distance: 37.9
click at [764, 298] on div "Fecha [DATE] [DATE] - [DATE] [DATE] Hora inicio 00:00 Hora inicio Hora fin 23:5…" at bounding box center [890, 230] width 1303 height 159
click at [181, 163] on link "Reportes" at bounding box center [106, 176] width 212 height 35
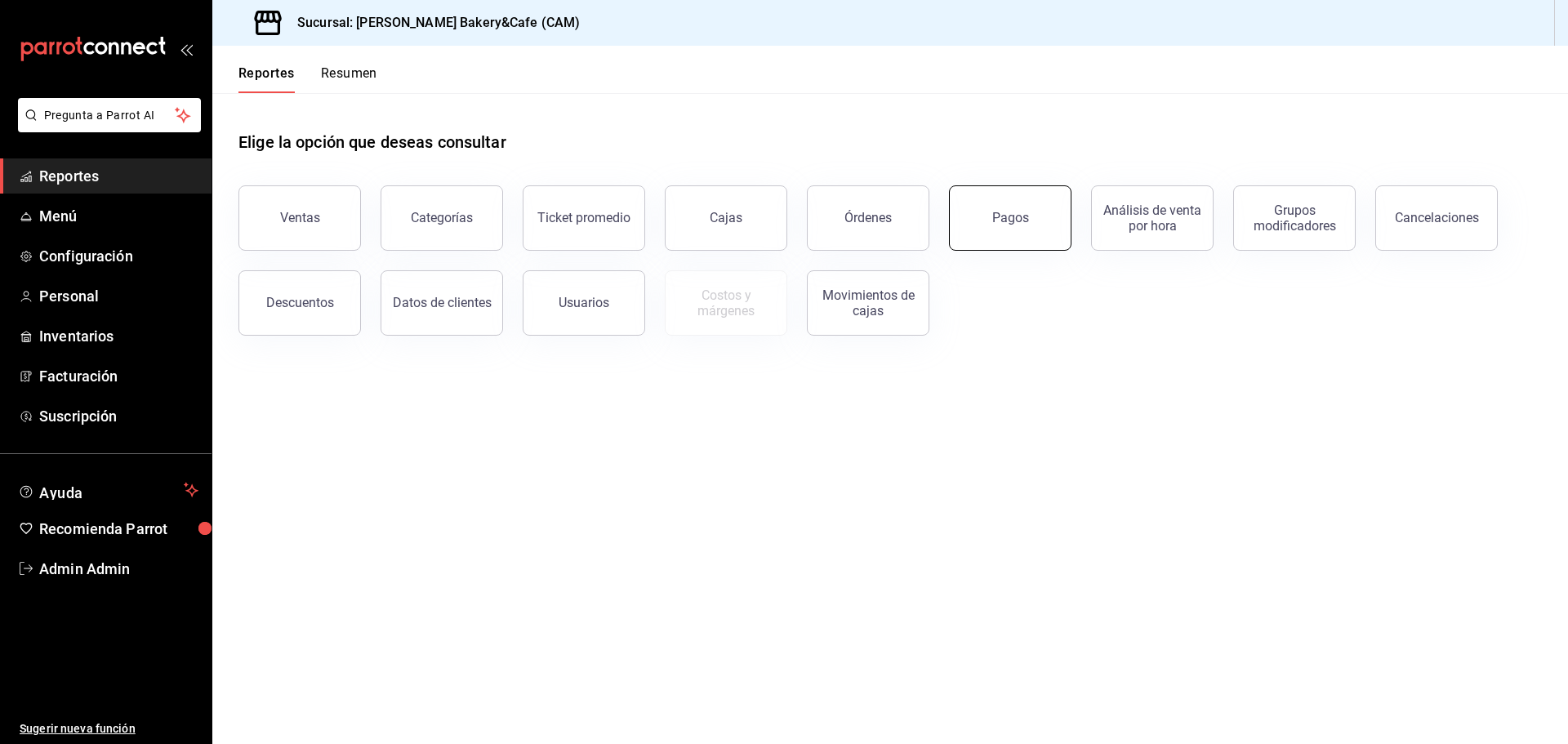
click at [1010, 202] on button "Pagos" at bounding box center [1010, 218] width 122 height 65
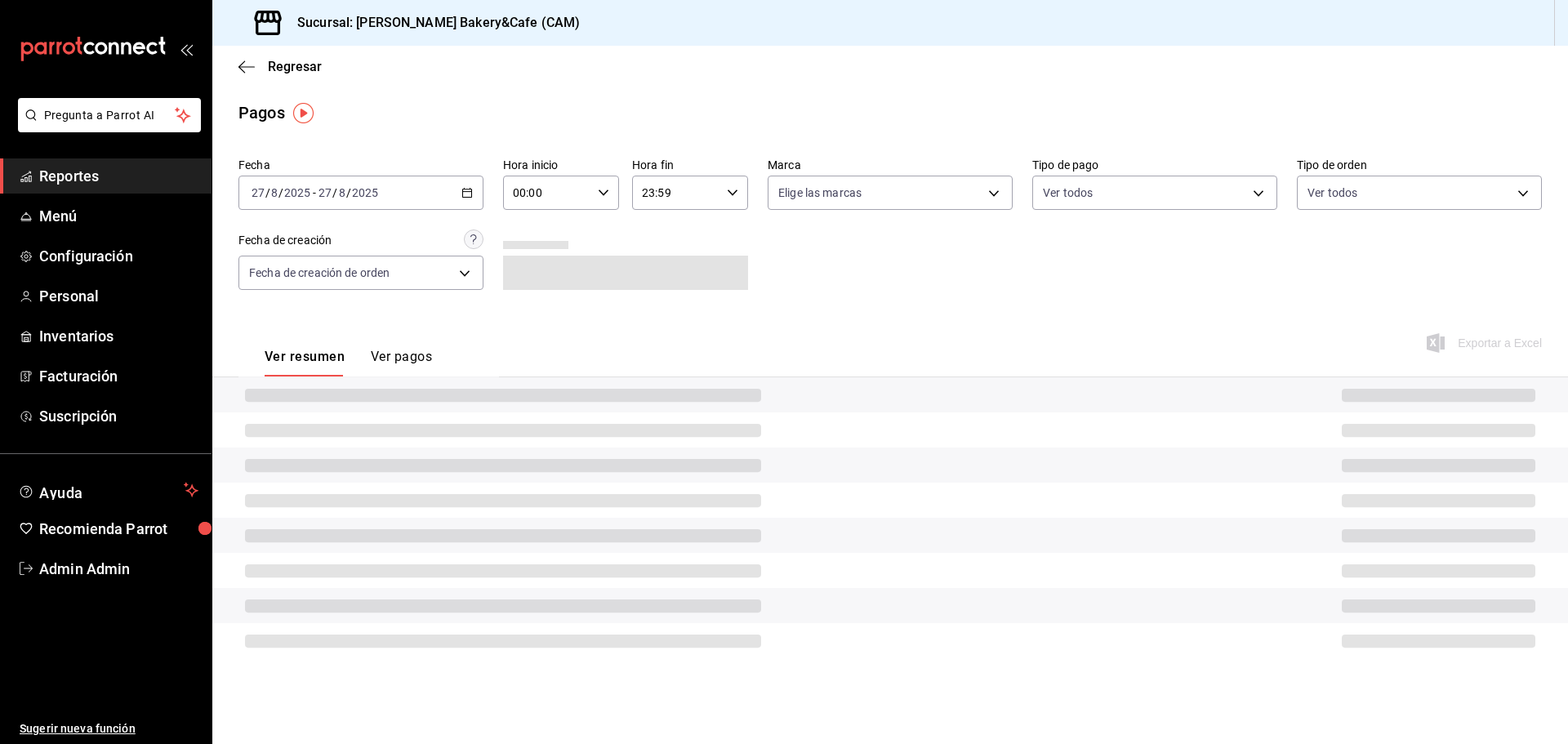
click at [87, 177] on span "Reportes" at bounding box center [119, 176] width 159 height 22
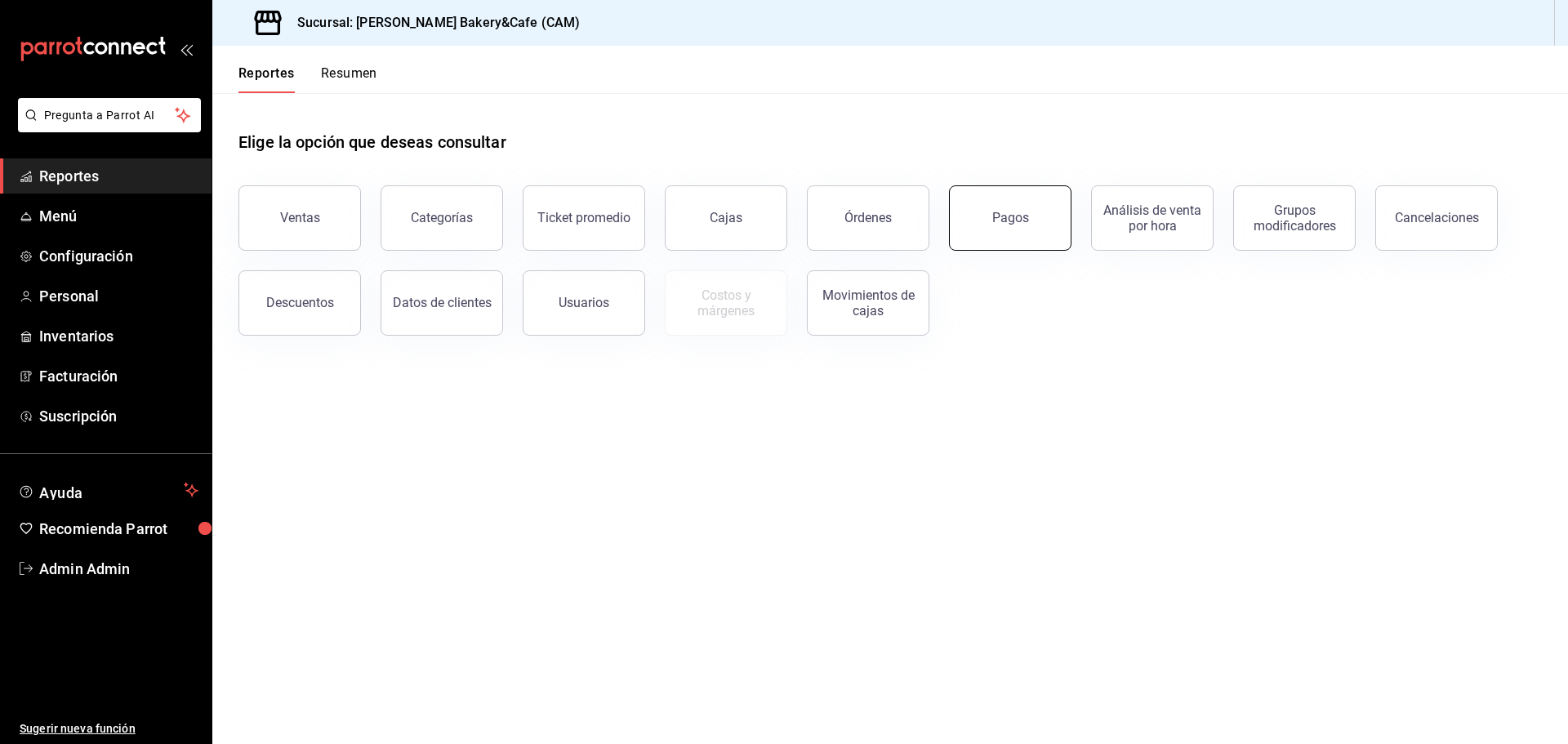
click at [1018, 208] on button "Pagos" at bounding box center [1010, 218] width 122 height 65
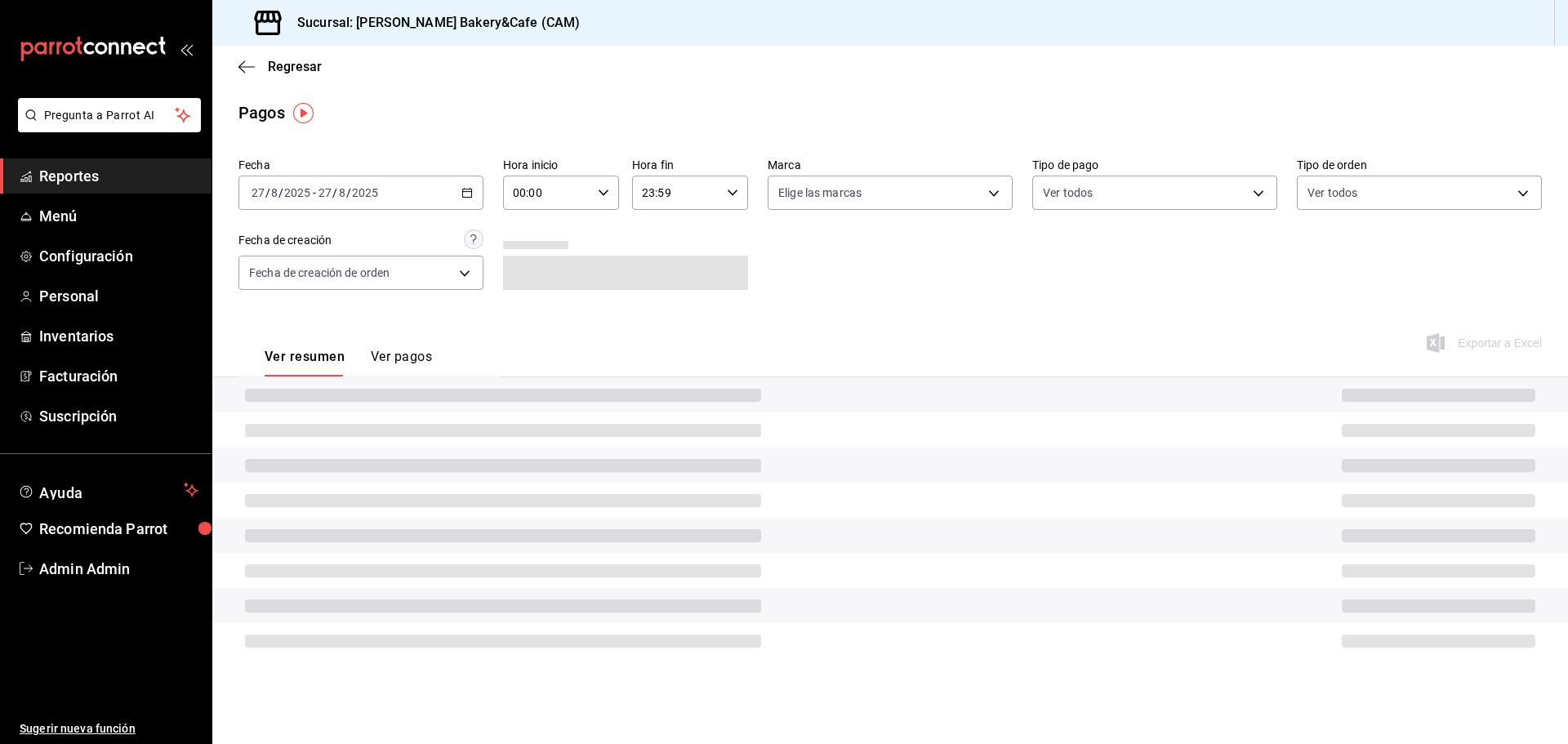
click at [401, 361] on button "Ver pagos" at bounding box center [401, 362] width 62 height 28
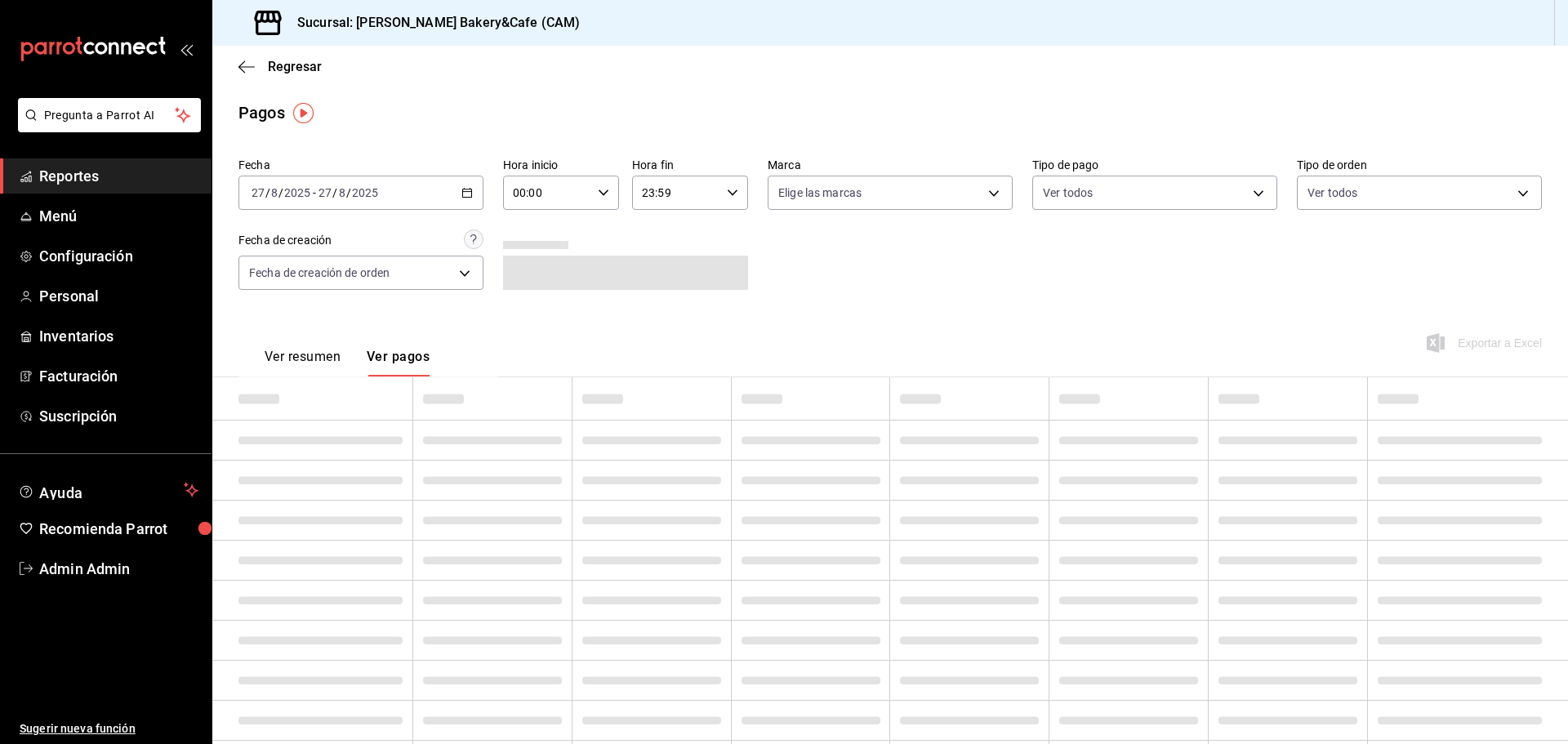
click at [313, 357] on button "Ver resumen" at bounding box center [303, 362] width 76 height 28
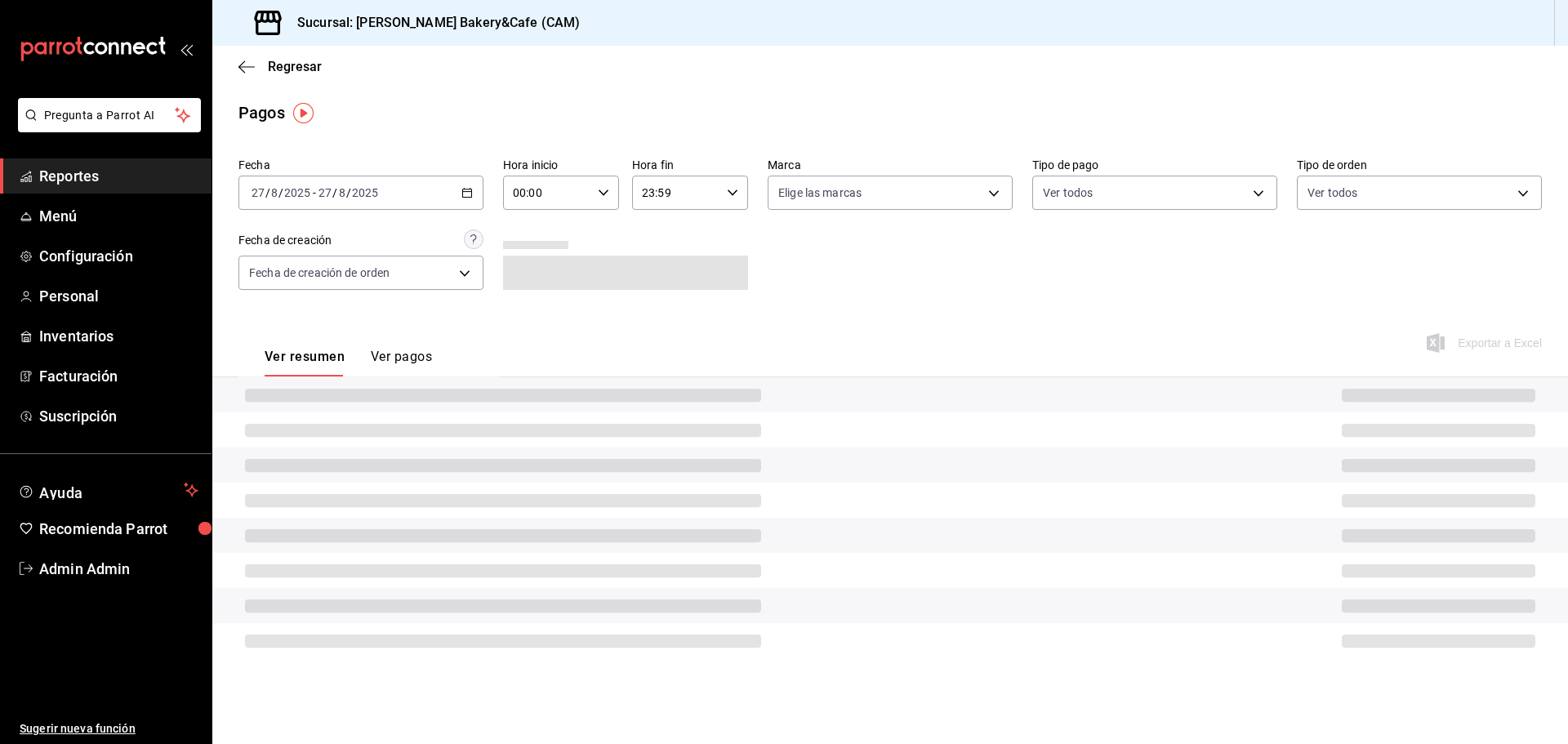
click at [390, 348] on div "Ver resumen Ver pagos" at bounding box center [335, 353] width 194 height 47
click at [144, 205] on span "Menú" at bounding box center [119, 216] width 159 height 22
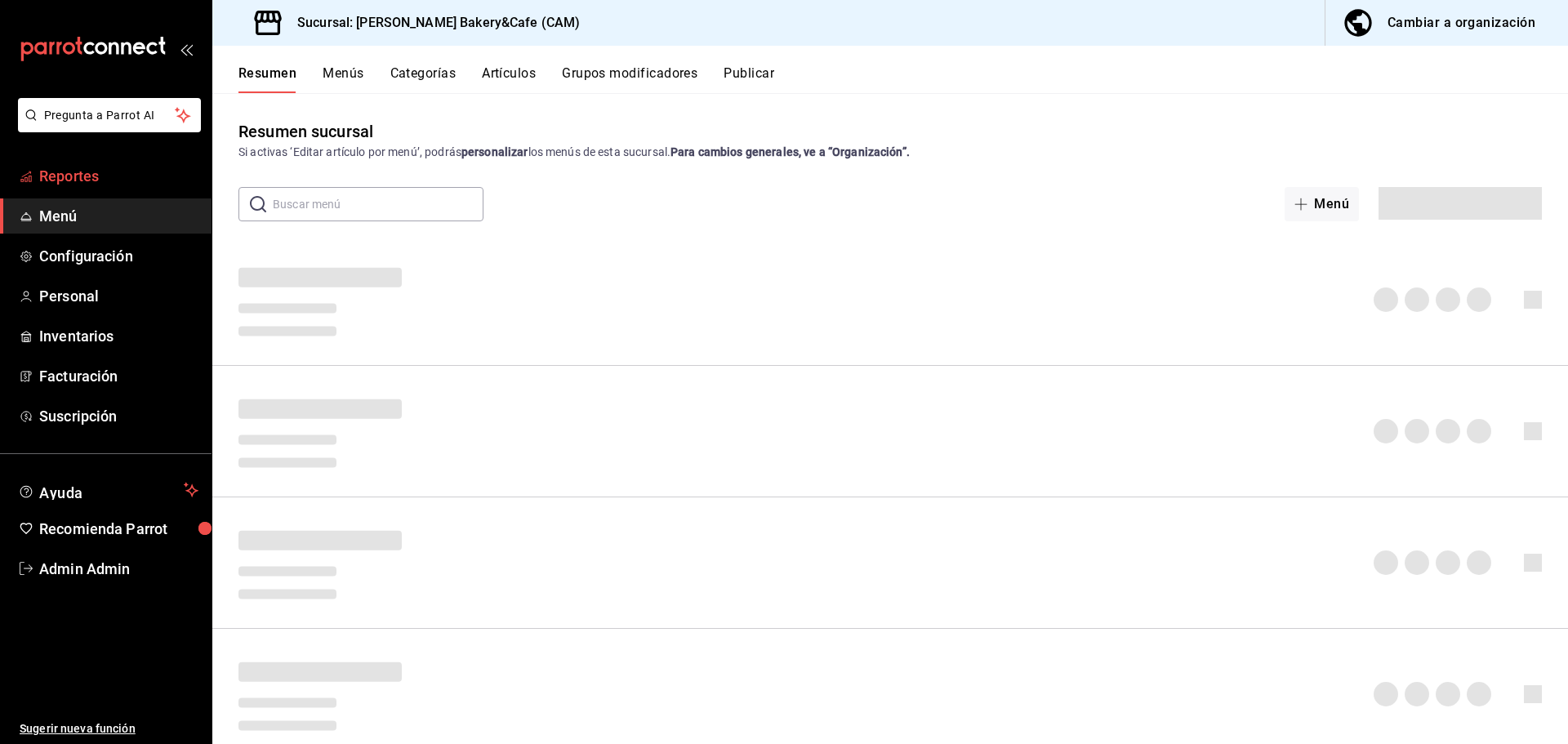
click at [134, 171] on span "Reportes" at bounding box center [119, 176] width 159 height 22
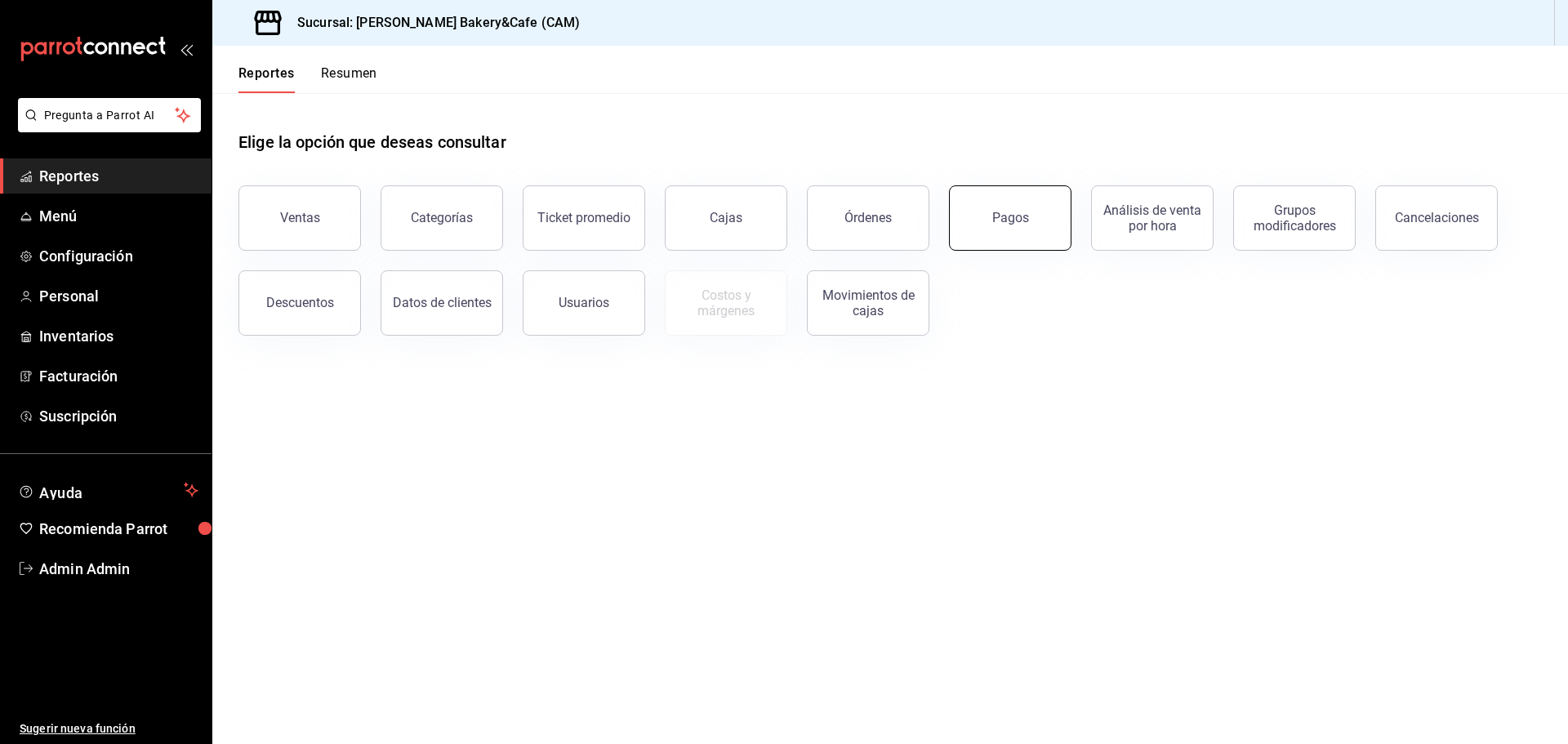
click at [1017, 231] on button "Pagos" at bounding box center [1010, 218] width 122 height 65
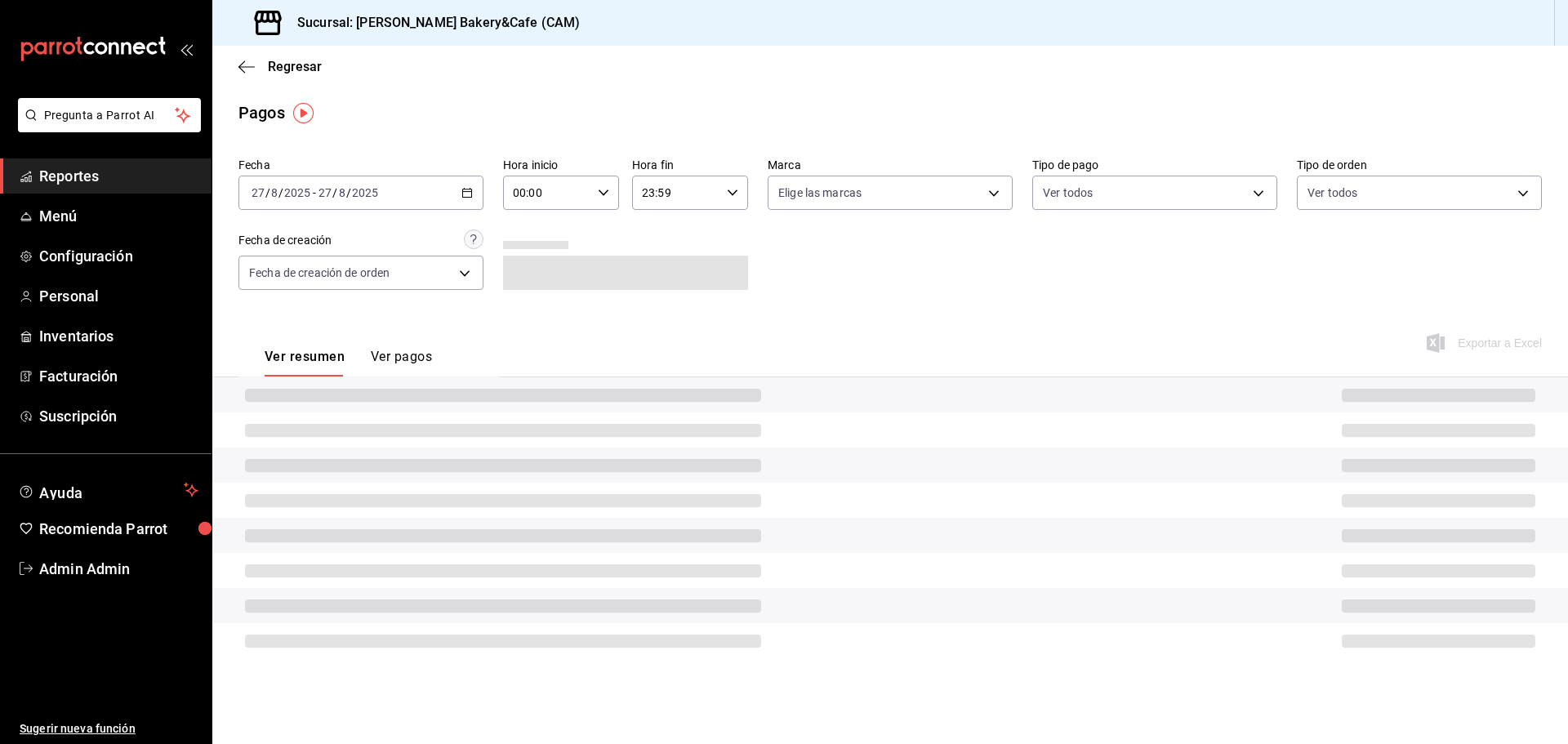
click at [522, 303] on div "Fecha [DATE] [DATE] - [DATE] [DATE] Hora inicio 00:00 Hora inicio Hora fin 23:5…" at bounding box center [890, 230] width 1303 height 159
click at [382, 353] on button "Ver pagos" at bounding box center [401, 362] width 62 height 28
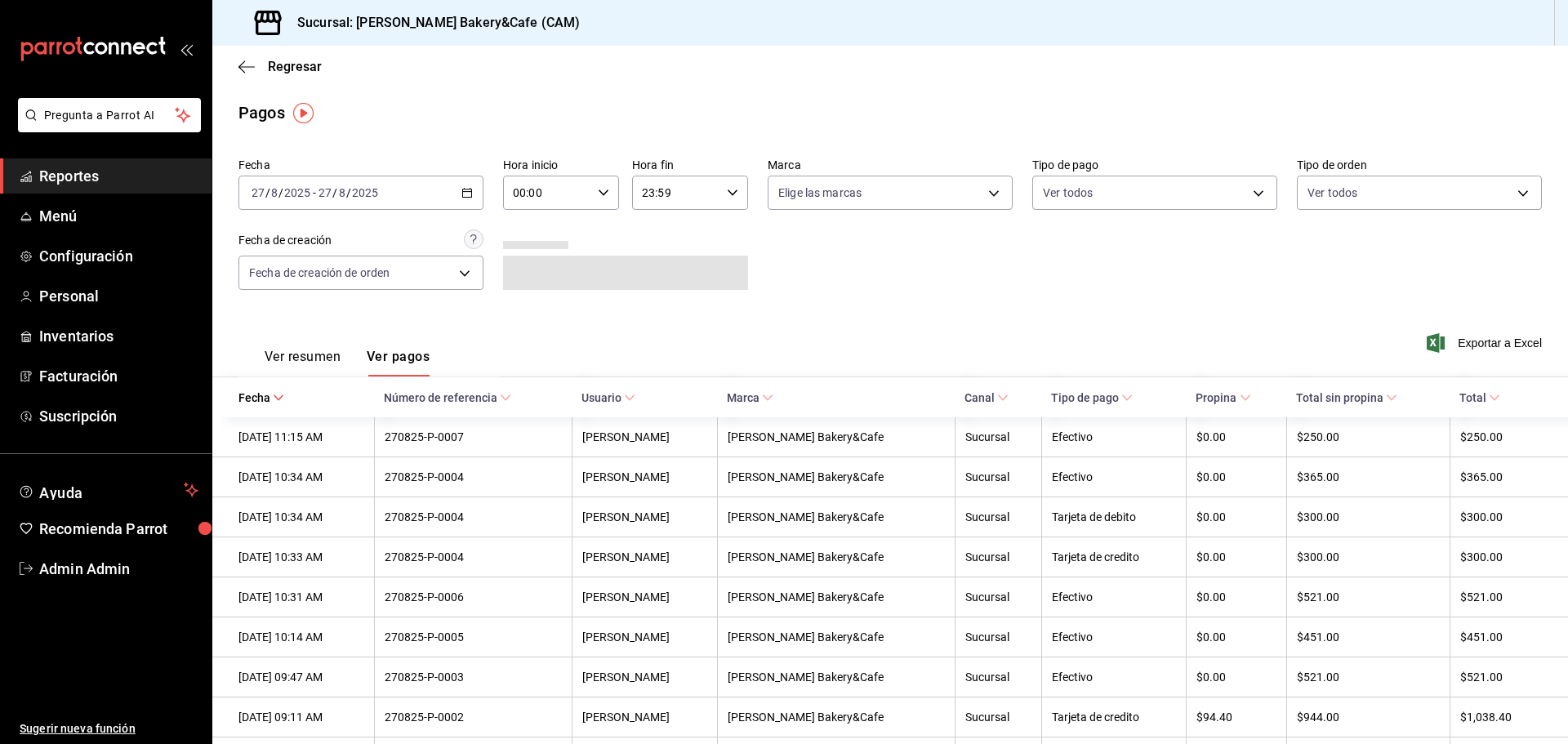
click at [278, 353] on button "Ver resumen" at bounding box center [303, 362] width 76 height 28
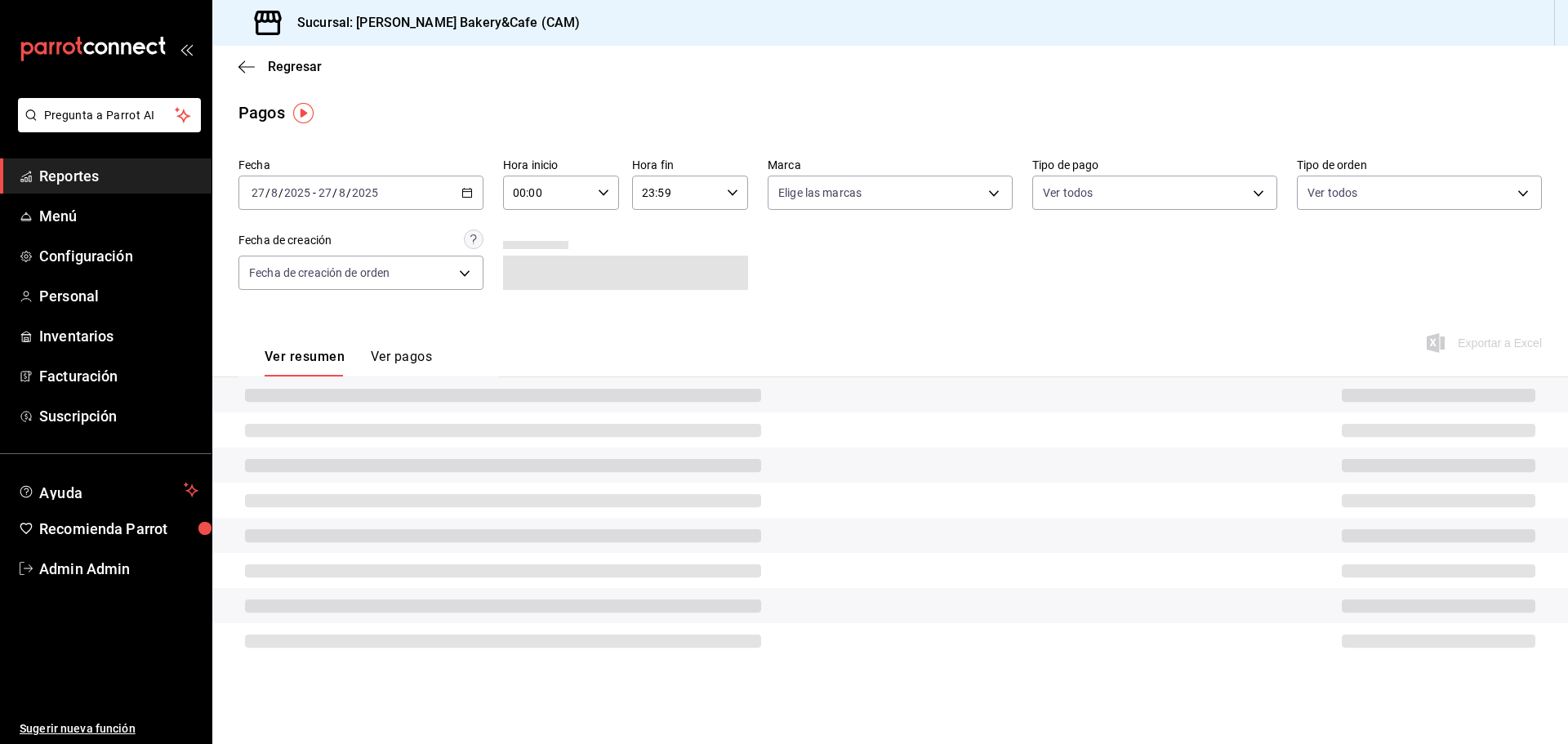
click at [386, 351] on button "Ver pagos" at bounding box center [401, 362] width 62 height 28
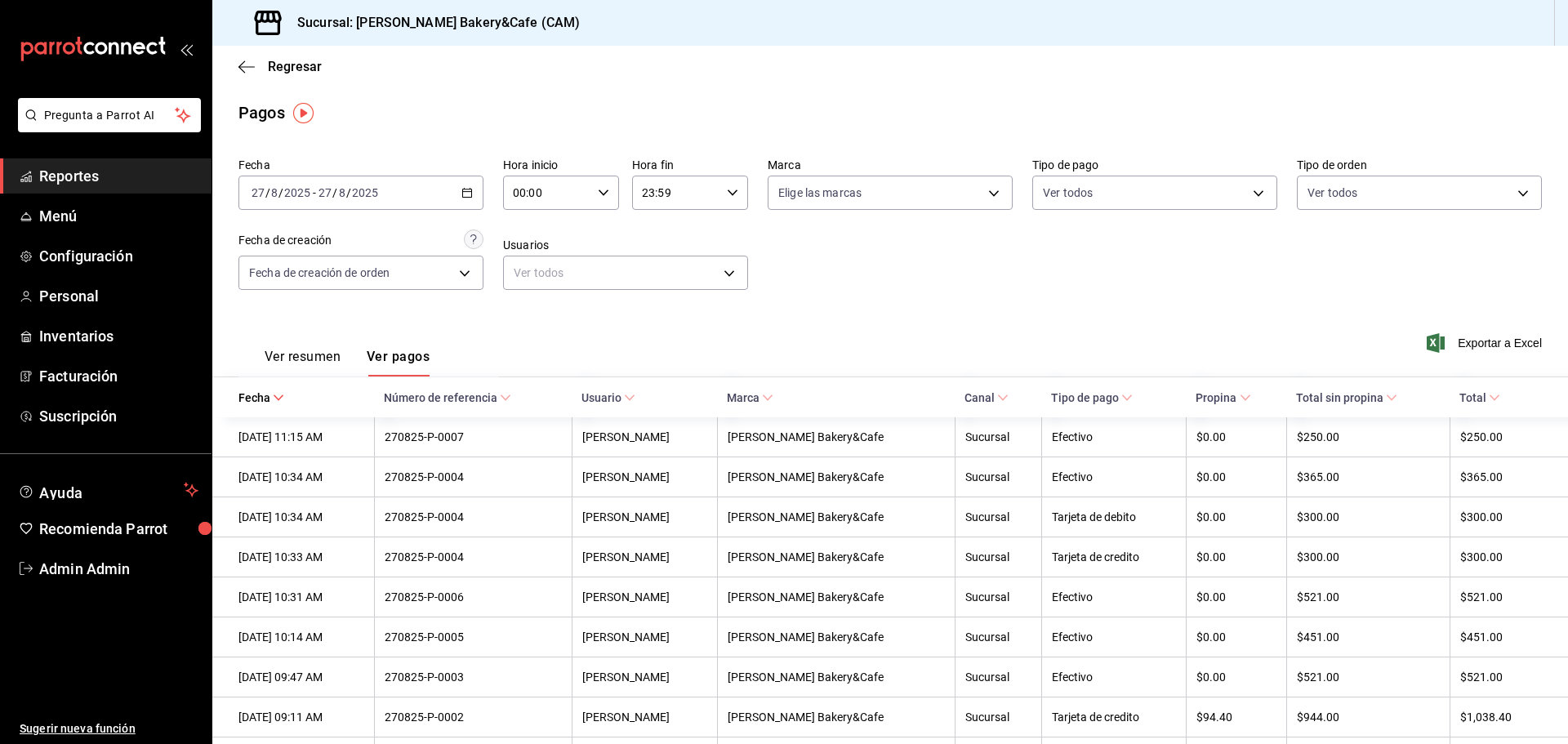
click at [104, 168] on span "Reportes" at bounding box center [119, 176] width 159 height 22
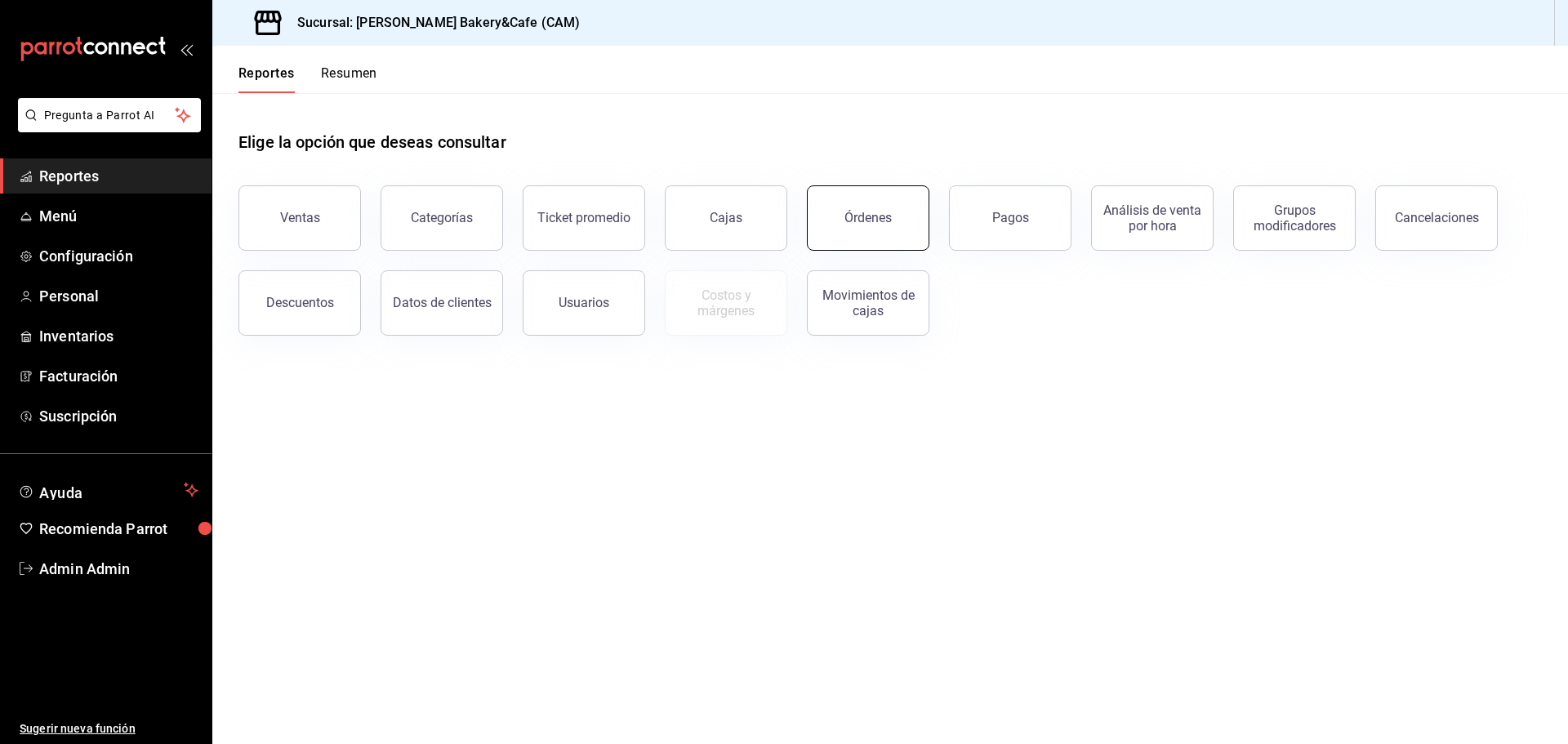
click at [880, 245] on button "Órdenes" at bounding box center [868, 218] width 122 height 65
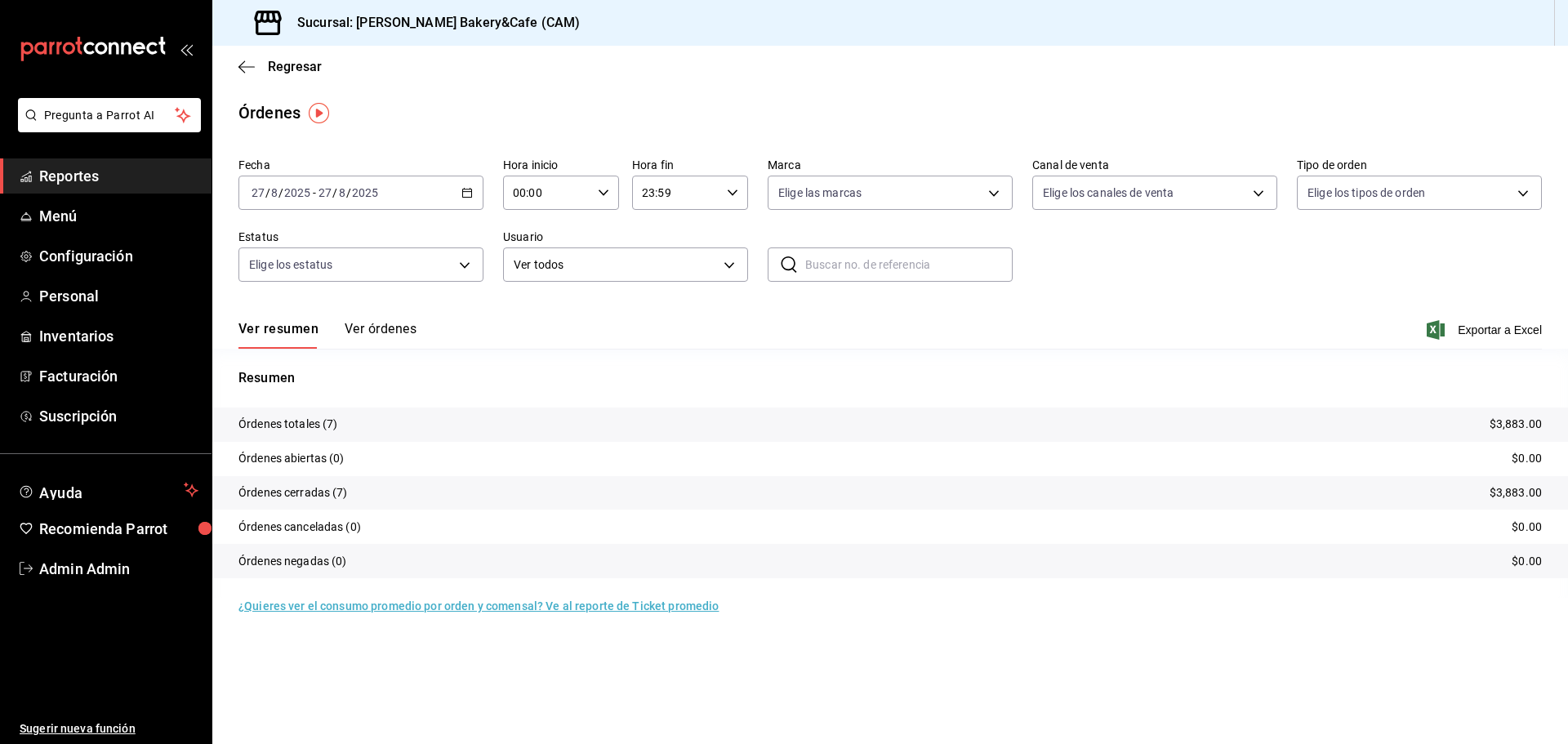
click at [136, 174] on span "Reportes" at bounding box center [119, 176] width 159 height 22
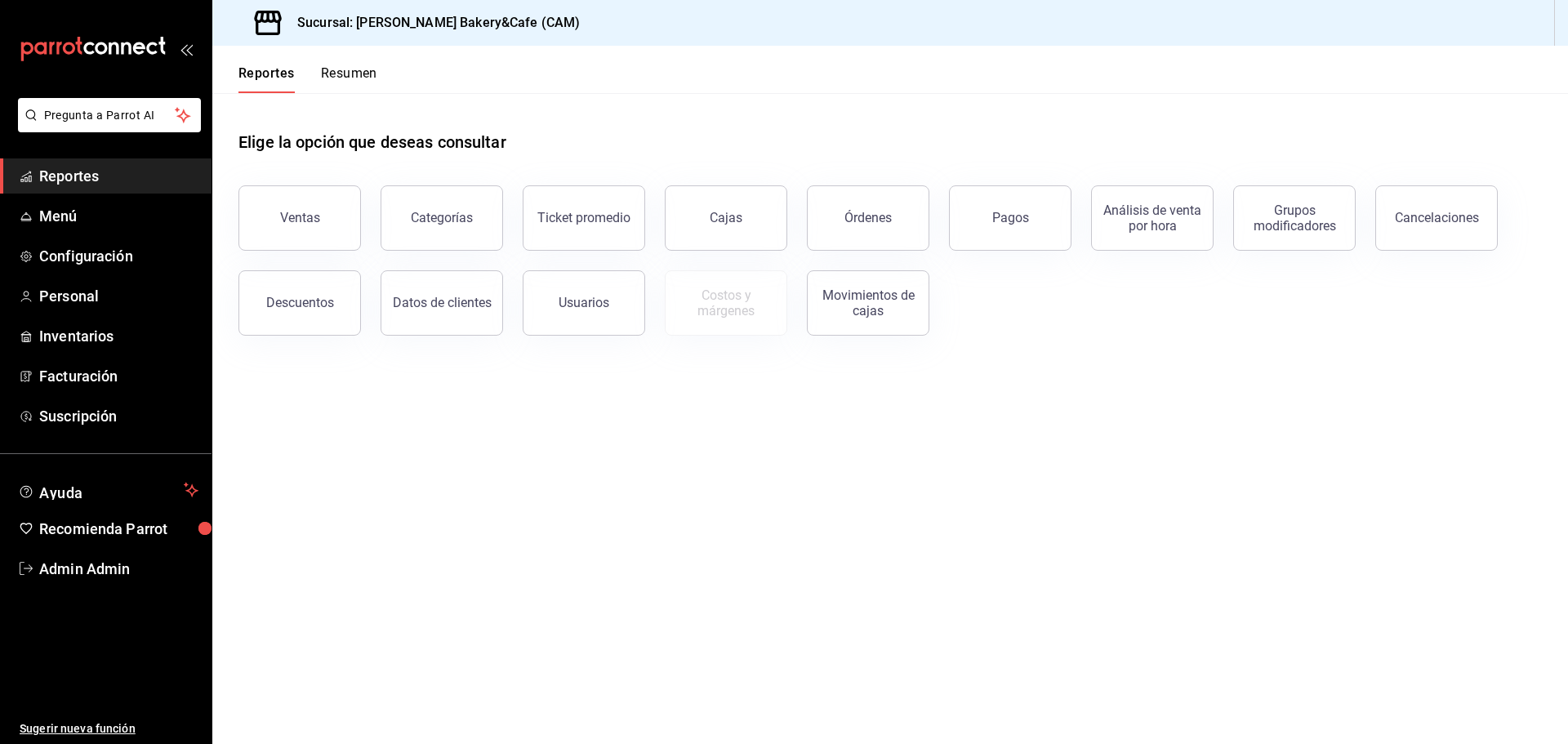
click at [124, 177] on span "Reportes" at bounding box center [119, 176] width 159 height 22
click at [889, 218] on div "Órdenes" at bounding box center [868, 217] width 47 height 15
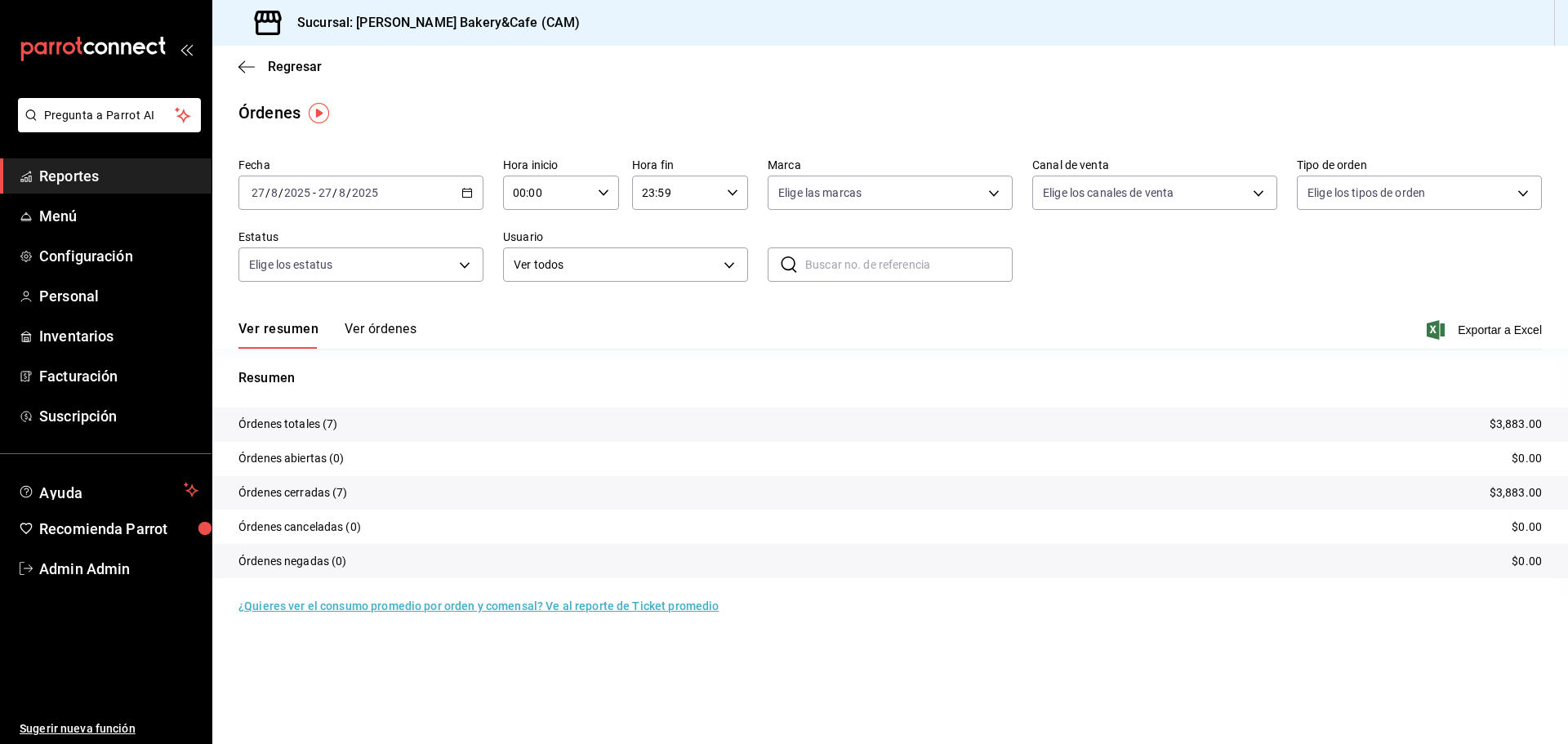
click at [378, 327] on button "Ver órdenes" at bounding box center [380, 334] width 72 height 28
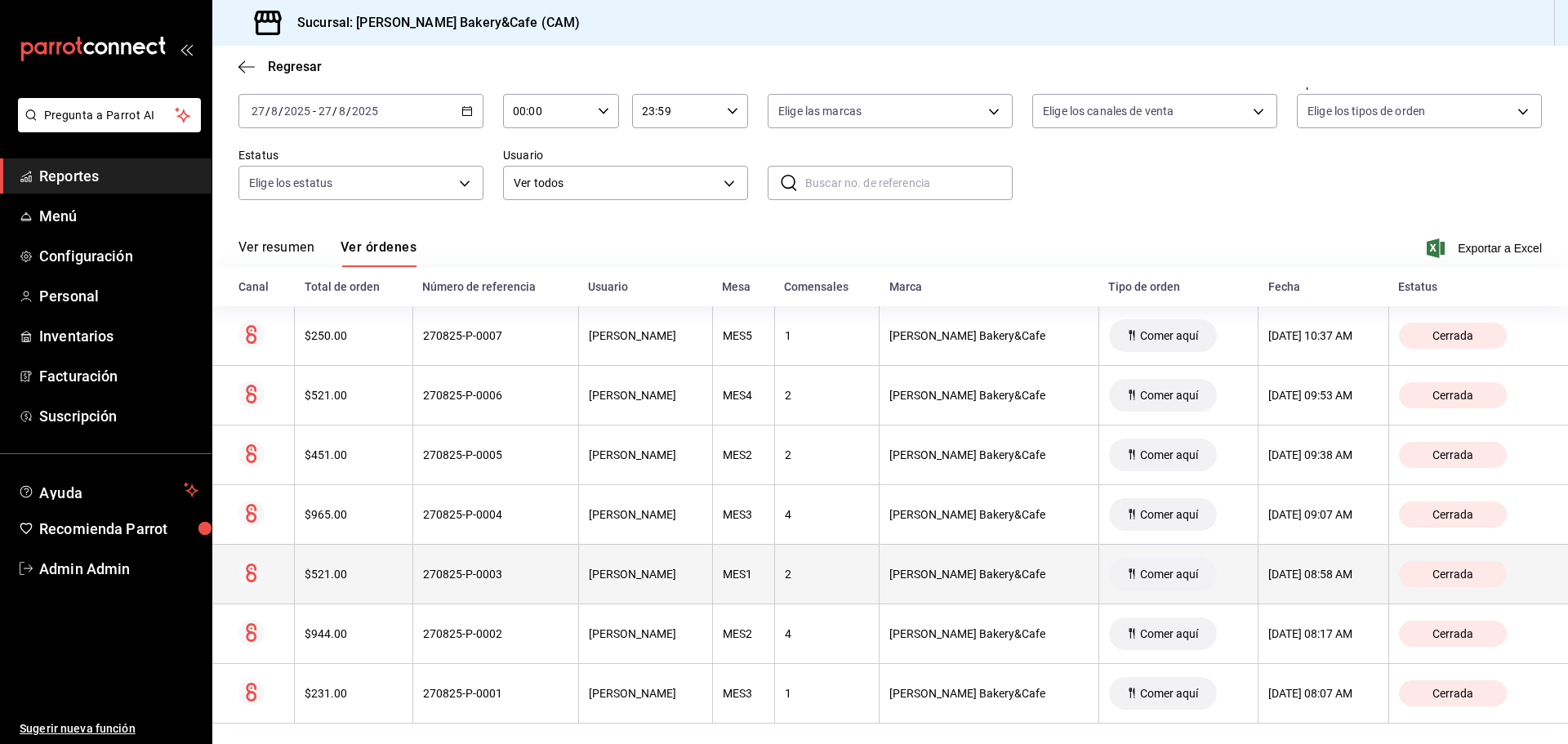
scroll to position [95, 0]
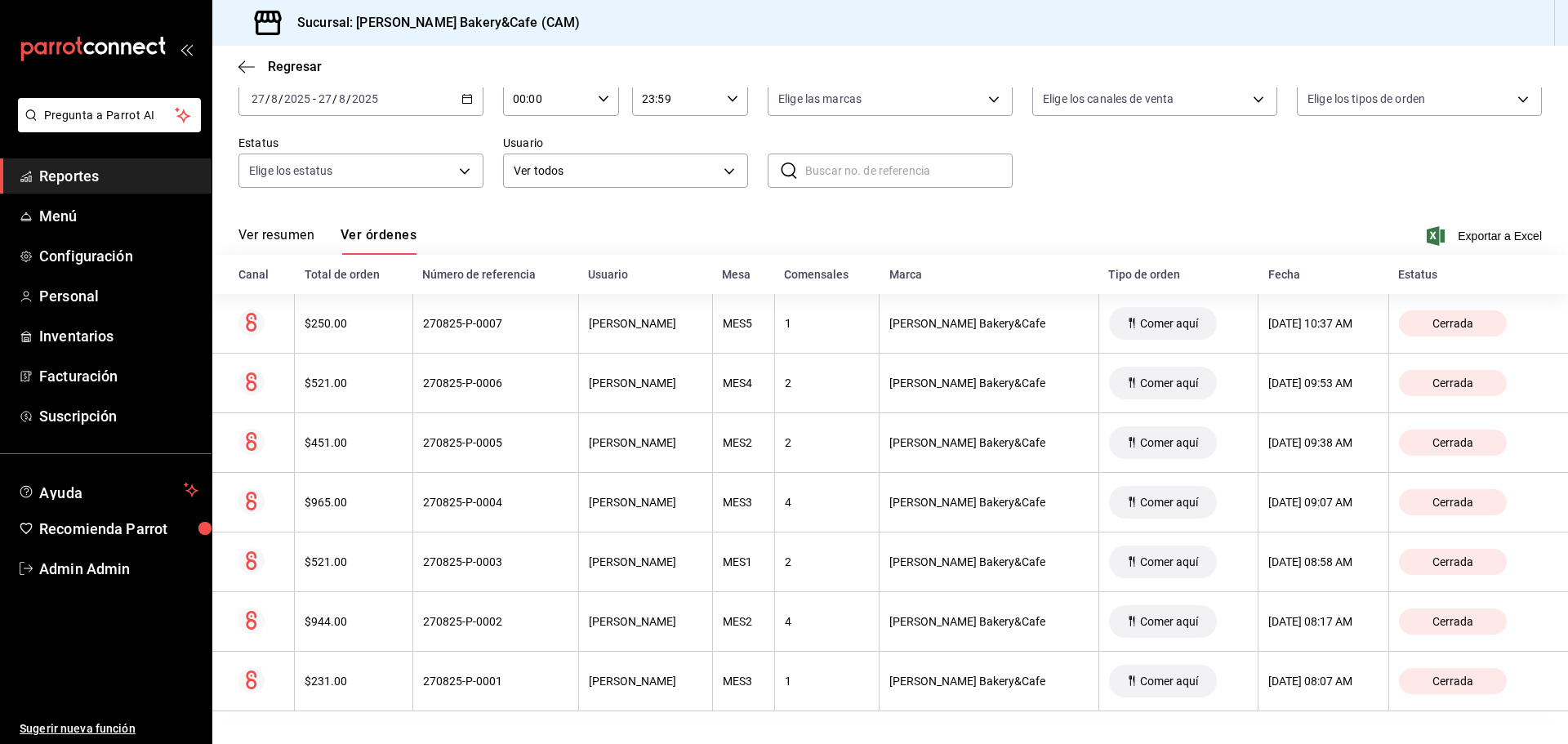
click at [113, 179] on span "Reportes" at bounding box center [119, 176] width 159 height 22
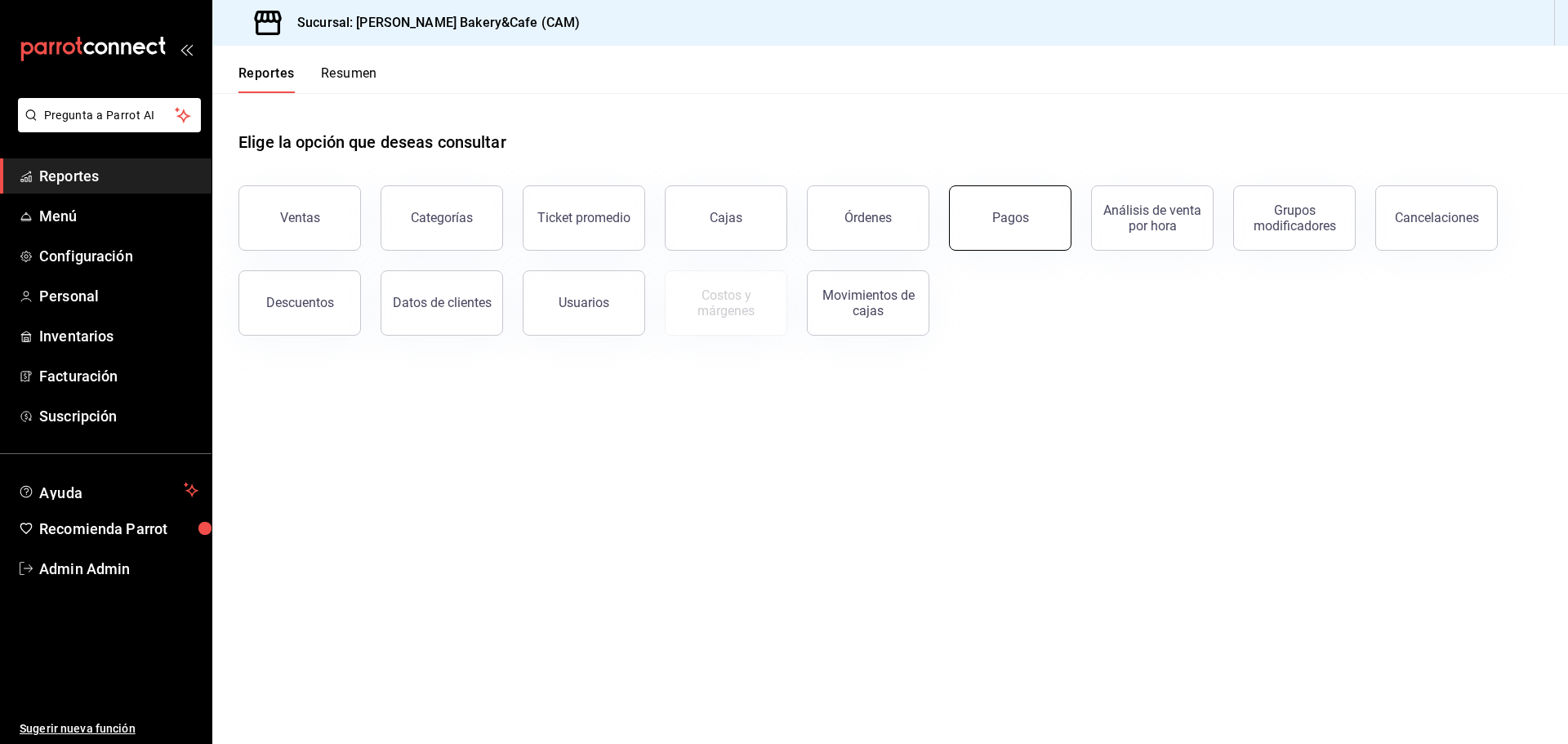
click at [1018, 206] on button "Pagos" at bounding box center [1010, 218] width 122 height 65
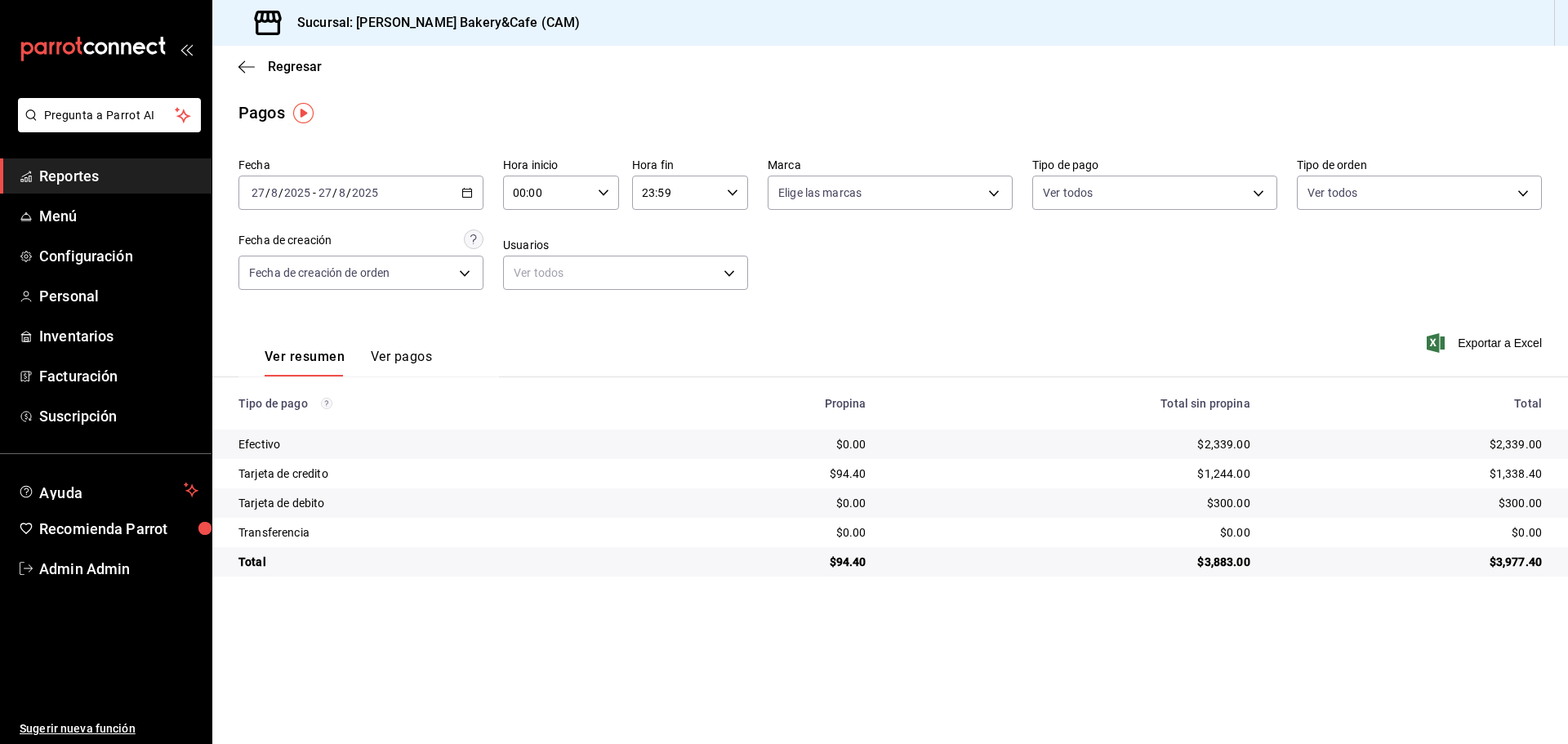
click at [406, 360] on button "Ver pagos" at bounding box center [401, 362] width 62 height 28
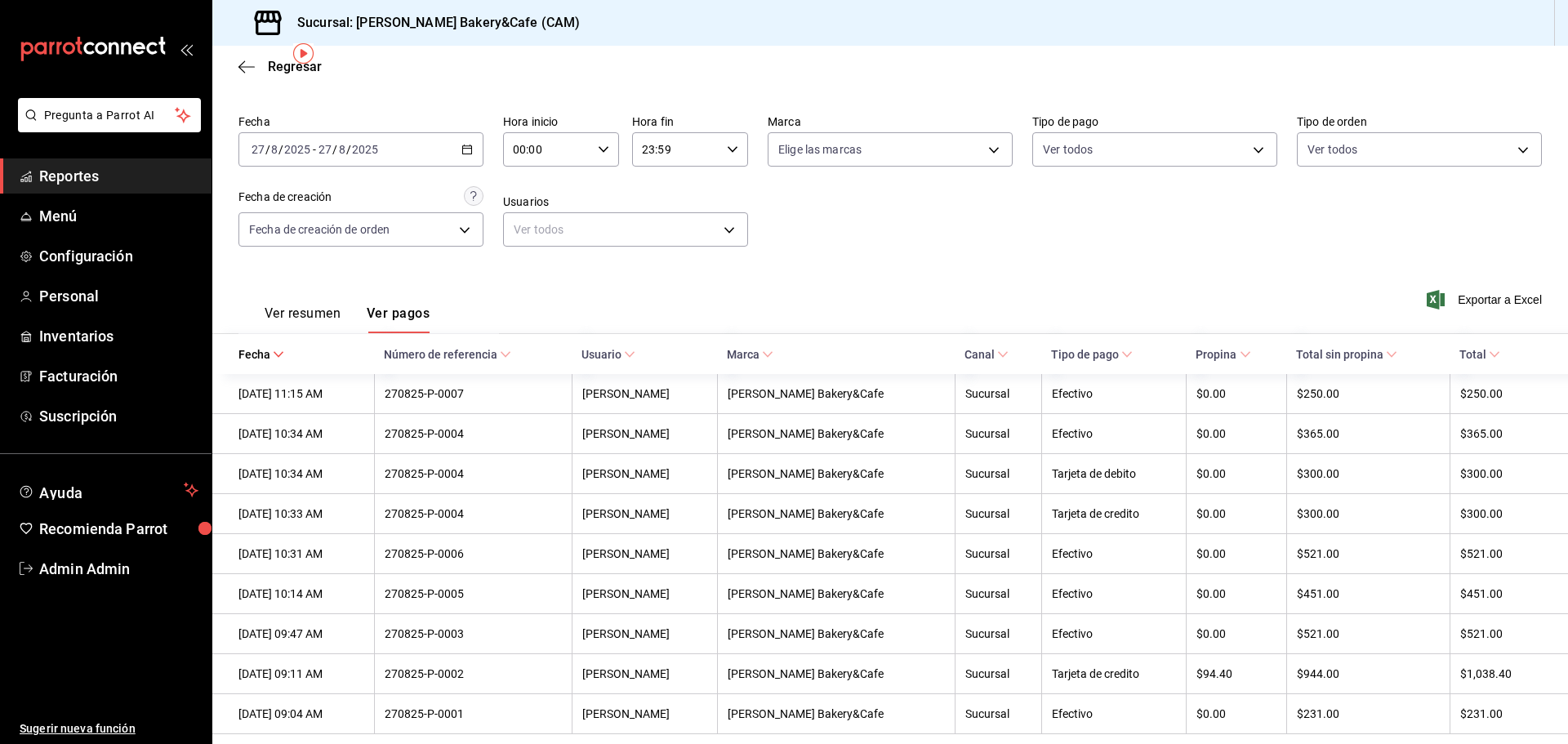
scroll to position [68, 0]
